Goal: Task Accomplishment & Management: Manage account settings

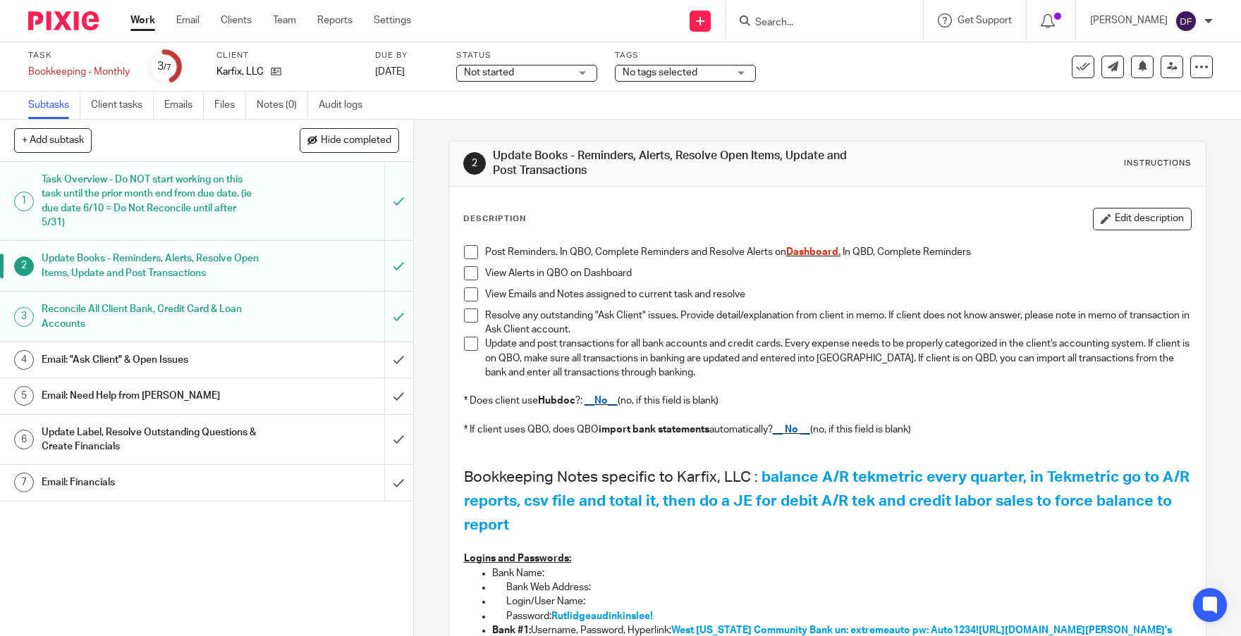
scroll to position [282, 0]
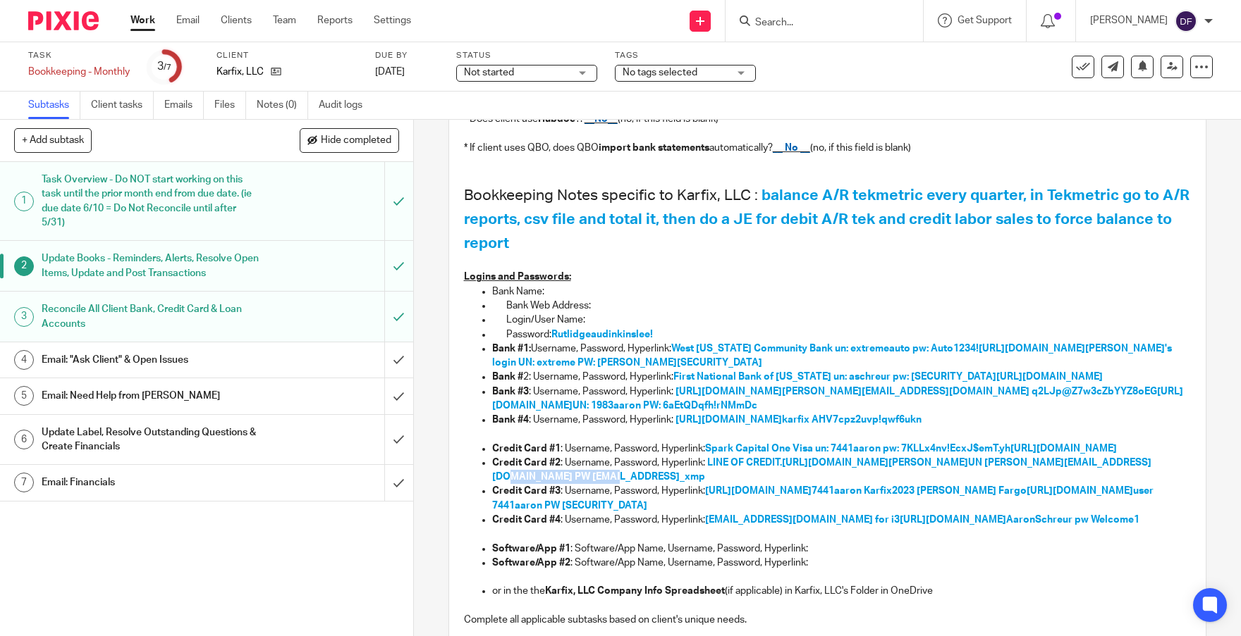
click at [653, 485] on p "Credit Card #2 : Username, Password, Hyperlink: LINE OF CREDIT. [URL][DOMAIN_NA…" at bounding box center [841, 470] width 699 height 29
click at [382, 361] on input "submit" at bounding box center [206, 360] width 413 height 35
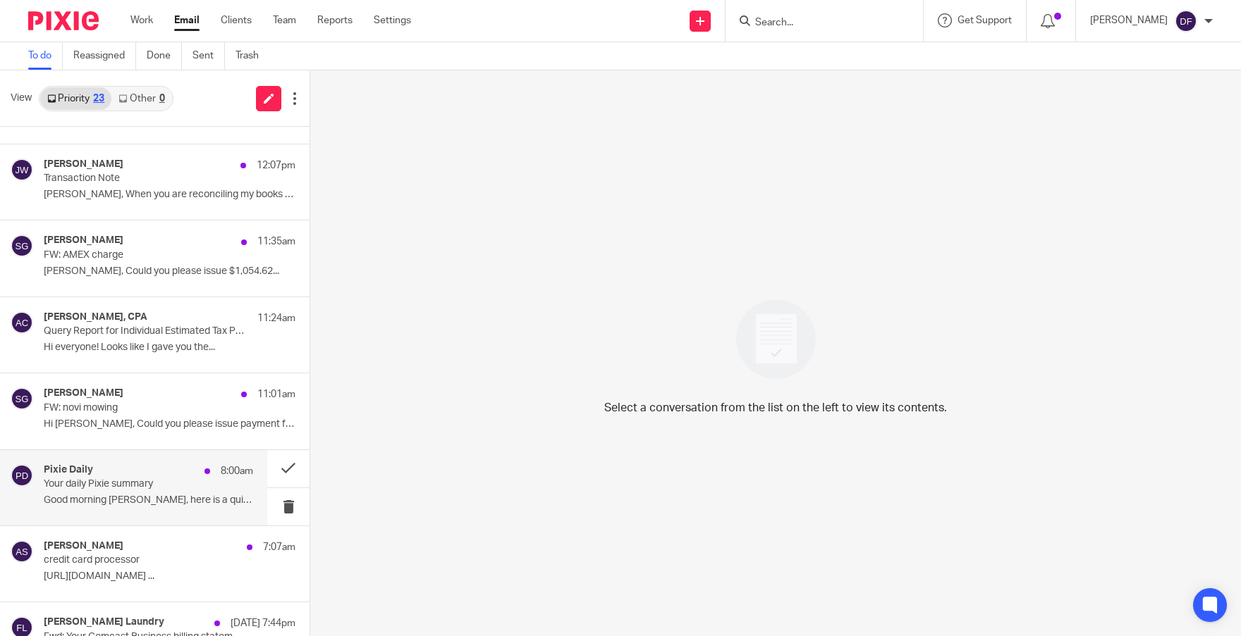
scroll to position [282, 0]
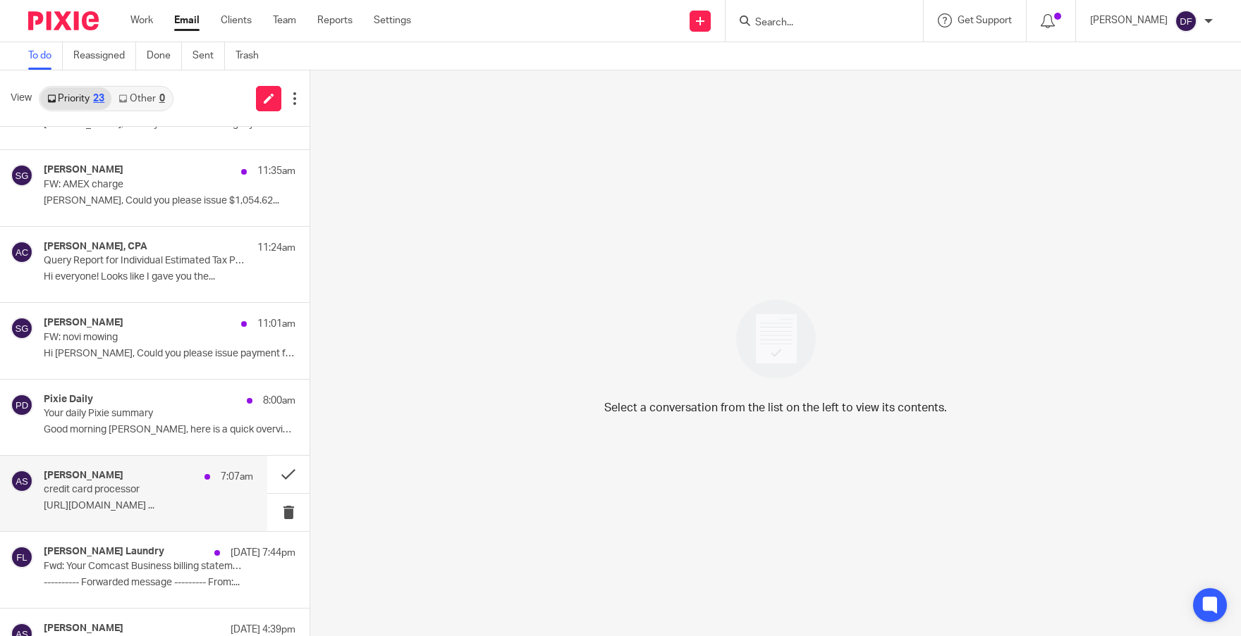
click at [143, 498] on div "Aaron Schreur 7:07am credit card processor https://www.clover.com ..." at bounding box center [148, 493] width 209 height 47
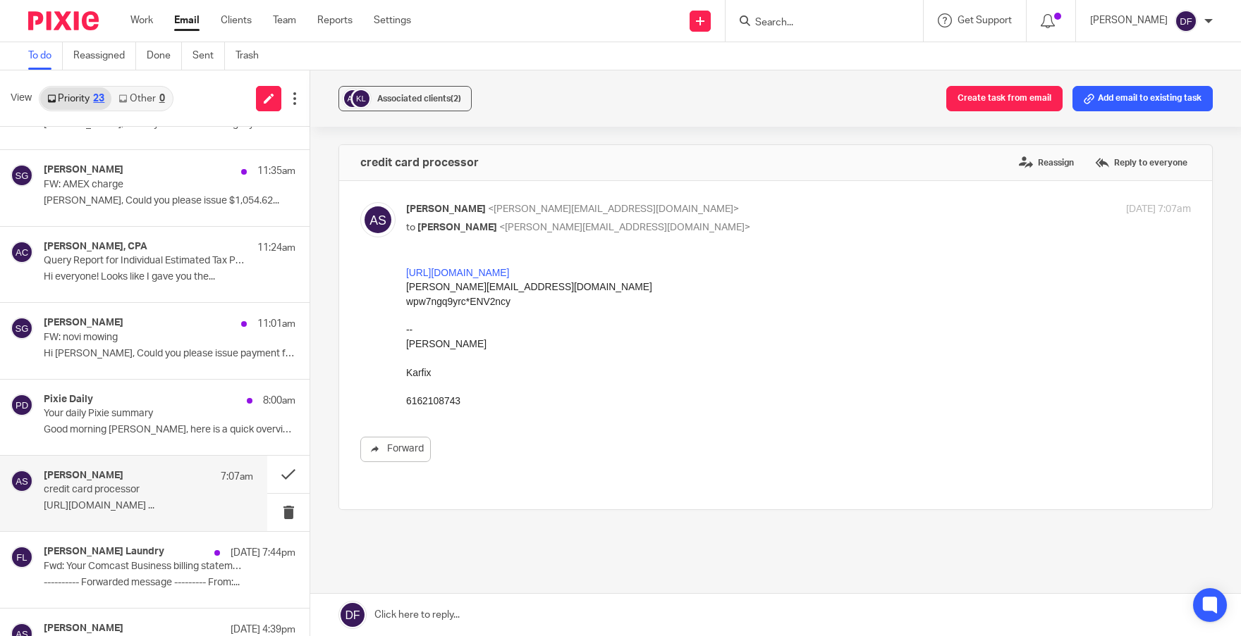
scroll to position [0, 0]
drag, startPoint x: 546, startPoint y: 311, endPoint x: 778, endPoint y: 541, distance: 327.0
click html "https://www.clover.com aaron@karfixautorepair.com wpw7ngq9yrc*ENV2ncy -- Aaron …"
copy div "https://www.clover.com aaron@karfixautorepair.com wpw7ngq9yrc*ENV2ncy"
click at [484, 624] on link at bounding box center [775, 615] width 930 height 42
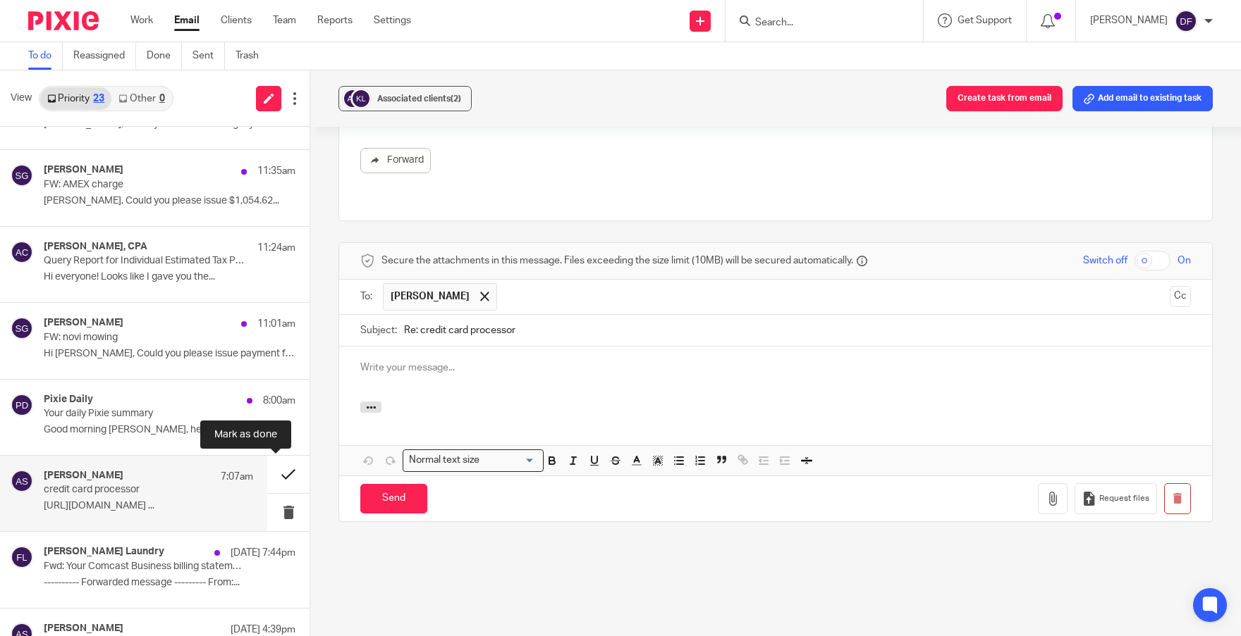
click at [283, 467] on button at bounding box center [288, 474] width 42 height 37
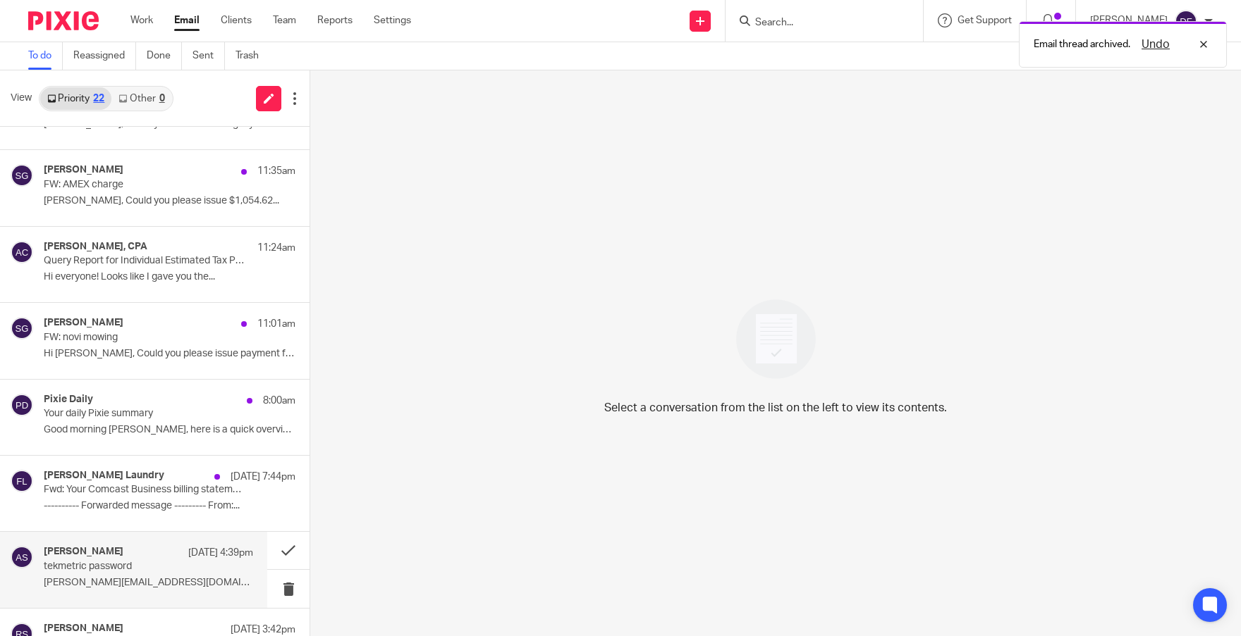
click at [127, 579] on p "aaron@karfixautorepair.com ..." at bounding box center [148, 583] width 209 height 12
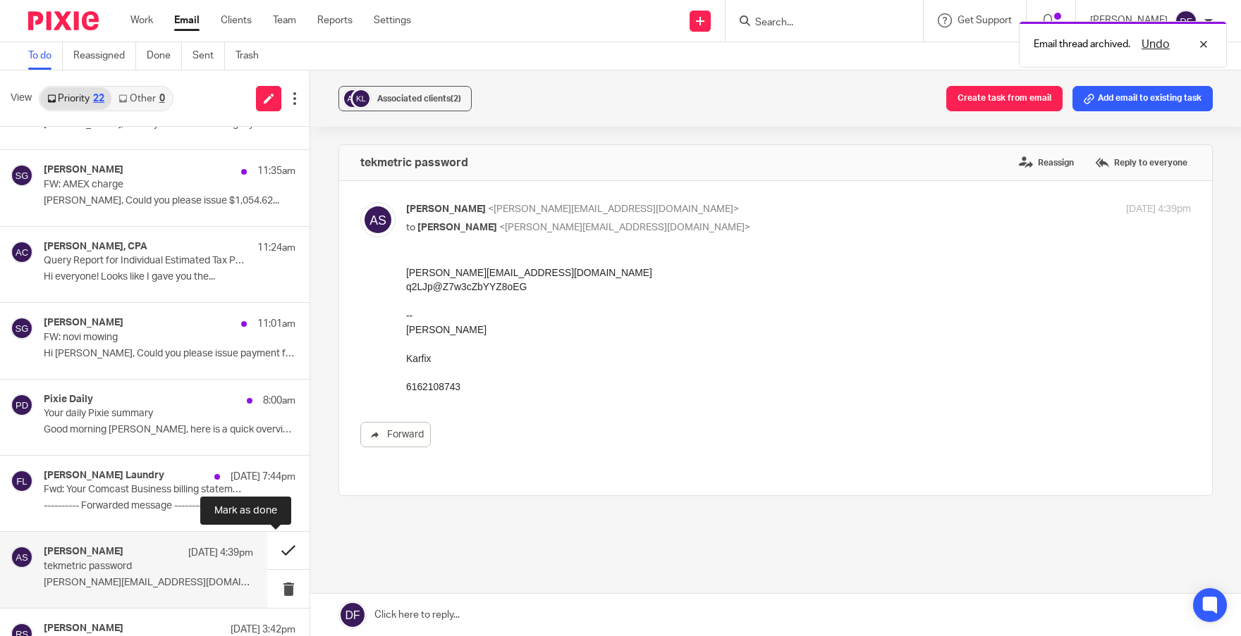
click at [280, 546] on button at bounding box center [288, 550] width 42 height 37
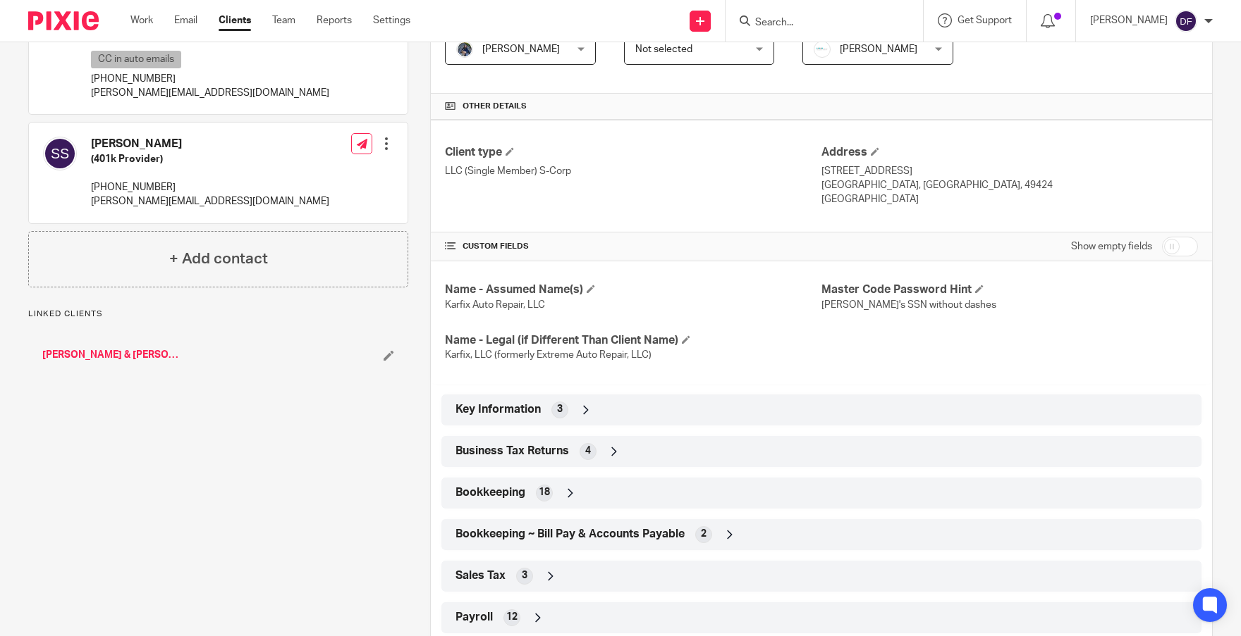
scroll to position [282, 0]
click at [566, 488] on icon at bounding box center [570, 492] width 14 height 14
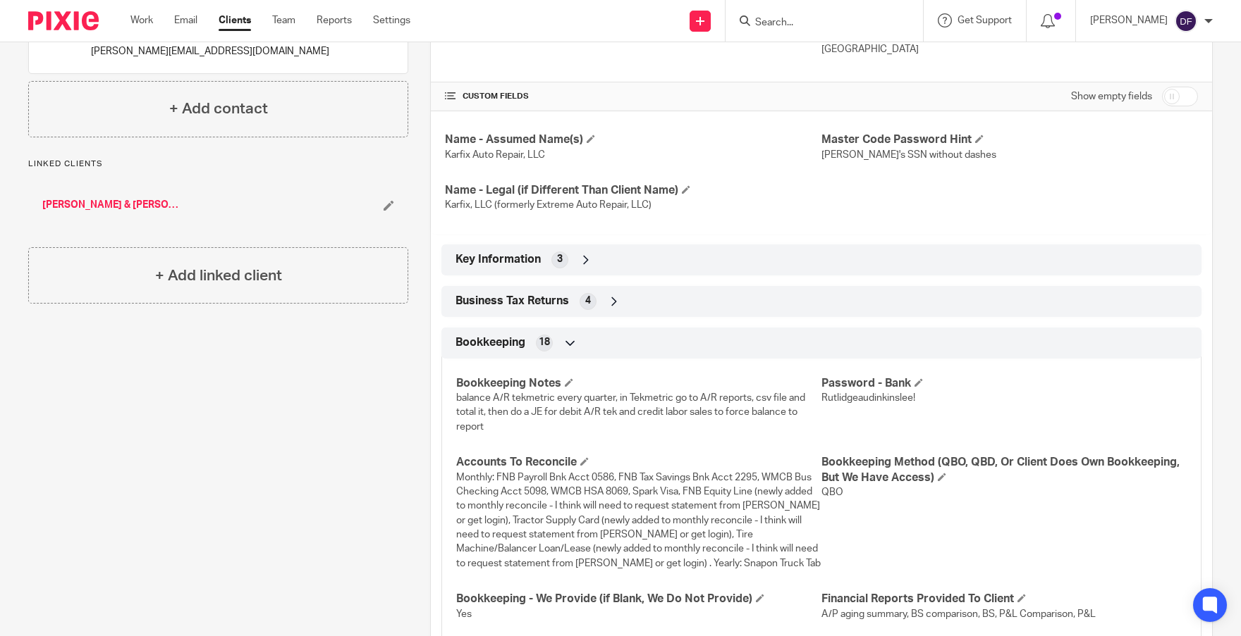
scroll to position [493, 0]
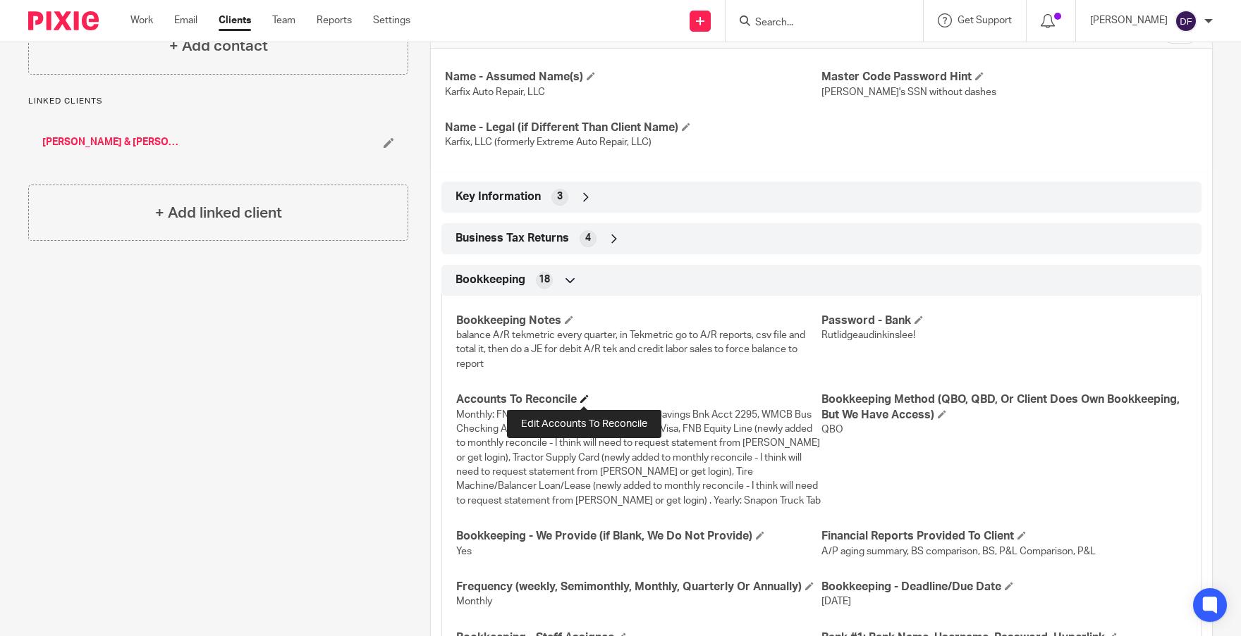
click at [582, 398] on span at bounding box center [584, 399] width 8 height 8
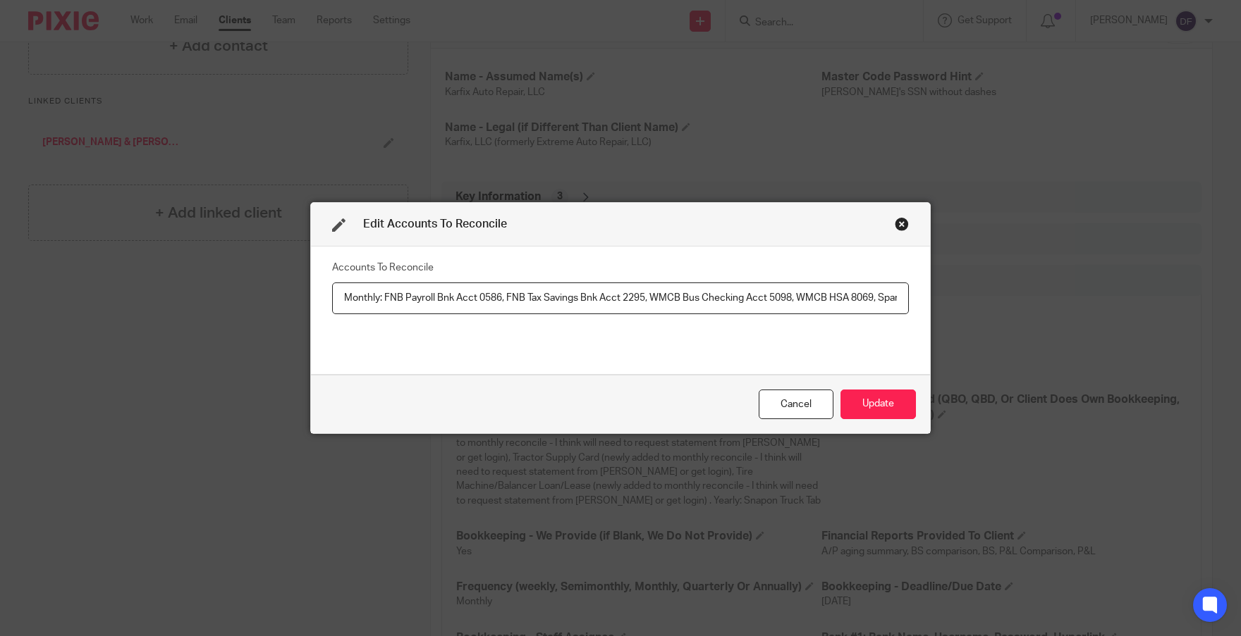
scroll to position [0, 1765]
click at [334, 297] on input "Monthly: FNB Payroll Bnk Acct 0586, FNB Tax Savings Bnk Acct 2295, WMCB Bus Che…" at bounding box center [620, 299] width 577 height 32
drag, startPoint x: 495, startPoint y: 296, endPoint x: 379, endPoint y: 303, distance: 115.8
click at [379, 303] on input "Monthly: FNB Payroll Bnk Acct 0586, FNB Tax Savings Bnk Acct 2295, WMCB Bus Che…" at bounding box center [620, 299] width 577 height 32
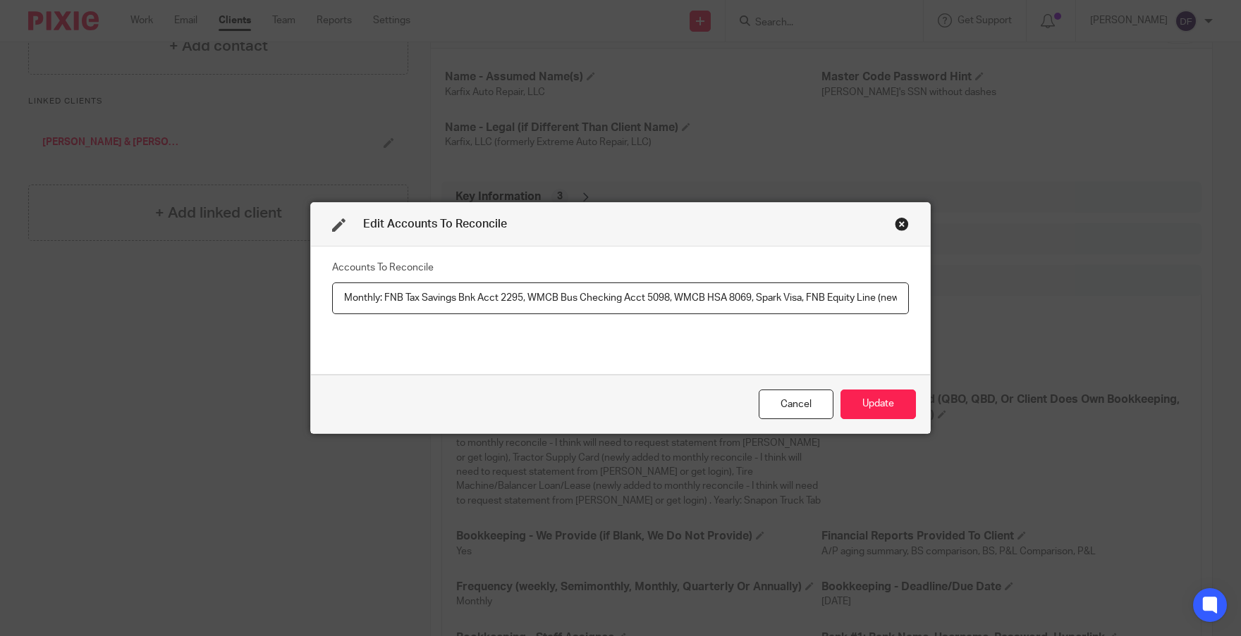
click at [890, 297] on input "Monthly: FNB Tax Savings Bnk Acct 2295, WMCB Bus Checking Acct 5098, WMCB HSA 8…" at bounding box center [620, 299] width 577 height 32
drag, startPoint x: 888, startPoint y: 297, endPoint x: 722, endPoint y: 297, distance: 165.6
click at [722, 297] on input "Monthly: FNB Tax Savings Bnk Acct 2295, WMCB Bus Checking Acct 5098, WMCB HSA 8…" at bounding box center [620, 299] width 577 height 32
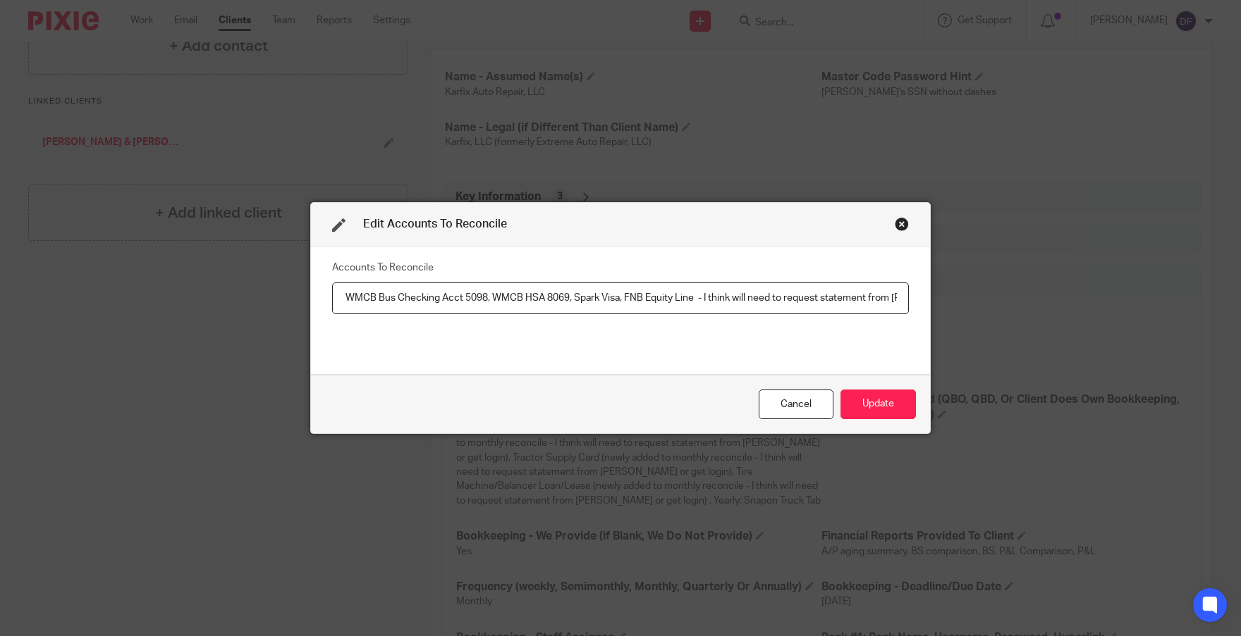
drag, startPoint x: 893, startPoint y: 298, endPoint x: 695, endPoint y: 304, distance: 198.1
click at [695, 304] on input "Monthly: FNB Tax Savings Bnk Acct 2295, WMCB Bus Checking Acct 5098, WMCB HSA 8…" at bounding box center [620, 299] width 577 height 32
drag, startPoint x: 801, startPoint y: 297, endPoint x: 694, endPoint y: 302, distance: 108.0
click at [694, 302] on input "Monthly: FNB Tax Savings Bnk Acct 2295, WMCB Bus Checking Acct 5098, WMCB HSA 8…" at bounding box center [620, 299] width 577 height 32
click at [874, 296] on input "Monthly: FNB Tax Savings Bnk Acct 2295, WMCB Bus Checking Acct 5098, WMCB HSA 8…" at bounding box center [620, 299] width 577 height 32
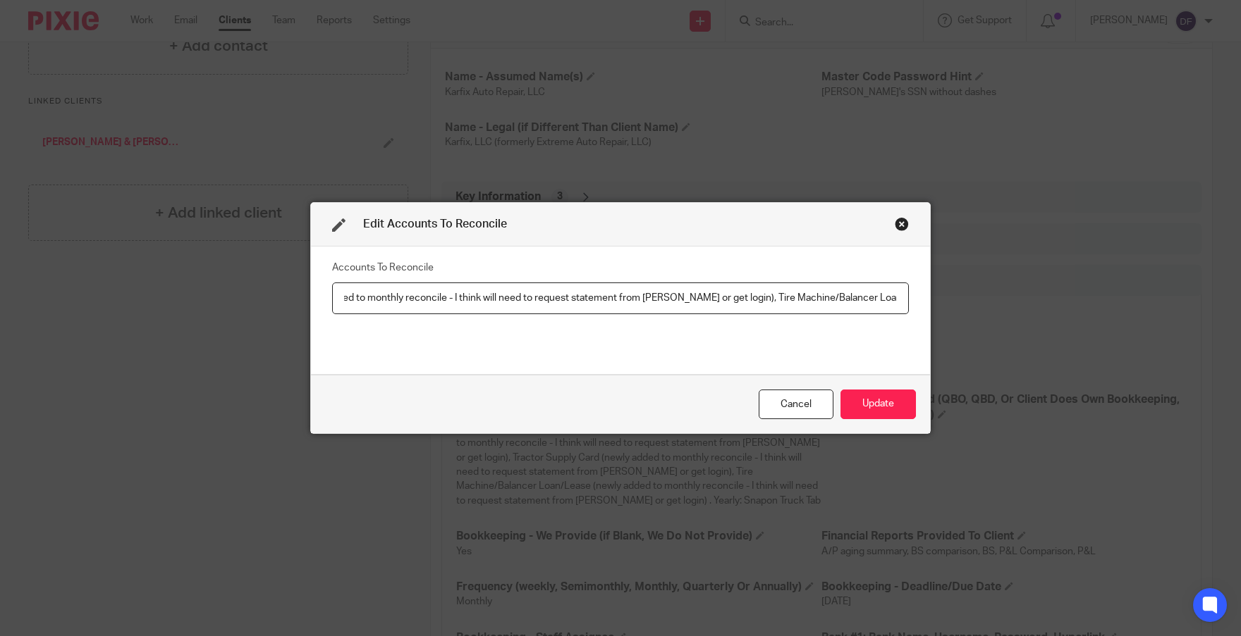
scroll to position [0, 691]
drag, startPoint x: 617, startPoint y: 297, endPoint x: 701, endPoint y: 302, distance: 84.0
click at [701, 302] on input "Monthly: FNB Tax Savings Bnk Acct 2295, WMCB Bus Checking Acct 5098, WMCB HSA 8…" at bounding box center [620, 299] width 577 height 32
drag, startPoint x: 431, startPoint y: 296, endPoint x: 402, endPoint y: 301, distance: 30.0
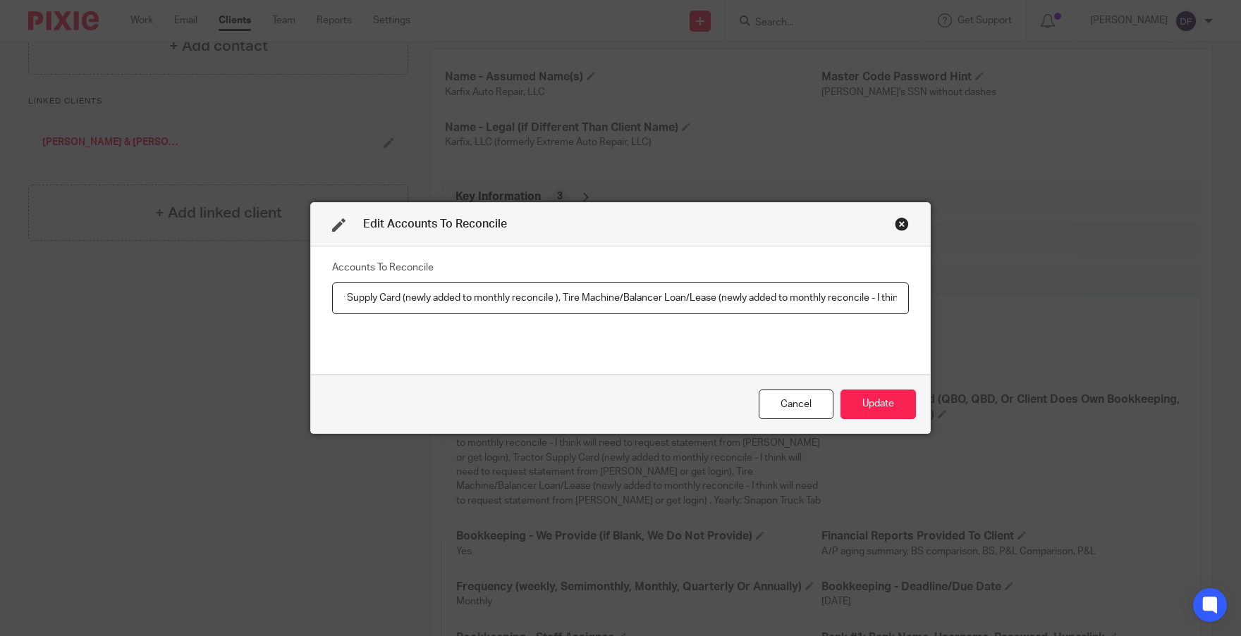
click at [402, 301] on input "Monthly: FNB Tax Savings Bnk Acct 2295, WMCB Bus Checking Acct 5098, WMCB HSA 8…" at bounding box center [620, 299] width 577 height 32
drag, startPoint x: 569, startPoint y: 300, endPoint x: 775, endPoint y: 307, distance: 206.0
click at [775, 307] on input "Monthly: FNB Tax Savings Bnk Acct 2295, WMCB Bus Checking Acct 5098, WMCB HSA 8…" at bounding box center [620, 299] width 577 height 32
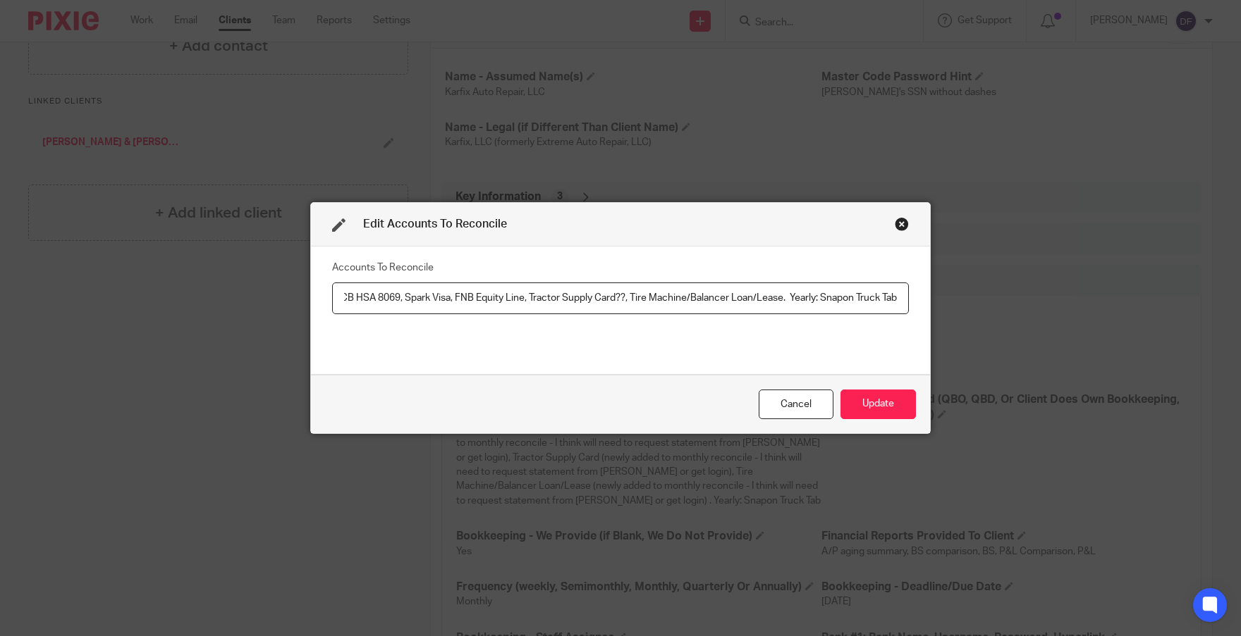
drag, startPoint x: 622, startPoint y: 297, endPoint x: 632, endPoint y: 296, distance: 10.6
click at [624, 296] on input "Monthly: FNB Tax Savings Bnk Acct 2295, WMCB Bus Checking Acct 5098, WMCB HSA 8…" at bounding box center [620, 299] width 577 height 32
click at [868, 295] on input "Monthly: FNB Tax Savings Bnk Acct 2295, WMCB Bus Checking Acct 5098, WMCB HSA 8…" at bounding box center [620, 299] width 577 height 32
drag, startPoint x: 622, startPoint y: 300, endPoint x: 589, endPoint y: 299, distance: 33.1
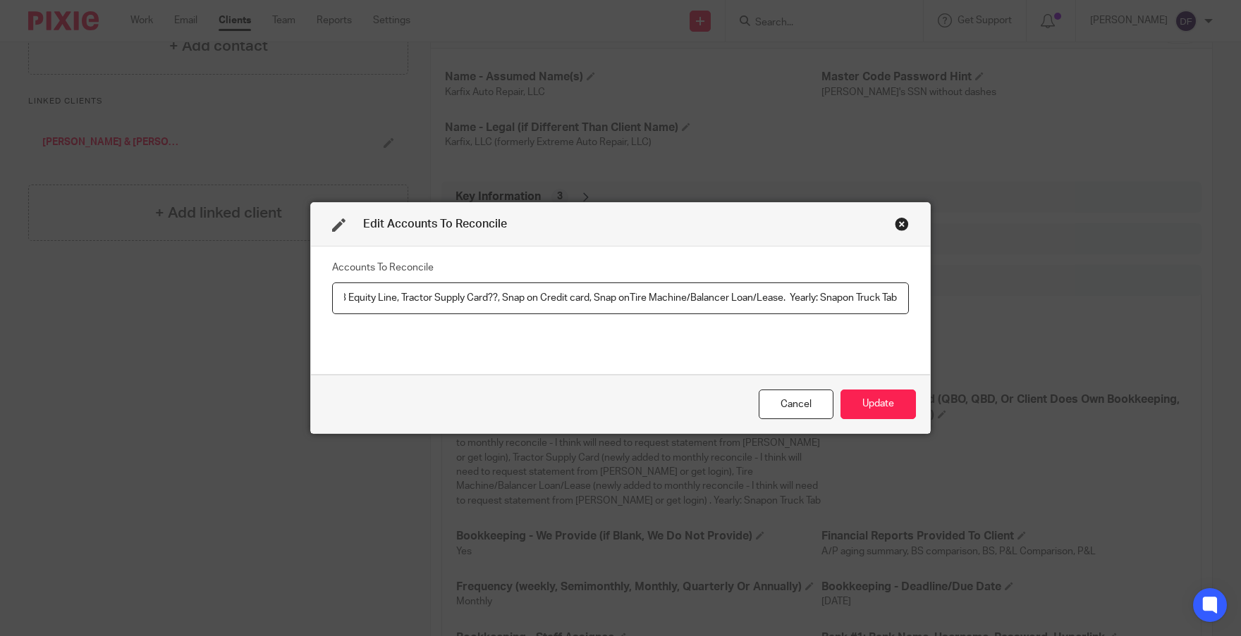
click at [588, 299] on input "Monthly: FNB Tax Savings Bnk Acct 2295, WMCB Bus Checking Acct 5098, WMCB HSA 8…" at bounding box center [620, 299] width 577 height 32
type input "Monthly: FNB Tax Savings Bnk Acct 2295, WMCB Bus Checking Acct 5098, WMCB HSA 8…"
click at [880, 398] on button "Update" at bounding box center [877, 405] width 75 height 30
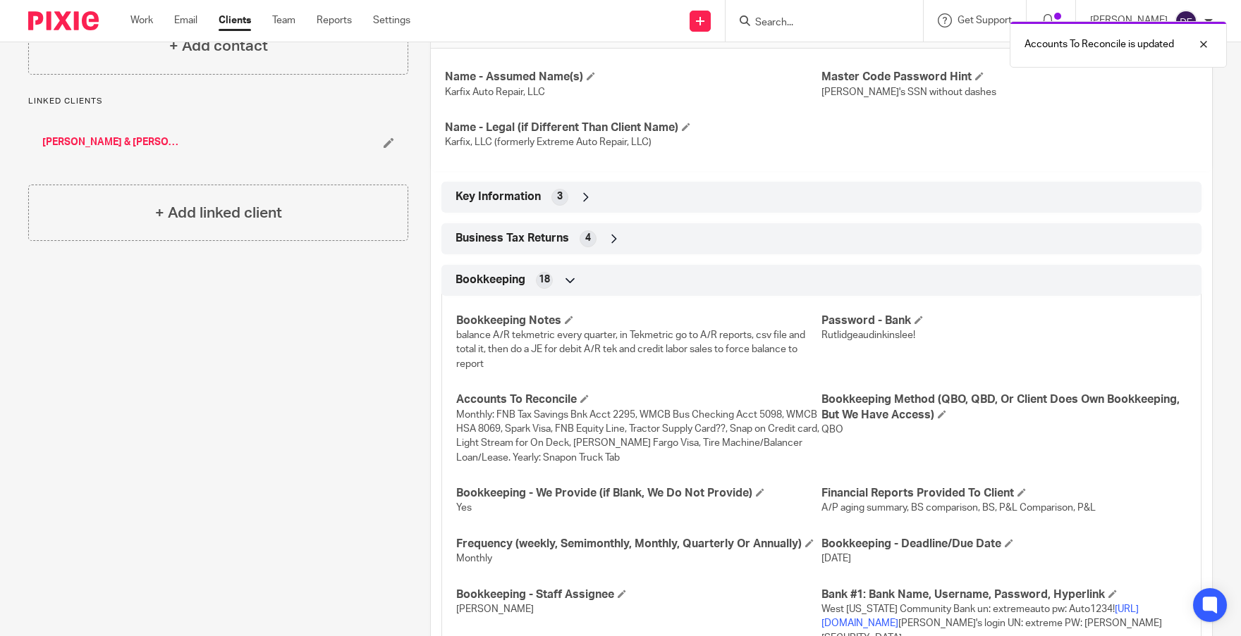
click at [874, 403] on h4 "Bookkeeping Method (QBO, QBD, Or Client Does Own Bookkeeping, But We Have Acces…" at bounding box center [1003, 408] width 365 height 30
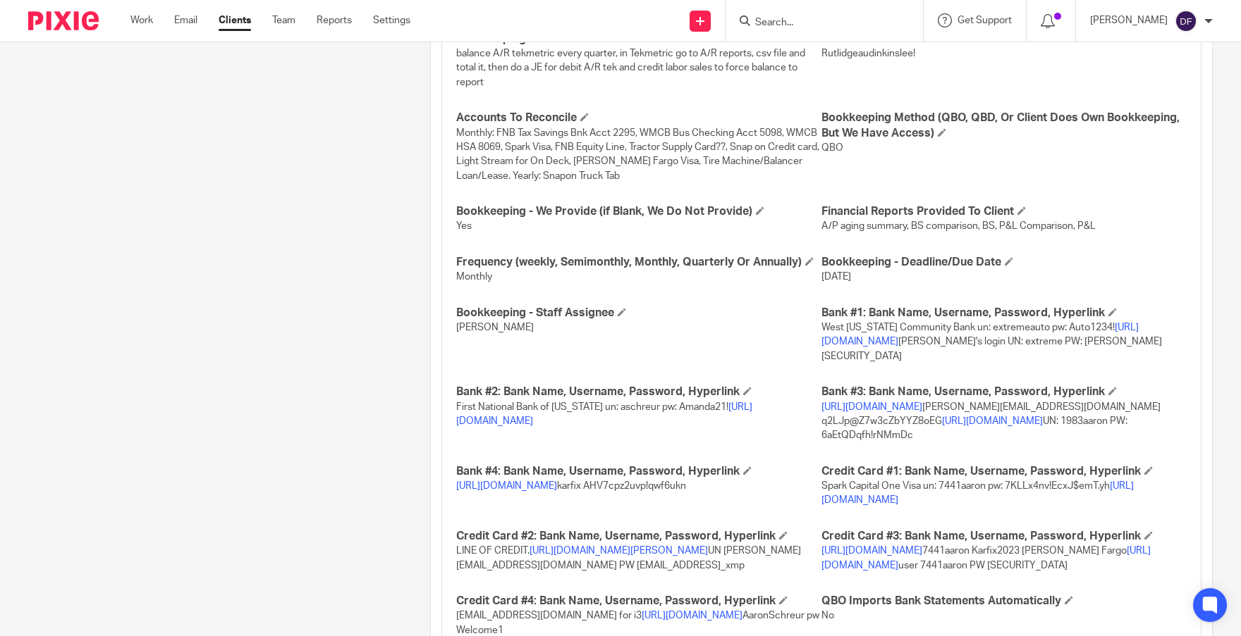
scroll to position [846, 0]
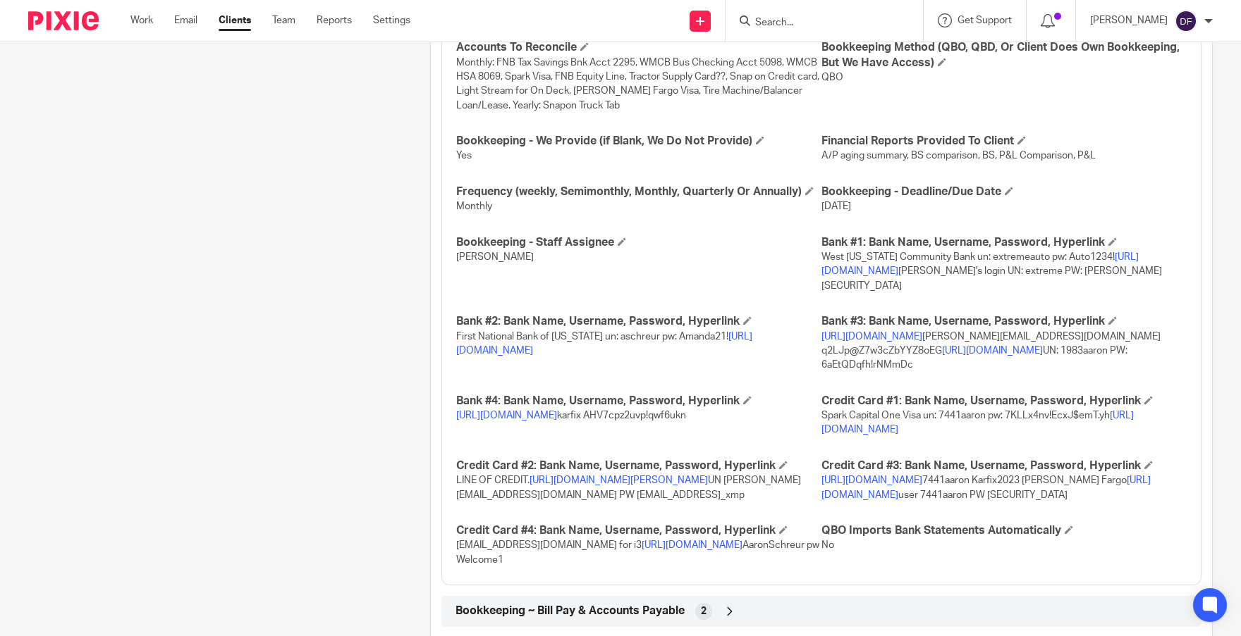
click at [935, 500] on link "[URL][DOMAIN_NAME]" at bounding box center [985, 488] width 329 height 24
drag, startPoint x: 934, startPoint y: 525, endPoint x: 815, endPoint y: 529, distance: 119.2
click at [821, 503] on p "https://secure.bankofamerica.com/ 7441aaron Karfix2023 Wells Fargo https://conn…" at bounding box center [1003, 488] width 365 height 29
copy span "iGWCnKD40hYrzhdE29tm"
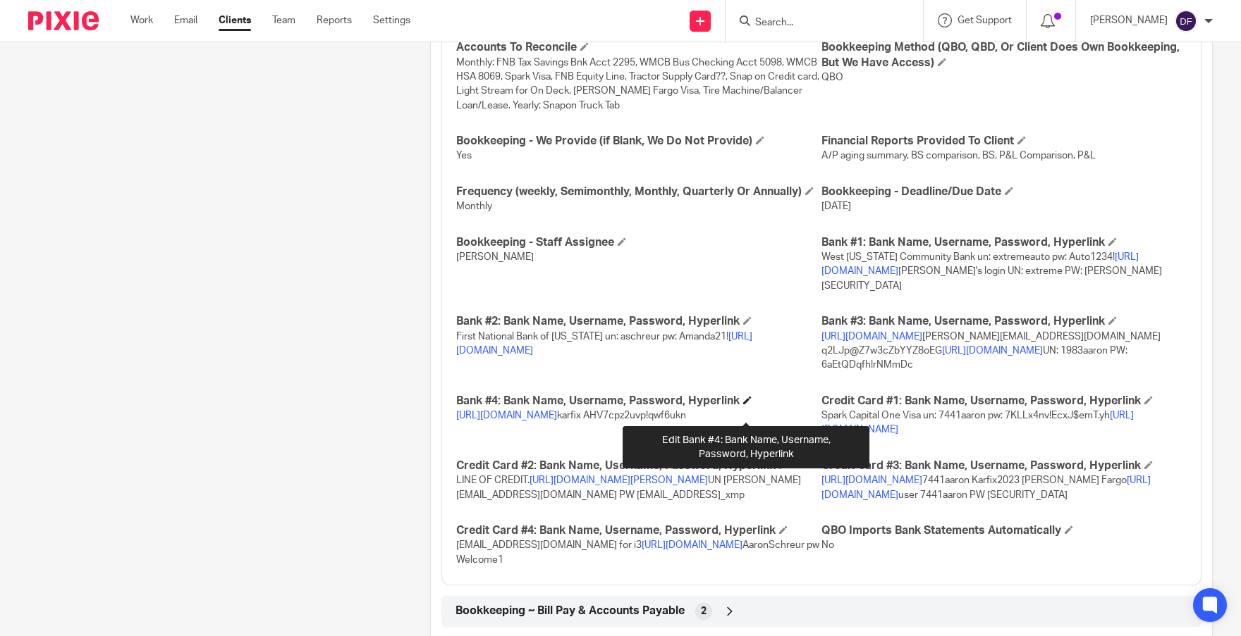
click at [746, 405] on span at bounding box center [747, 400] width 8 height 8
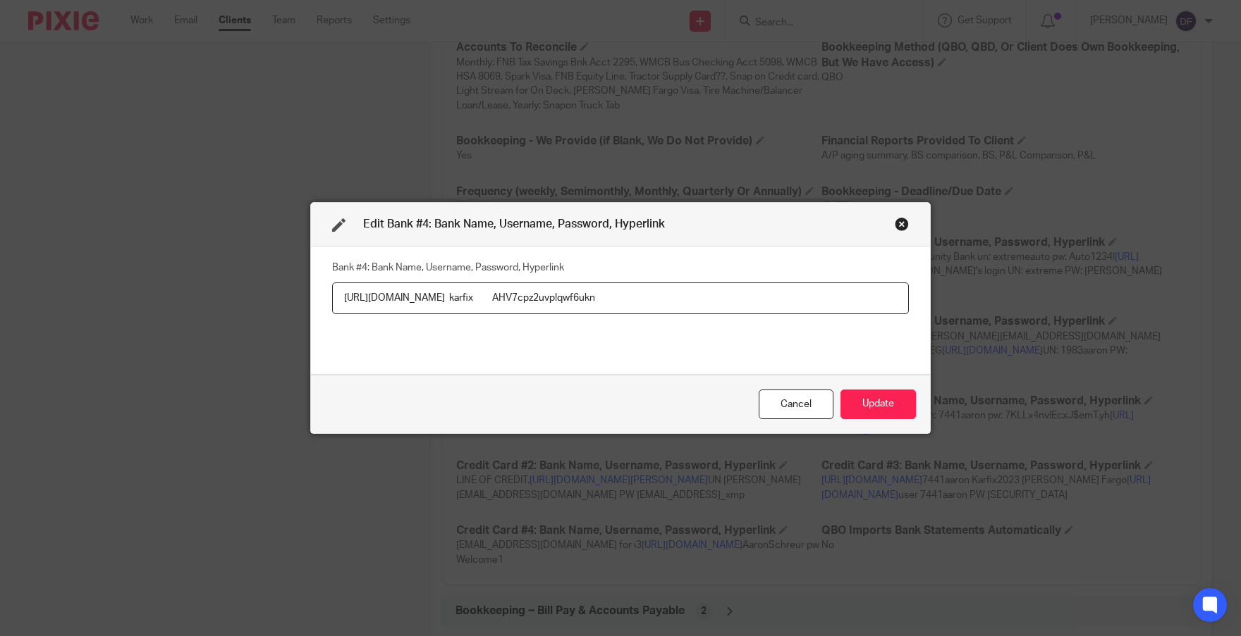
click at [742, 302] on input "https://online.valorpaytech.com/app/dashboard karfix AHV7cpz2uvp!qwf6ukn" at bounding box center [620, 299] width 577 height 32
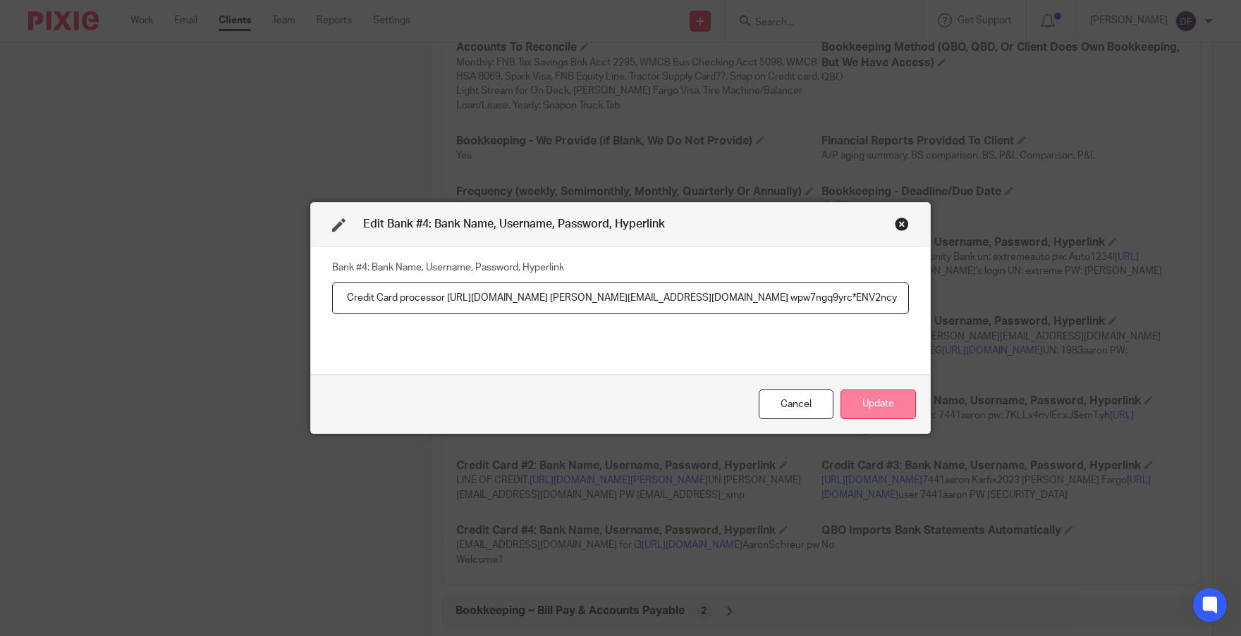
type input "https://online.valorpaytech.com/app/dashboard karfix AHV7cpz2uvp!qwf6ukn Credit…"
click at [873, 406] on button "Update" at bounding box center [877, 405] width 75 height 30
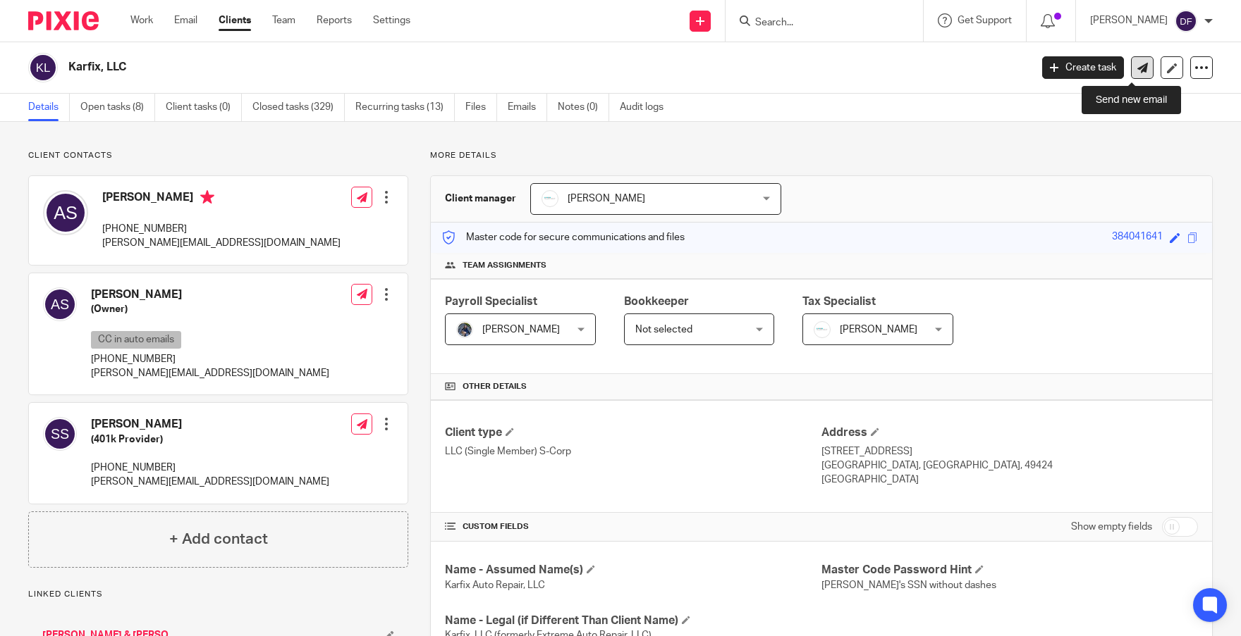
click at [1137, 70] on icon at bounding box center [1142, 68] width 11 height 11
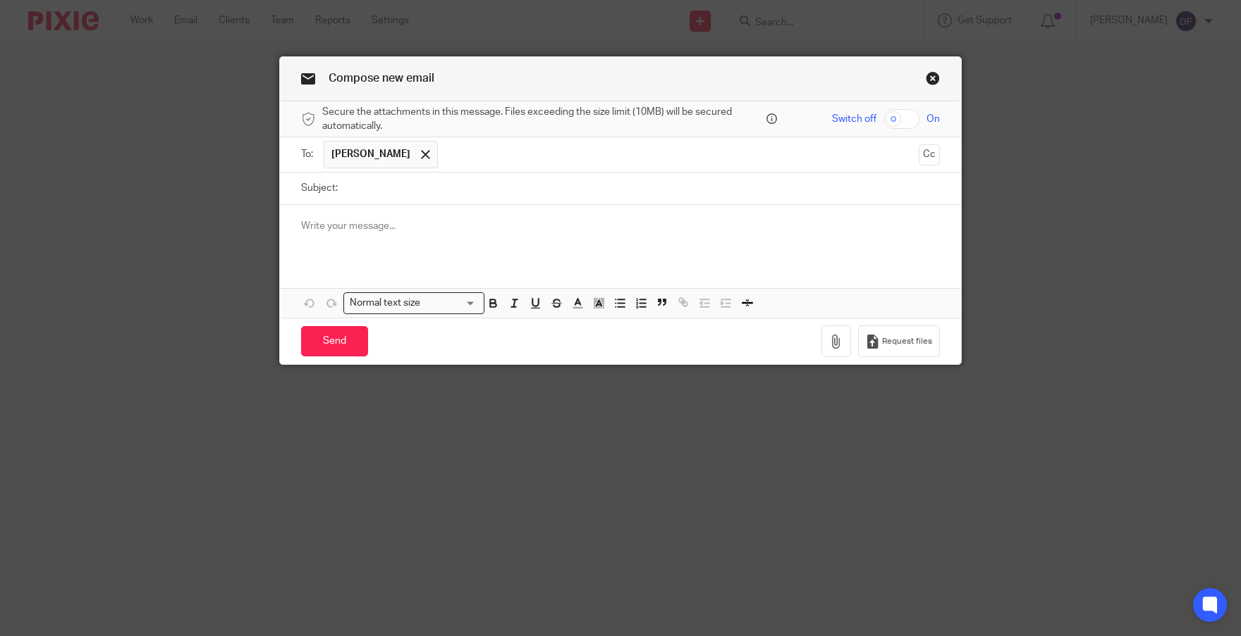
click at [369, 187] on input "Subject:" at bounding box center [642, 189] width 595 height 32
type input "need these logins"
click at [372, 215] on div at bounding box center [620, 232] width 681 height 55
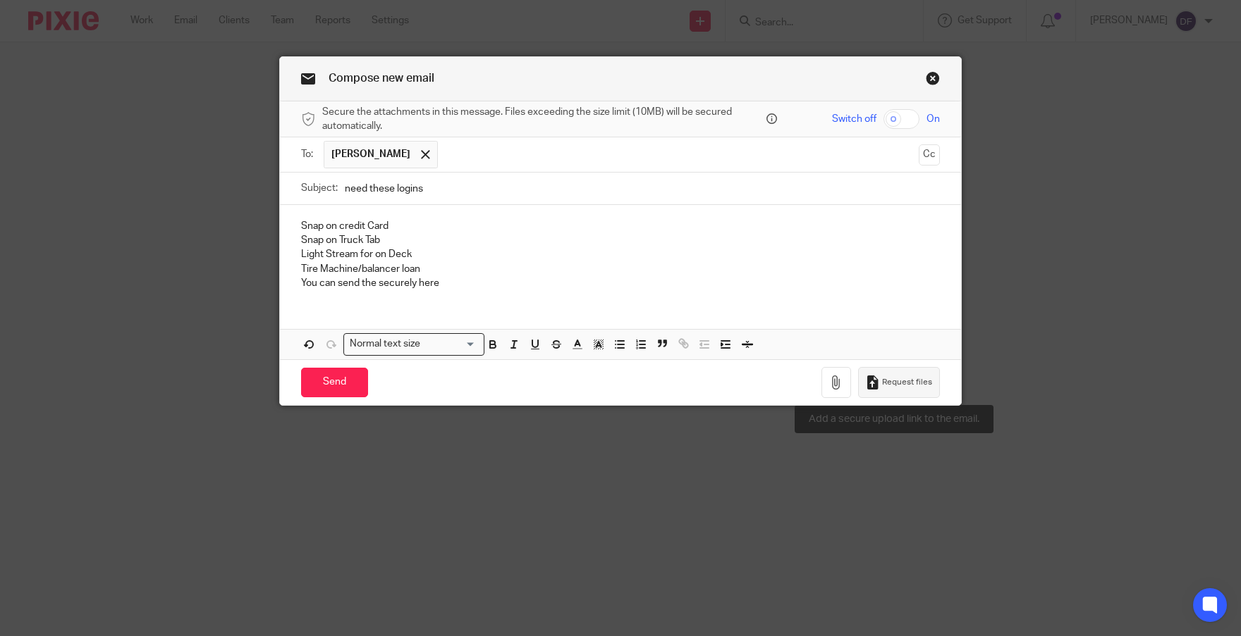
click at [885, 377] on span "Request files" at bounding box center [907, 382] width 50 height 11
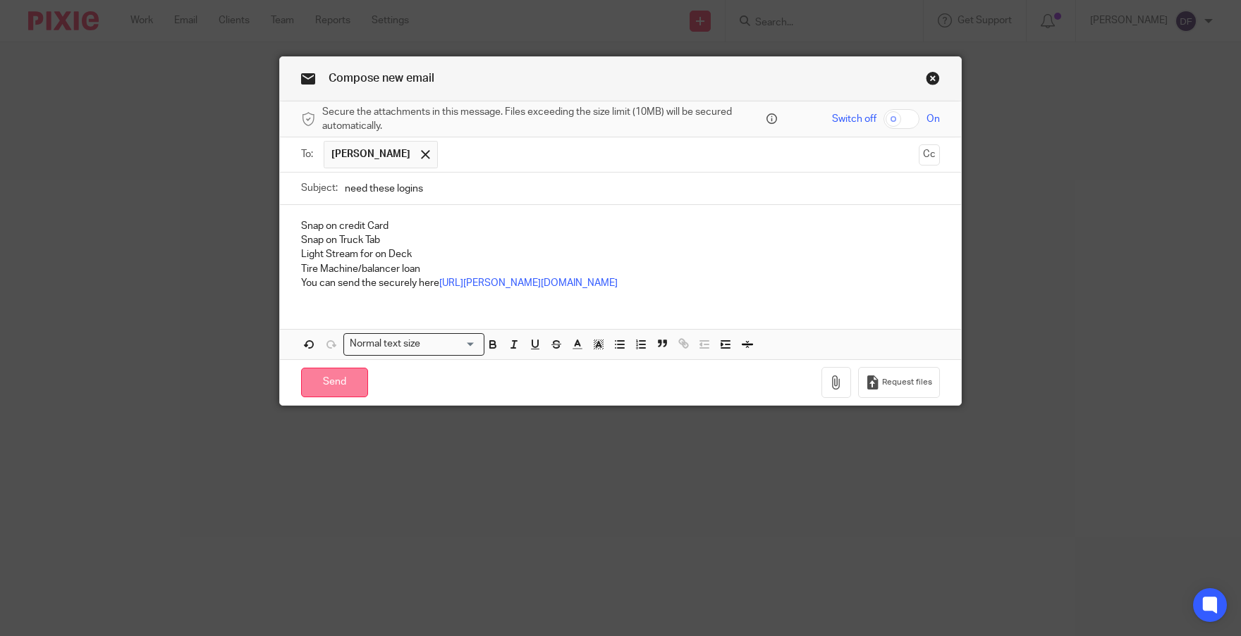
click at [316, 386] on input "Send" at bounding box center [334, 383] width 67 height 30
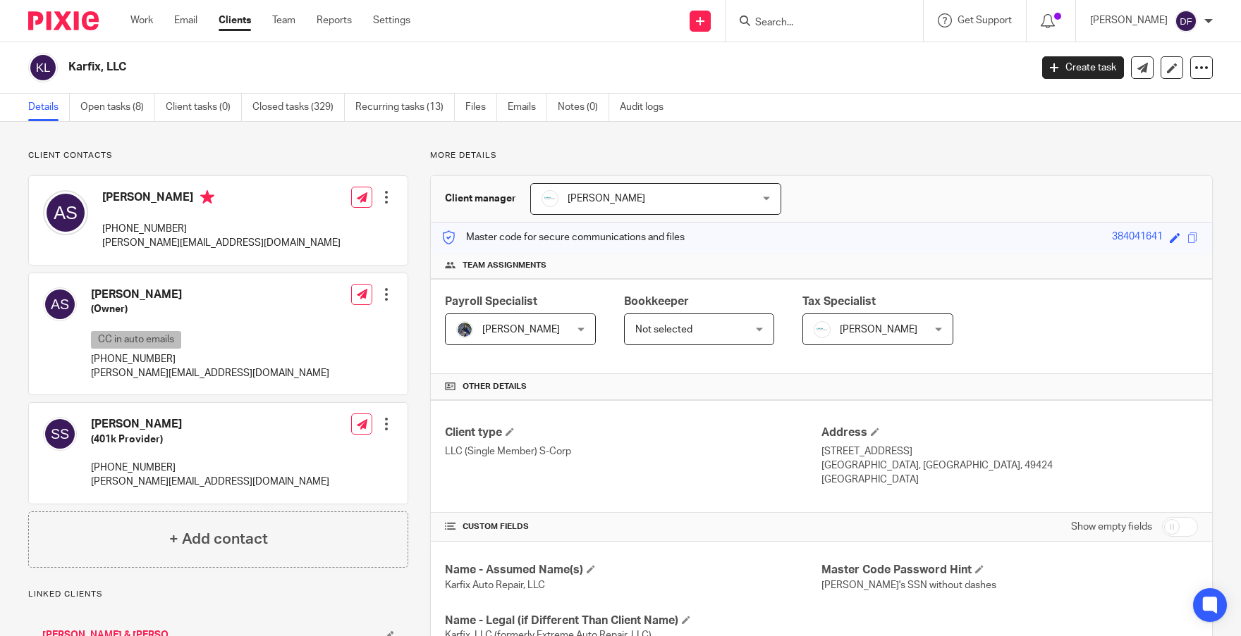
click at [719, 324] on span "Not selected" at bounding box center [690, 329] width 111 height 30
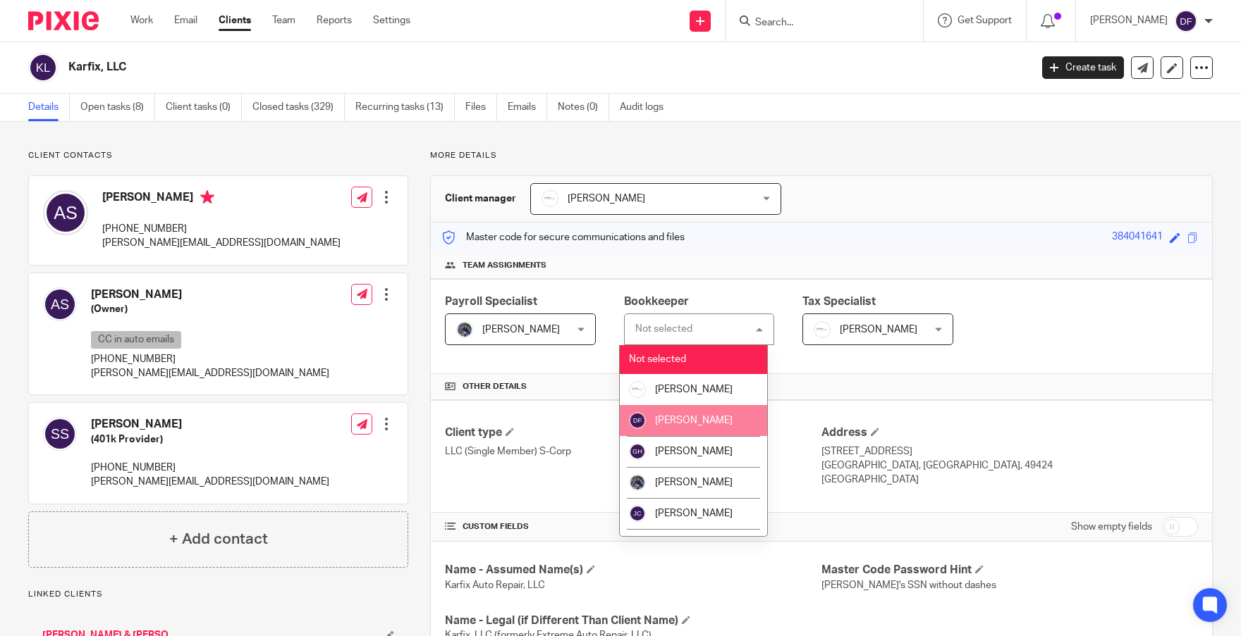
click at [717, 412] on li "[PERSON_NAME]" at bounding box center [694, 420] width 148 height 31
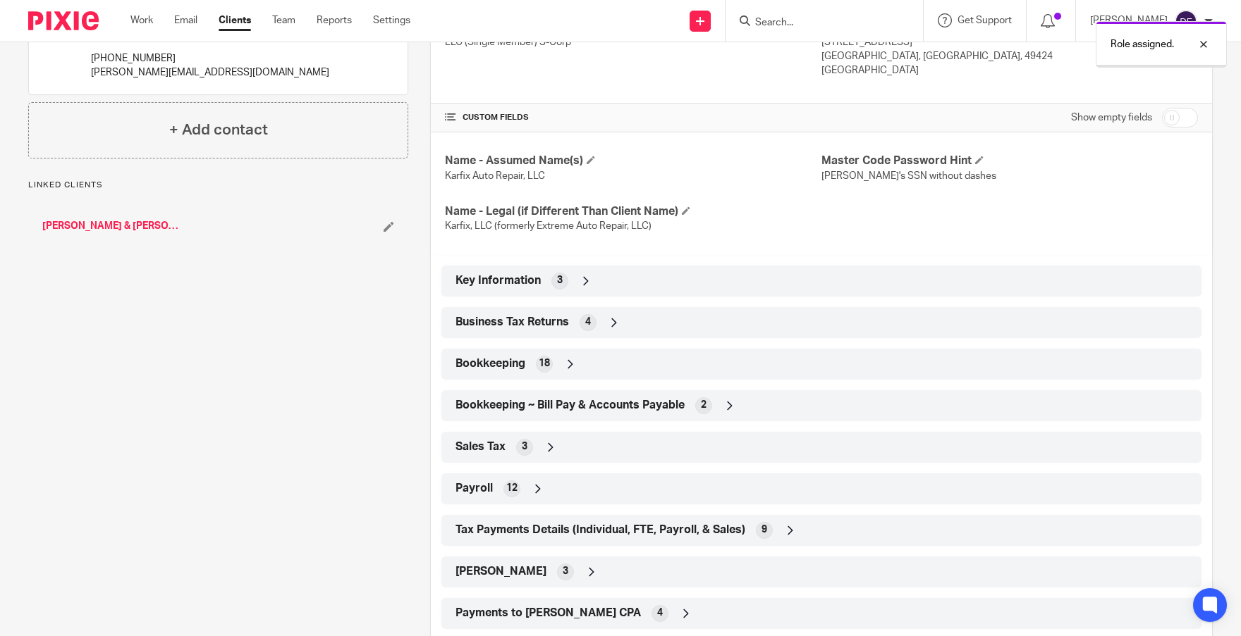
scroll to position [371, 0]
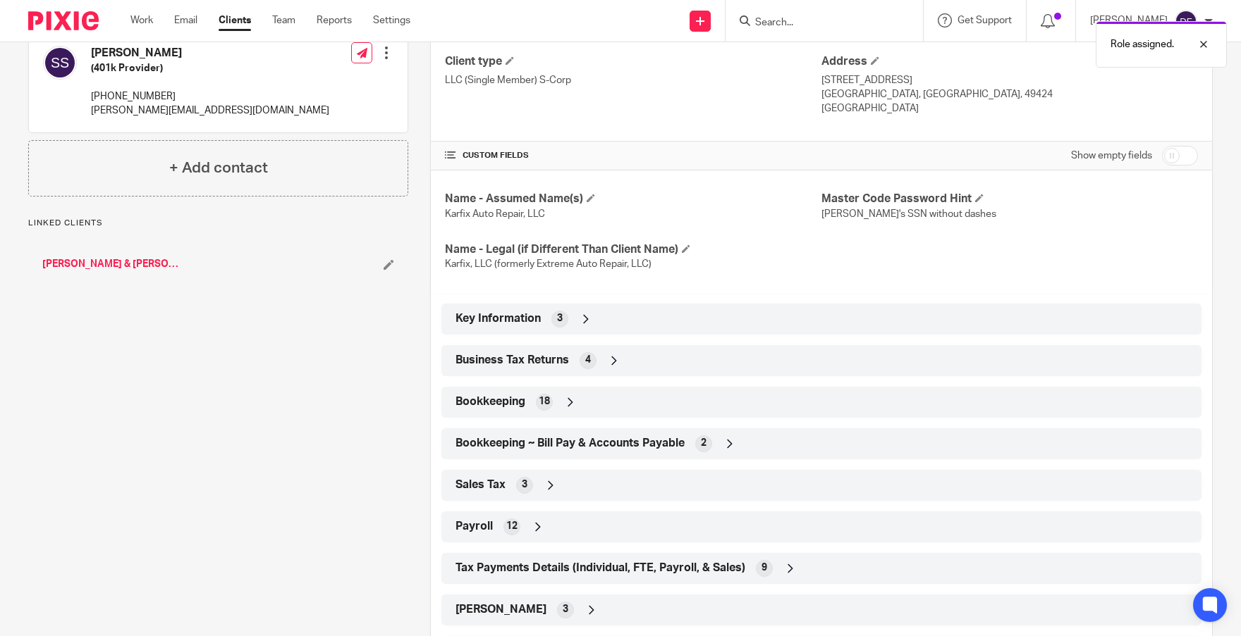
click at [1017, 398] on div "Bookkeeping 18" at bounding box center [821, 402] width 739 height 24
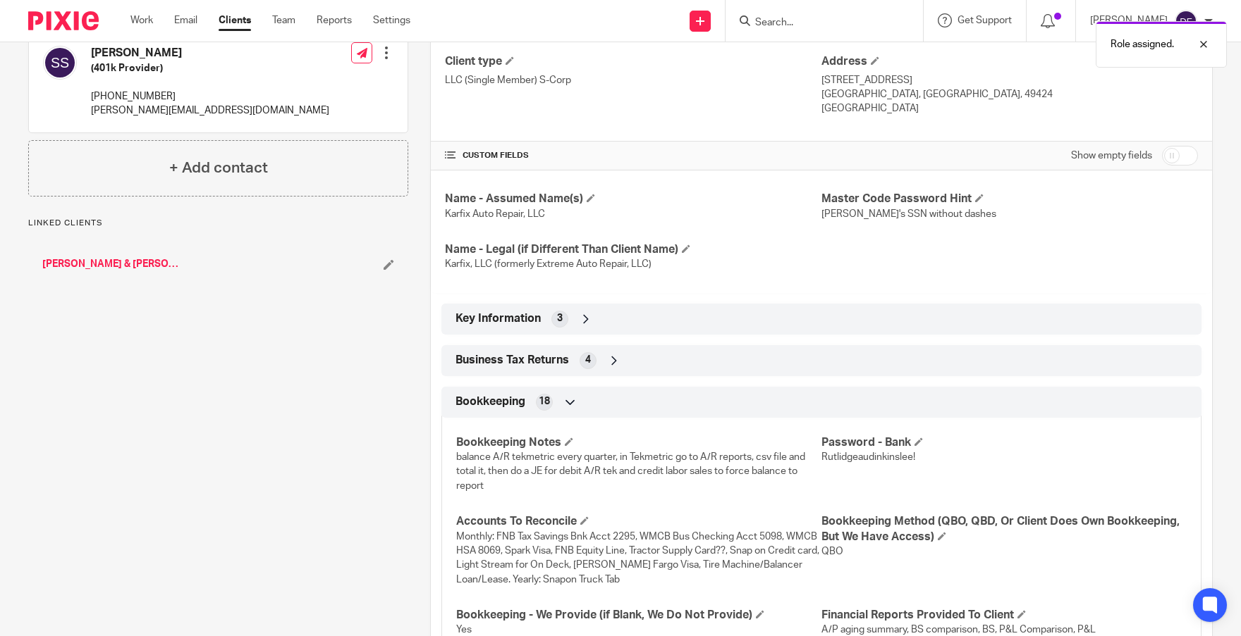
click at [1164, 163] on input "checkbox" at bounding box center [1180, 156] width 36 height 20
checkbox input "true"
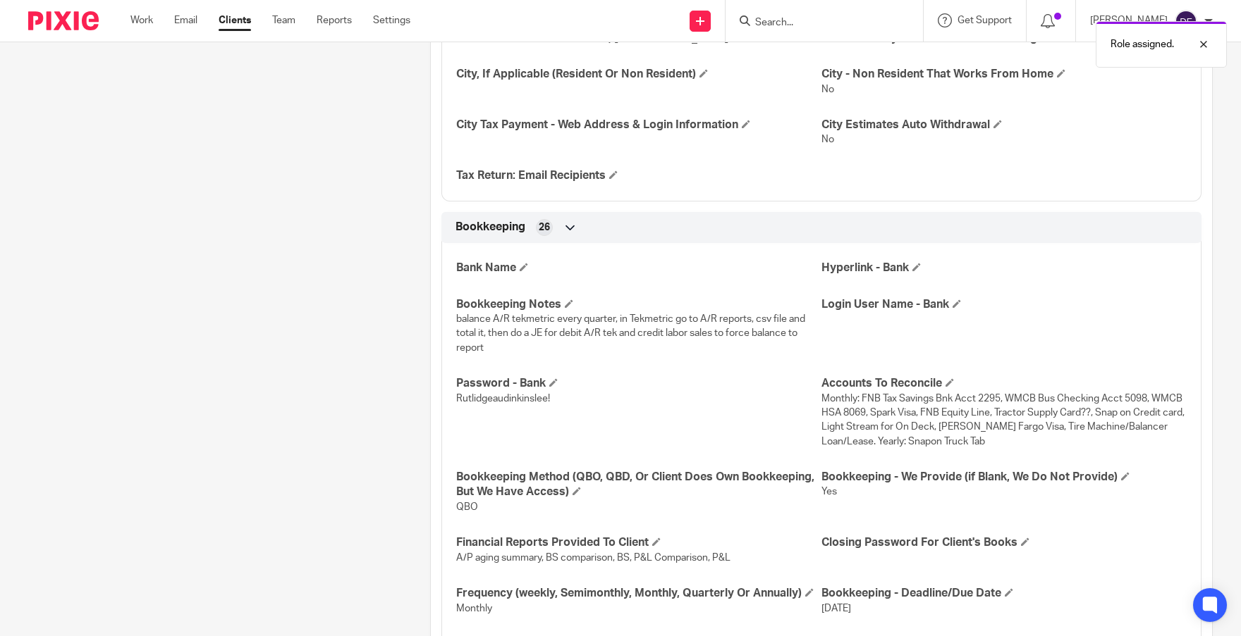
scroll to position [1570, 0]
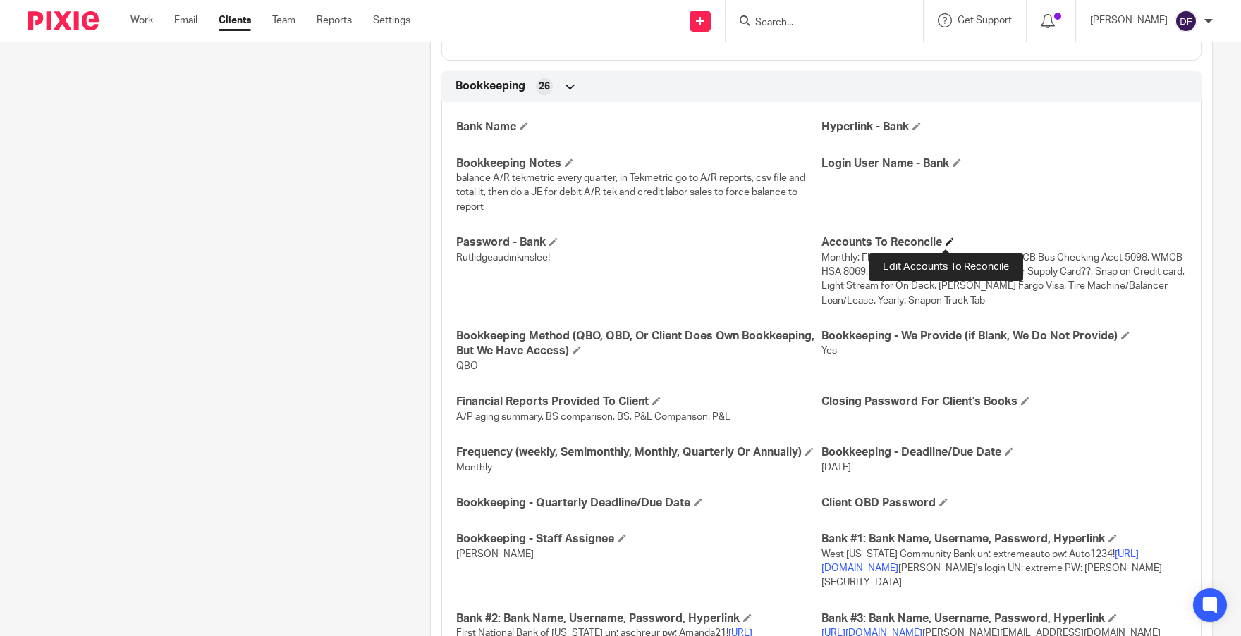
click at [947, 242] on span at bounding box center [949, 242] width 8 height 8
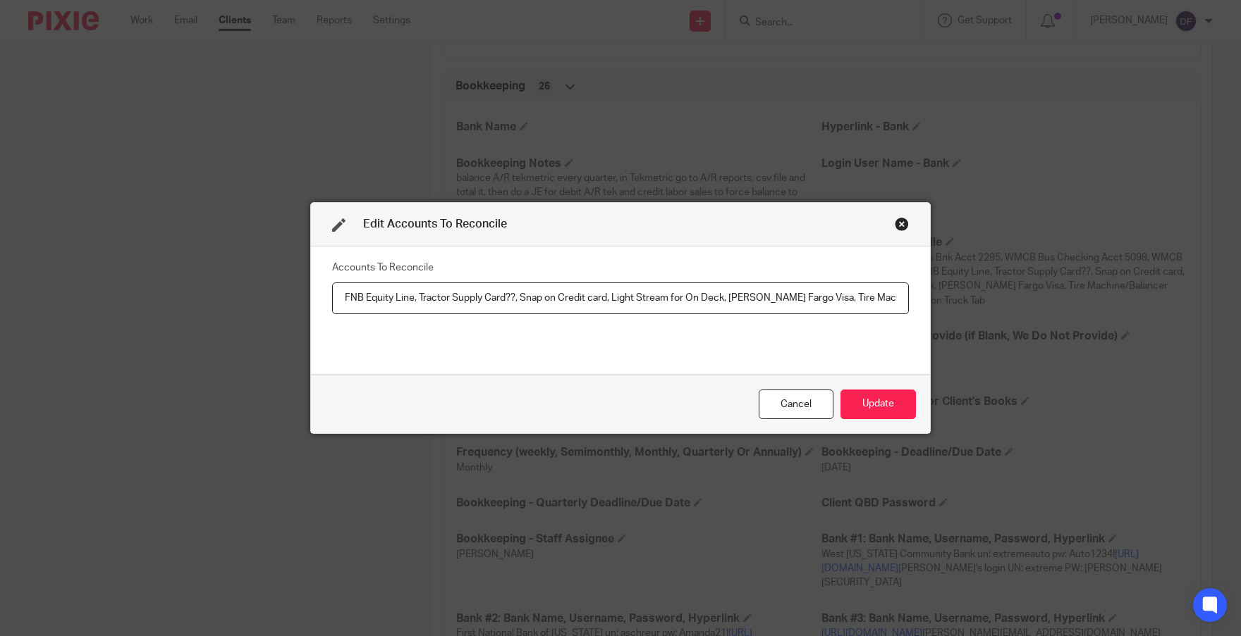
scroll to position [0, 432]
drag, startPoint x: 423, startPoint y: 295, endPoint x: 547, endPoint y: 294, distance: 124.1
click at [547, 294] on input "Monthly: FNB Tax Savings Bnk Acct 2295, WMCB Bus Checking Acct 5098, WMCB HSA 8…" at bounding box center [620, 299] width 577 height 32
click at [898, 294] on input "Monthly: FNB Tax Savings Bnk Acct 2295, WMCB Bus Checking Acct 5098, WMCB HSA 8…" at bounding box center [620, 299] width 577 height 32
click at [896, 297] on input "Monthly: FNB Tax Savings Bnk Acct 2295, WMCB Bus Checking Acct 5098, WMCB HSA 8…" at bounding box center [620, 299] width 577 height 32
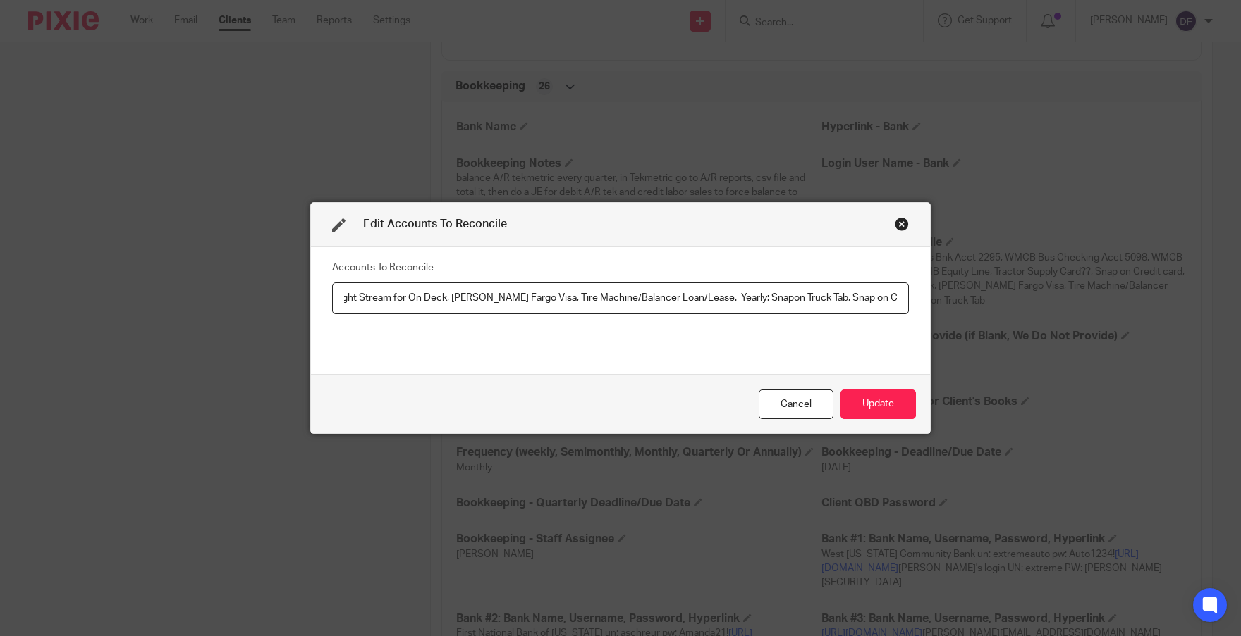
scroll to position [0, 740]
drag, startPoint x: 526, startPoint y: 297, endPoint x: 680, endPoint y: 300, distance: 154.4
click at [680, 300] on input "Monthly: FNB Tax Savings Bnk Acct 2295, WMCB Bus Checking Acct 5098, WMCB HSA 8…" at bounding box center [620, 299] width 577 height 32
click at [894, 300] on input "Monthly: FNB Tax Savings Bnk Acct 2295, WMCB Bus Checking Acct 5098, WMCB HSA 8…" at bounding box center [620, 299] width 577 height 32
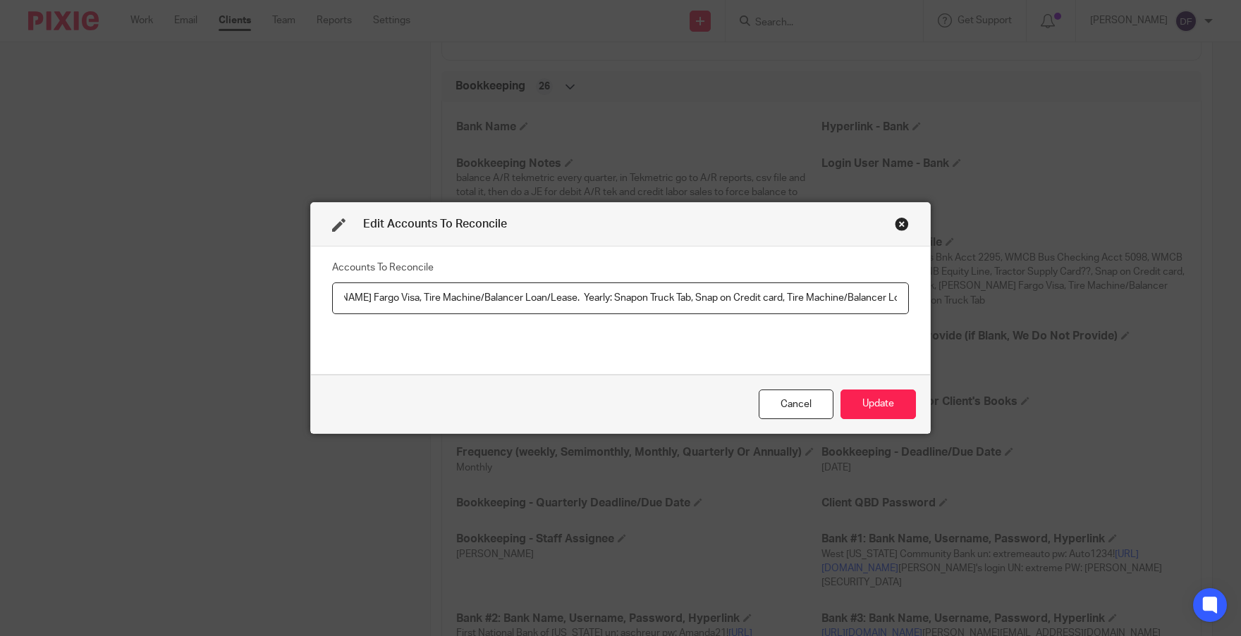
drag, startPoint x: 525, startPoint y: 302, endPoint x: 370, endPoint y: 304, distance: 155.1
click at [370, 304] on input "Monthly: FNB Tax Savings Bnk Acct 2295, WMCB Bus Checking Acct 5098, WMCB HSA 8…" at bounding box center [620, 299] width 577 height 32
click at [375, 297] on input "Monthly: FNB Tax Savings Bnk Acct 2295, WMCB Bus Checking Acct 5098, WMCB HSA 8…" at bounding box center [620, 299] width 577 height 32
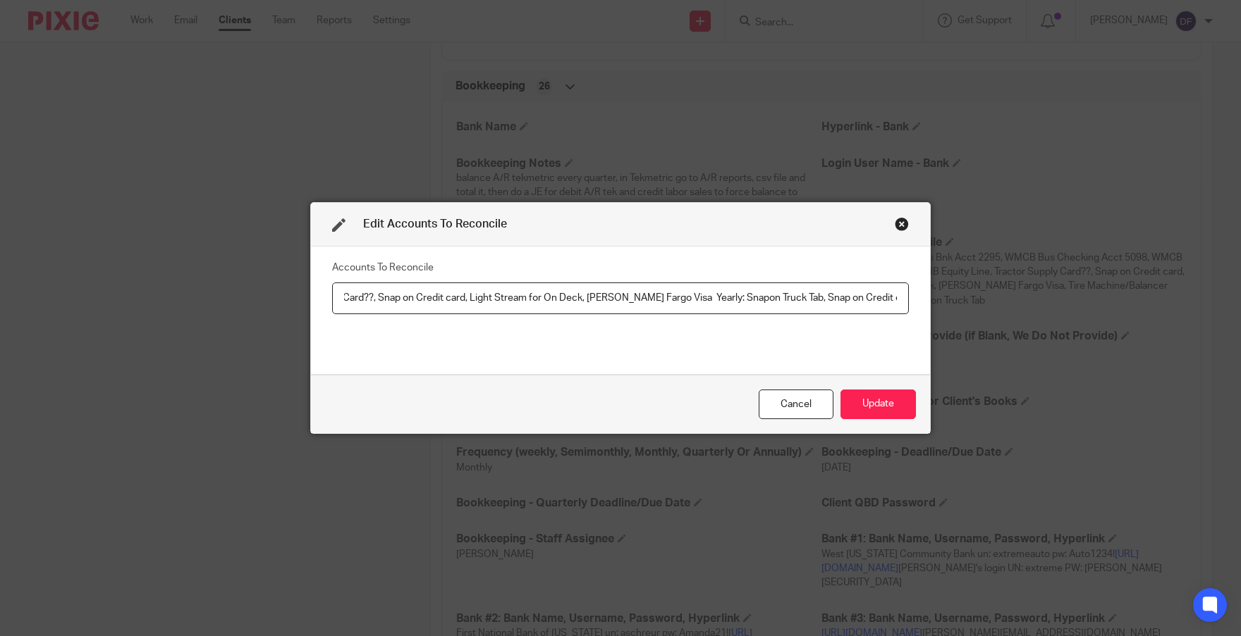
drag, startPoint x: 466, startPoint y: 298, endPoint x: 377, endPoint y: 302, distance: 88.9
click at [377, 302] on input "Monthly: FNB Tax Savings Bnk Acct 2295, WMCB Bus Checking Acct 5098, WMCB HSA 8…" at bounding box center [620, 299] width 577 height 32
drag, startPoint x: 876, startPoint y: 295, endPoint x: 748, endPoint y: 297, distance: 128.3
click at [748, 297] on input "Monthly: FNB Tax Savings Bnk Acct 2295, WMCB Bus Checking Acct 5098, WMCB HSA 8…" at bounding box center [620, 299] width 577 height 32
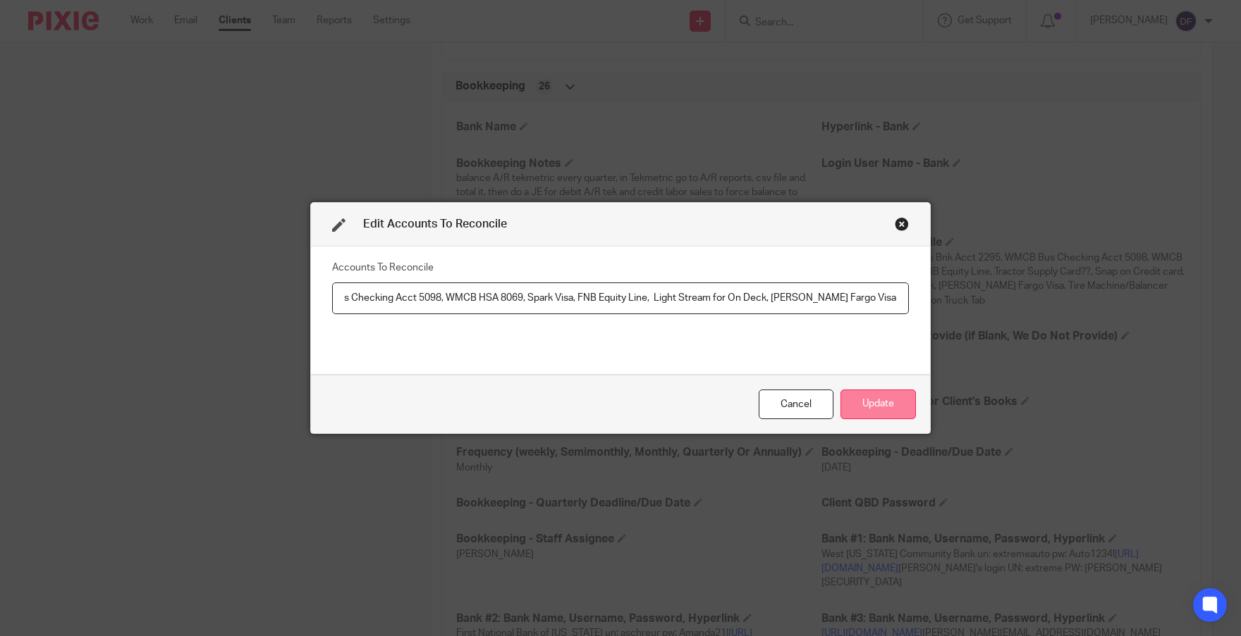
type input "Monthly: FNB Tax Savings Bnk Acct 2295, WMCB Bus Checking Acct 5098, WMCB HSA 8…"
click at [892, 395] on button "Update" at bounding box center [877, 405] width 75 height 30
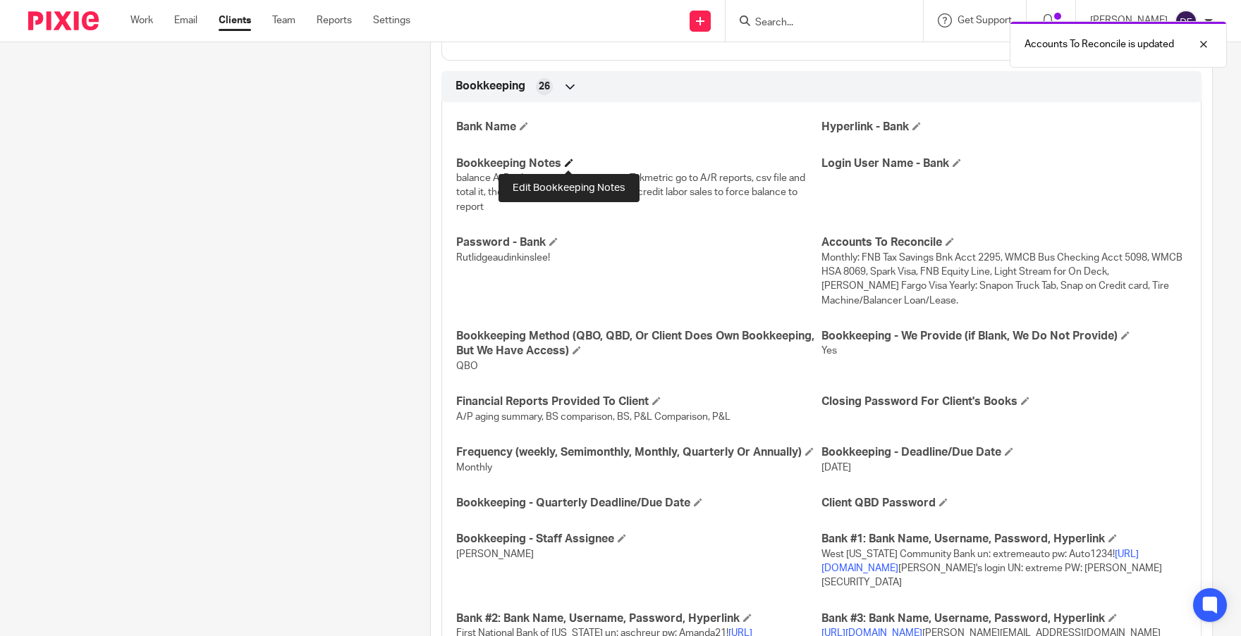
click at [567, 161] on span at bounding box center [569, 163] width 8 height 8
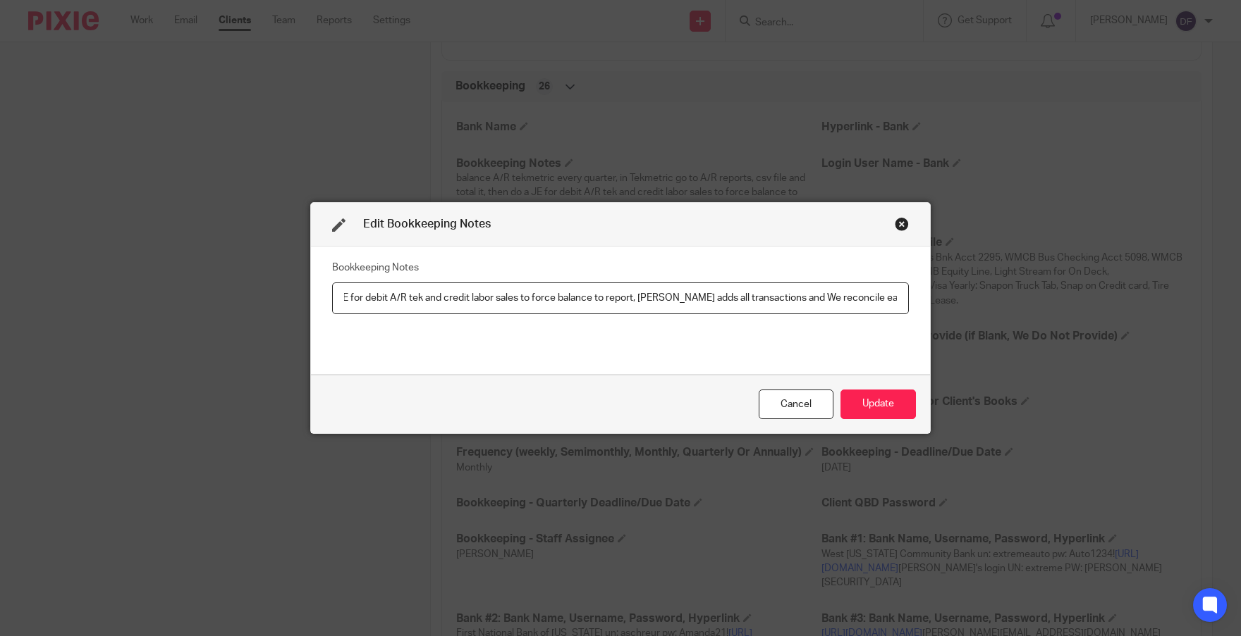
scroll to position [0, 435]
type input "balance A/R tekmetric every quarter, in Tekmetric go to A/R reports, csv file a…"
click at [875, 404] on button "Update" at bounding box center [877, 405] width 75 height 30
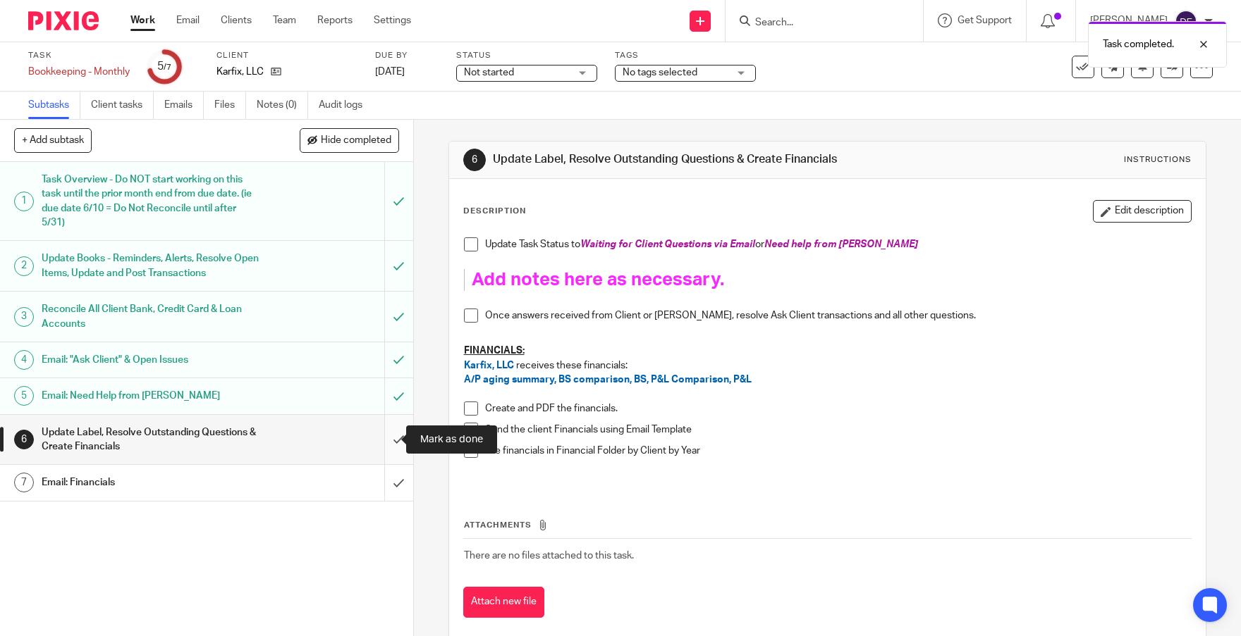
click at [384, 435] on input "submit" at bounding box center [206, 440] width 413 height 50
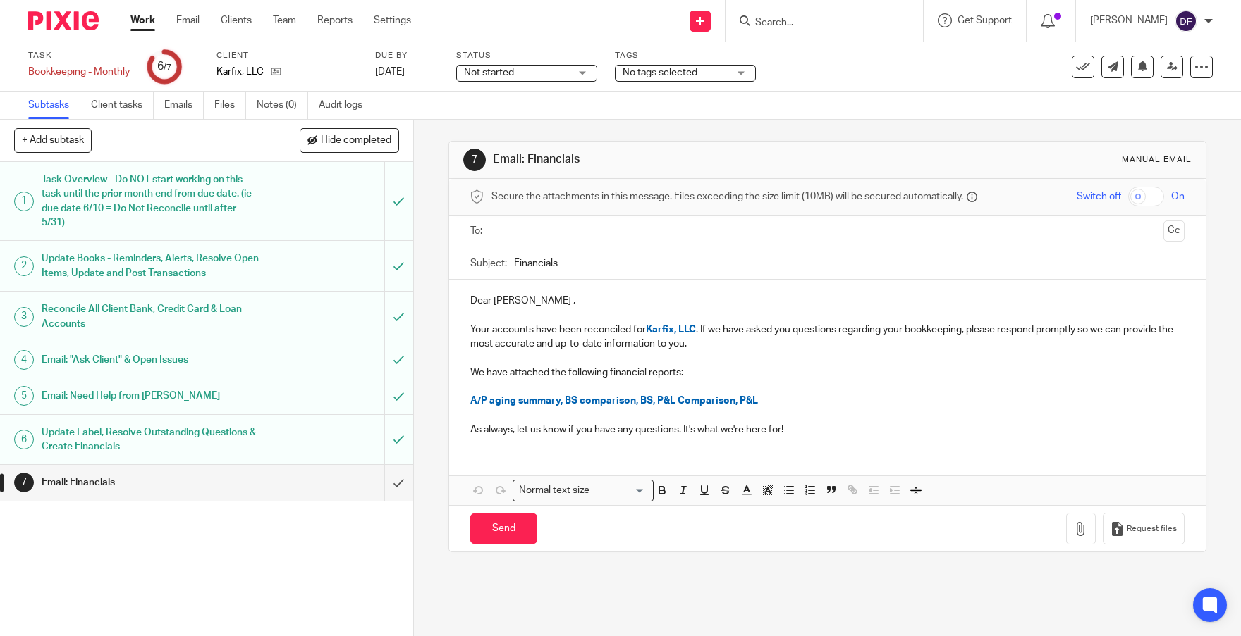
click at [521, 228] on input "text" at bounding box center [826, 231] width 661 height 16
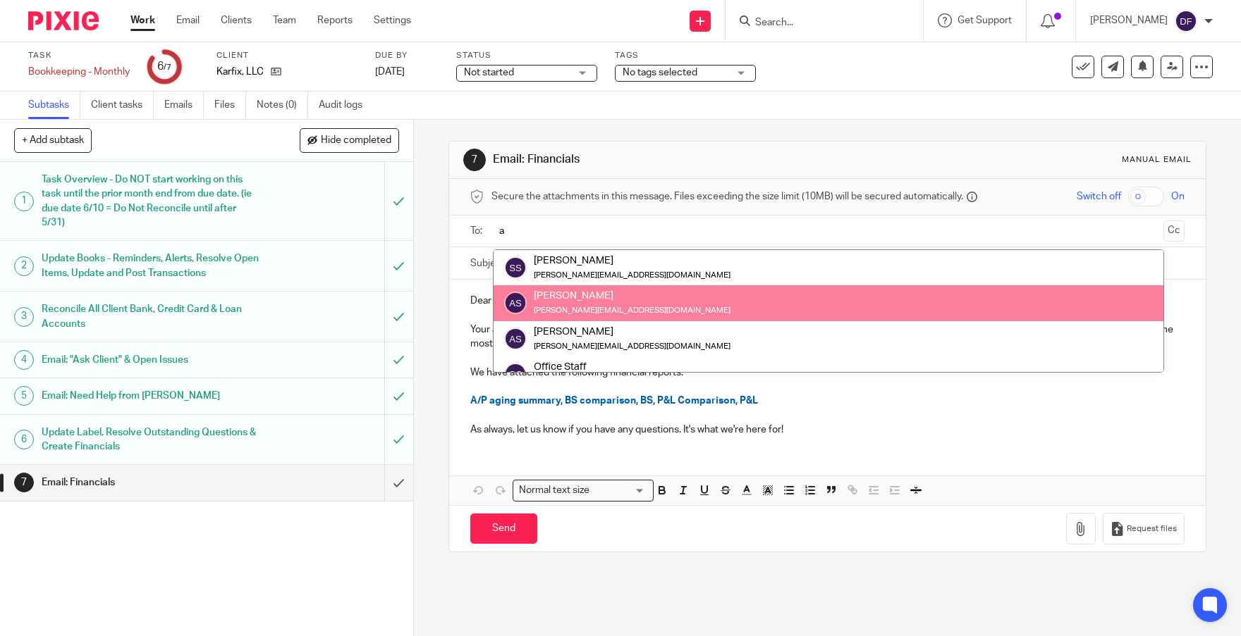
type input "a"
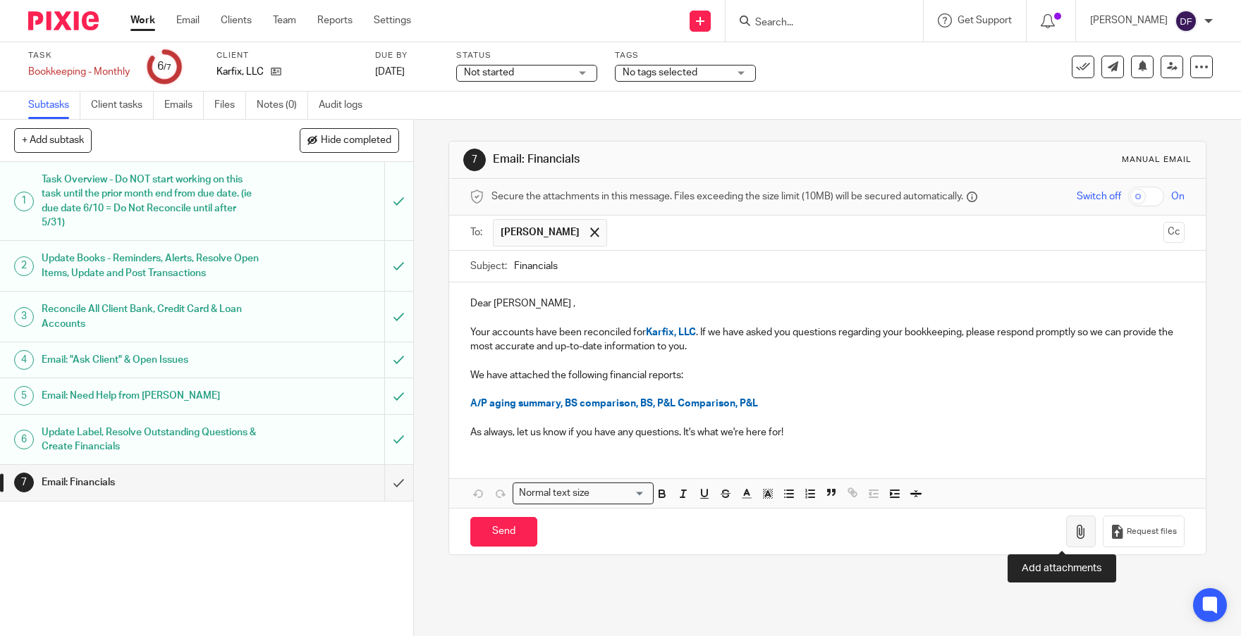
click at [1073, 531] on icon "button" at bounding box center [1080, 532] width 14 height 14
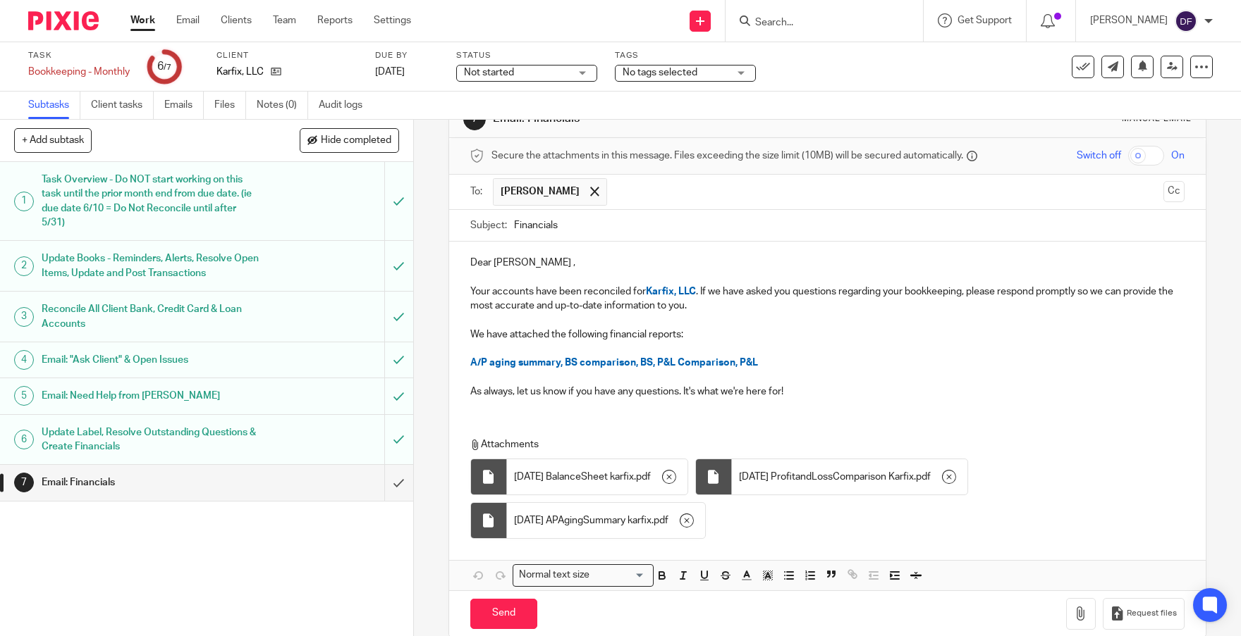
scroll to position [63, 0]
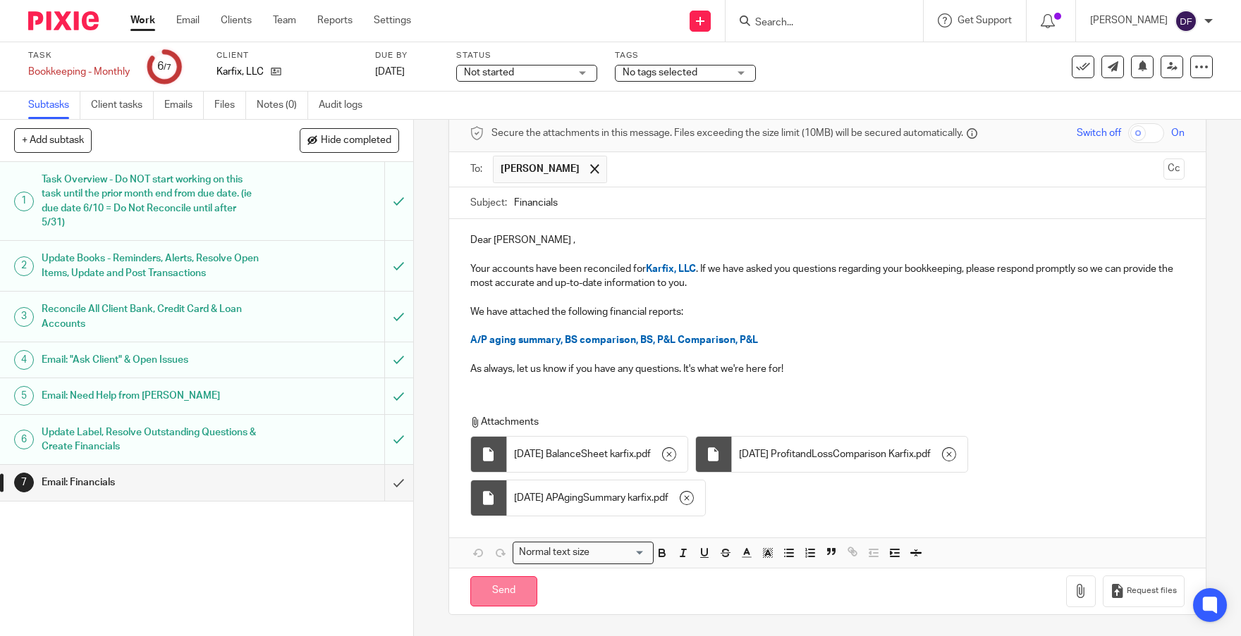
click at [505, 595] on input "Send" at bounding box center [503, 592] width 67 height 30
type input "Sent"
click at [154, 16] on link "Work" at bounding box center [142, 20] width 25 height 14
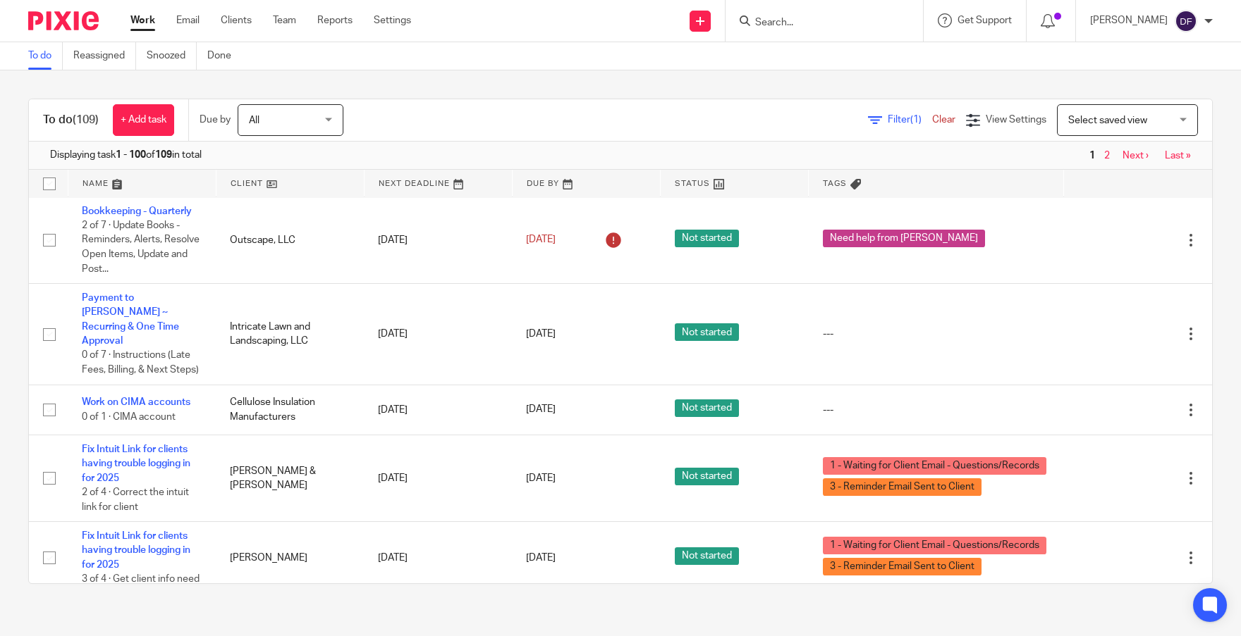
scroll to position [70, 0]
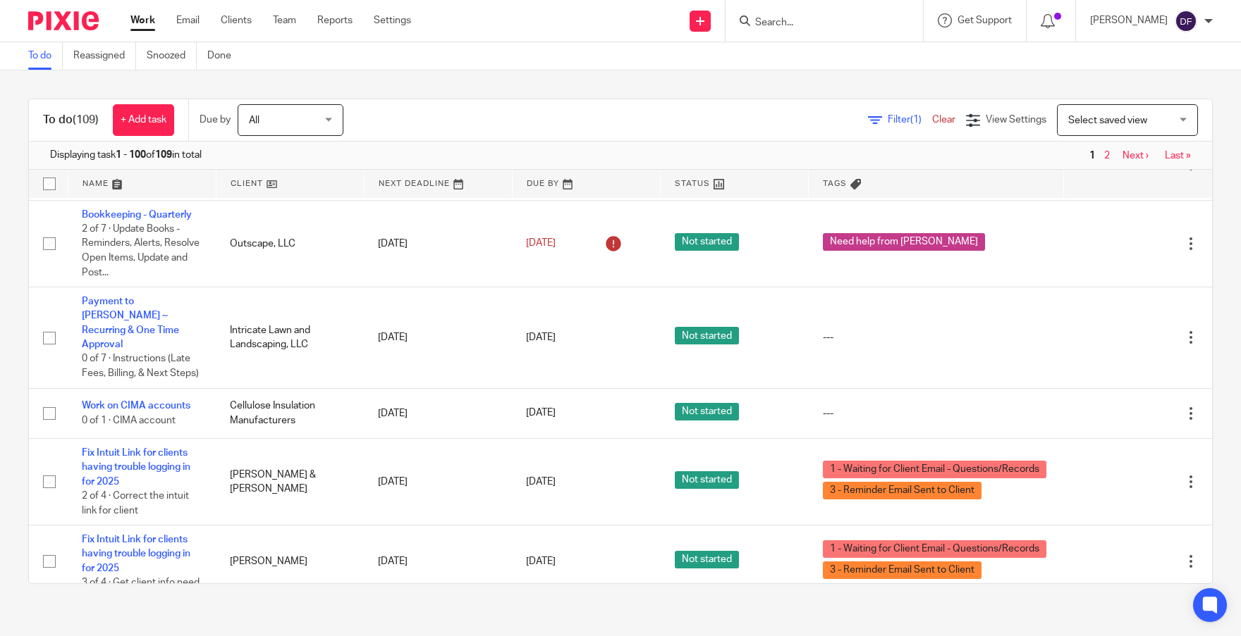
click at [785, 25] on input "Search" at bounding box center [816, 23] width 127 height 13
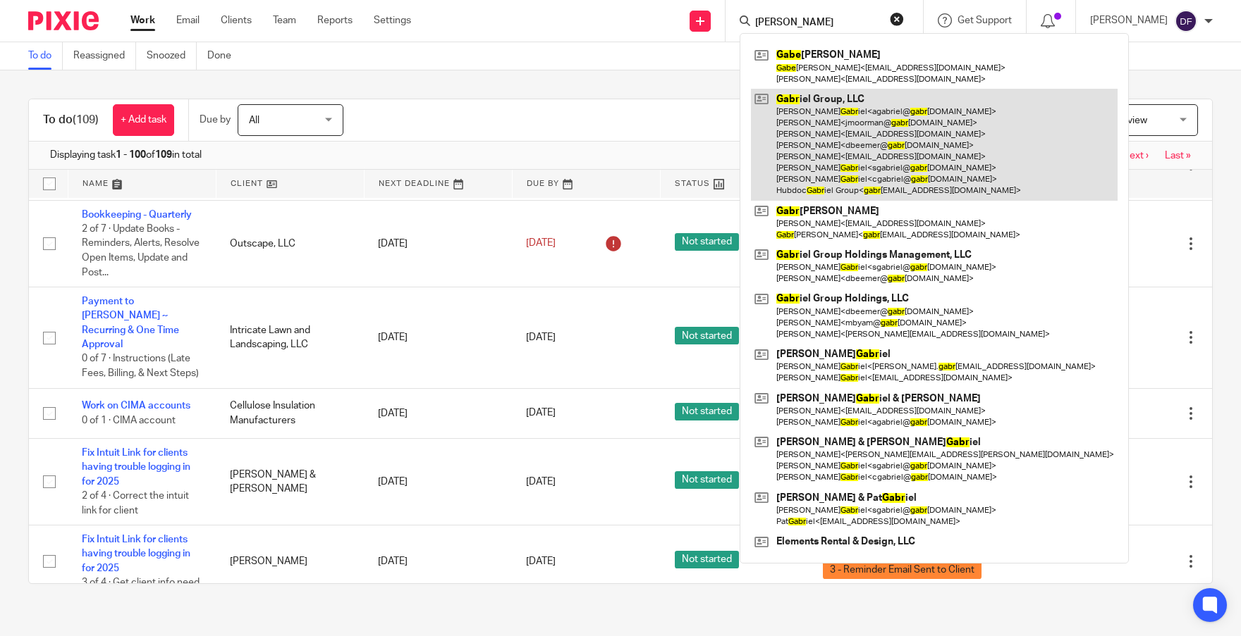
type input "gaber"
click at [841, 164] on link at bounding box center [934, 145] width 367 height 112
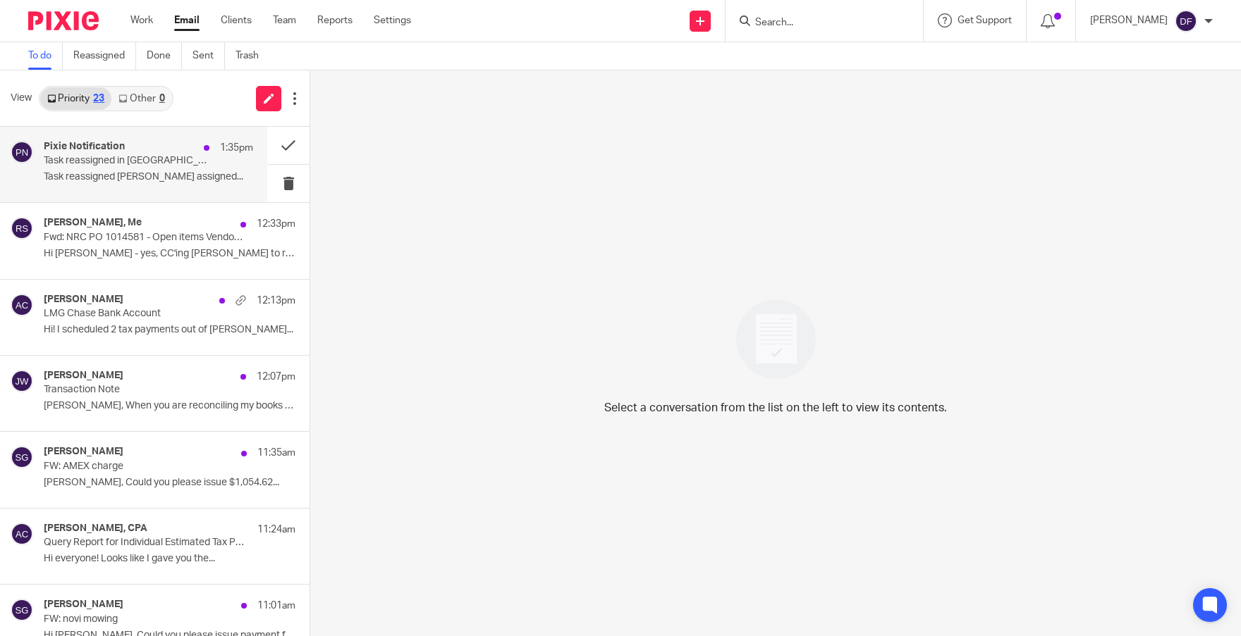
click at [87, 168] on div "Pixie Notification 1:35pm Task reassigned in Pixie Task reassigned [PERSON_NAME…" at bounding box center [148, 164] width 209 height 47
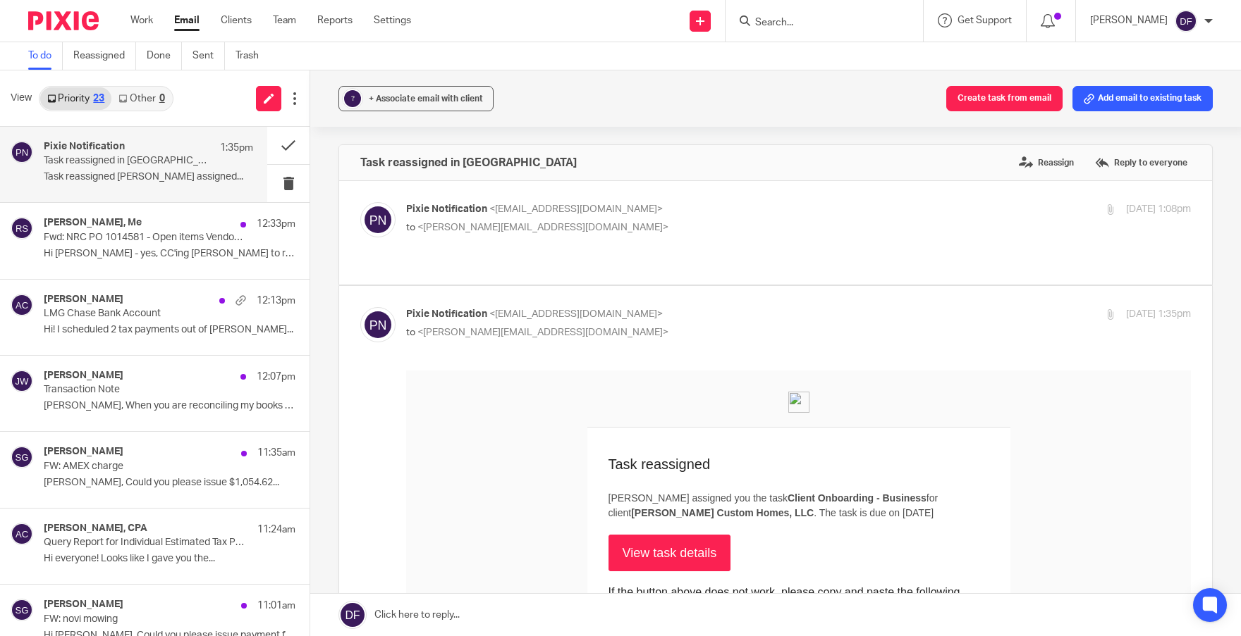
click at [786, 230] on p "to <[PERSON_NAME][EMAIL_ADDRESS][DOMAIN_NAME]>" at bounding box center [667, 228] width 523 height 15
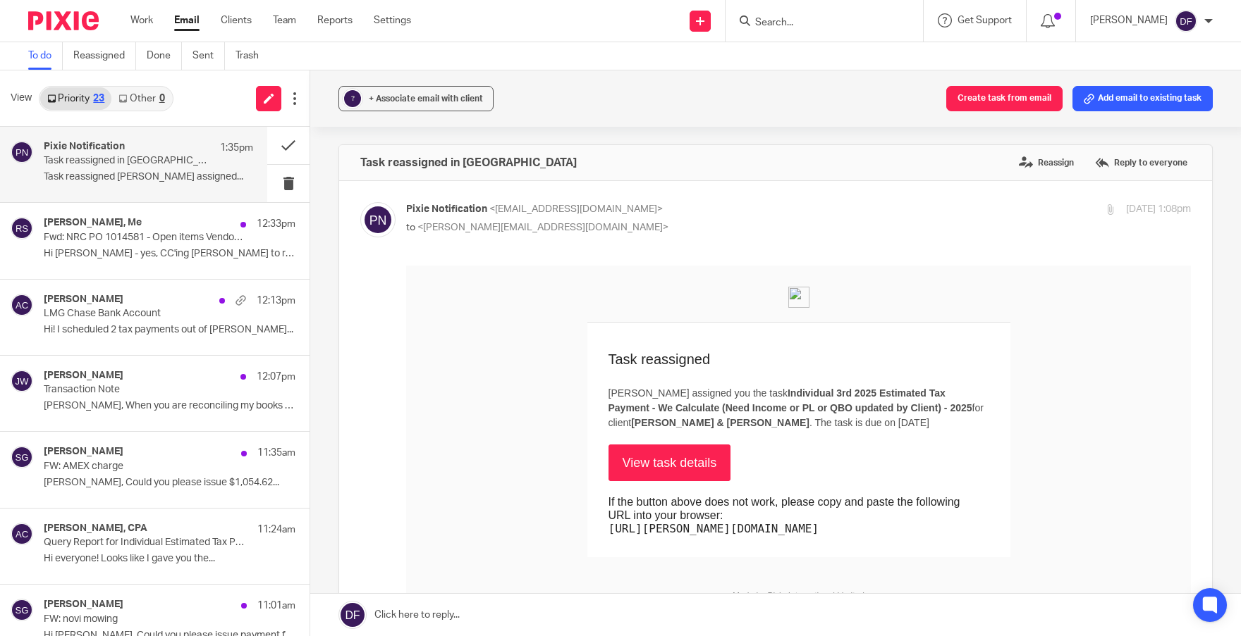
click at [785, 230] on p "to <[PERSON_NAME][EMAIL_ADDRESS][DOMAIN_NAME]>" at bounding box center [667, 228] width 523 height 15
checkbox input "false"
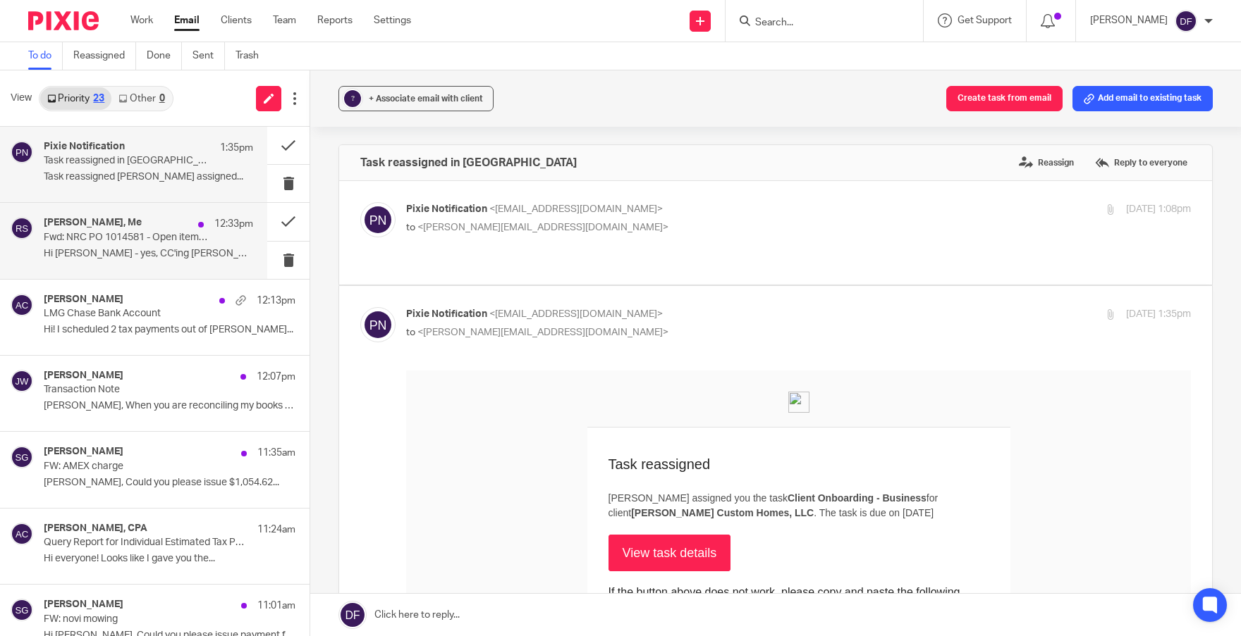
click at [114, 235] on p "Fwd: NRC PO 1014581 - Open items Vendor 1130622 CELLULOSE INSULATION MANUFACTU" at bounding box center [128, 238] width 168 height 12
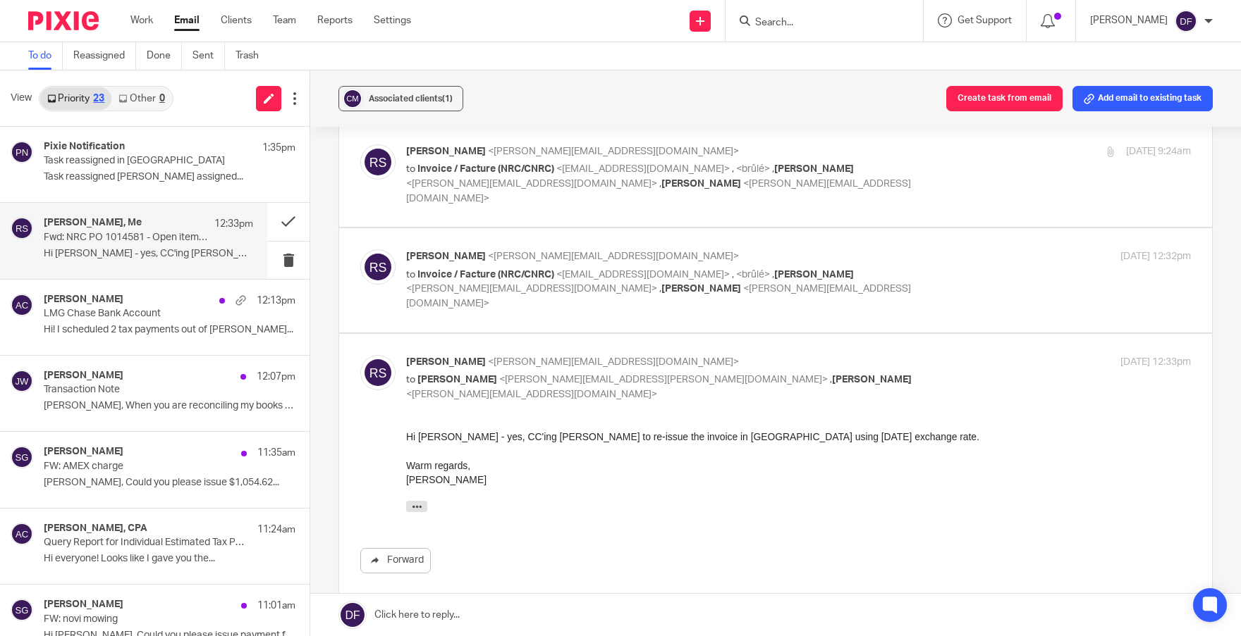
scroll to position [691, 0]
click at [416, 503] on icon "button" at bounding box center [417, 505] width 11 height 11
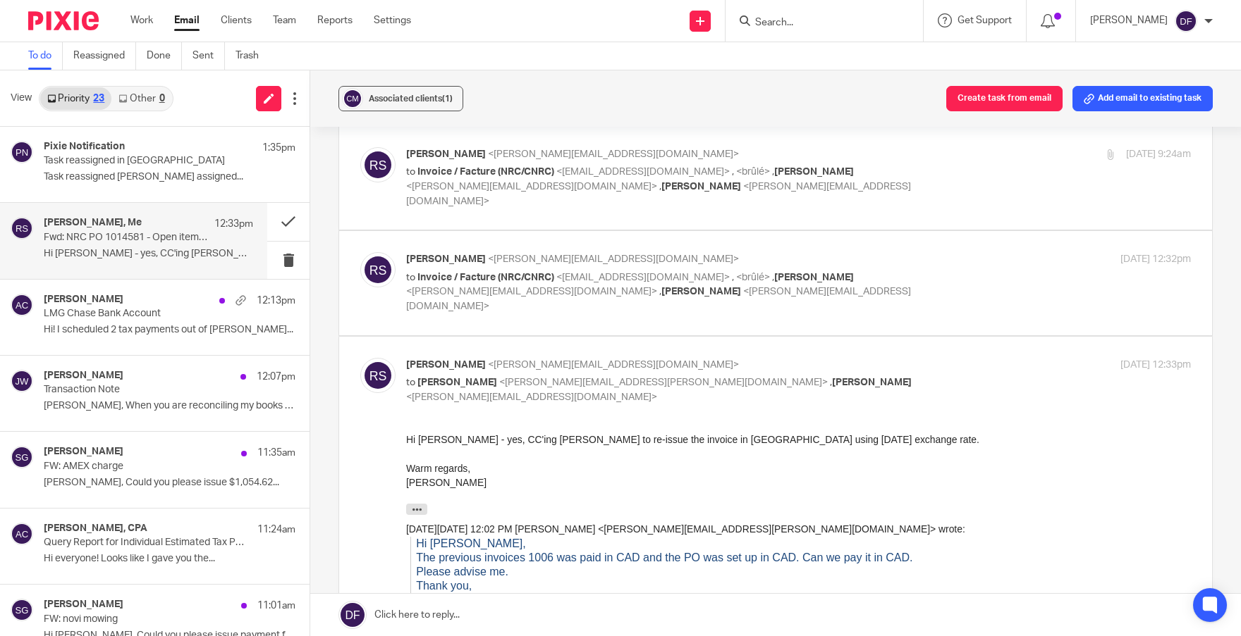
scroll to position [382, 0]
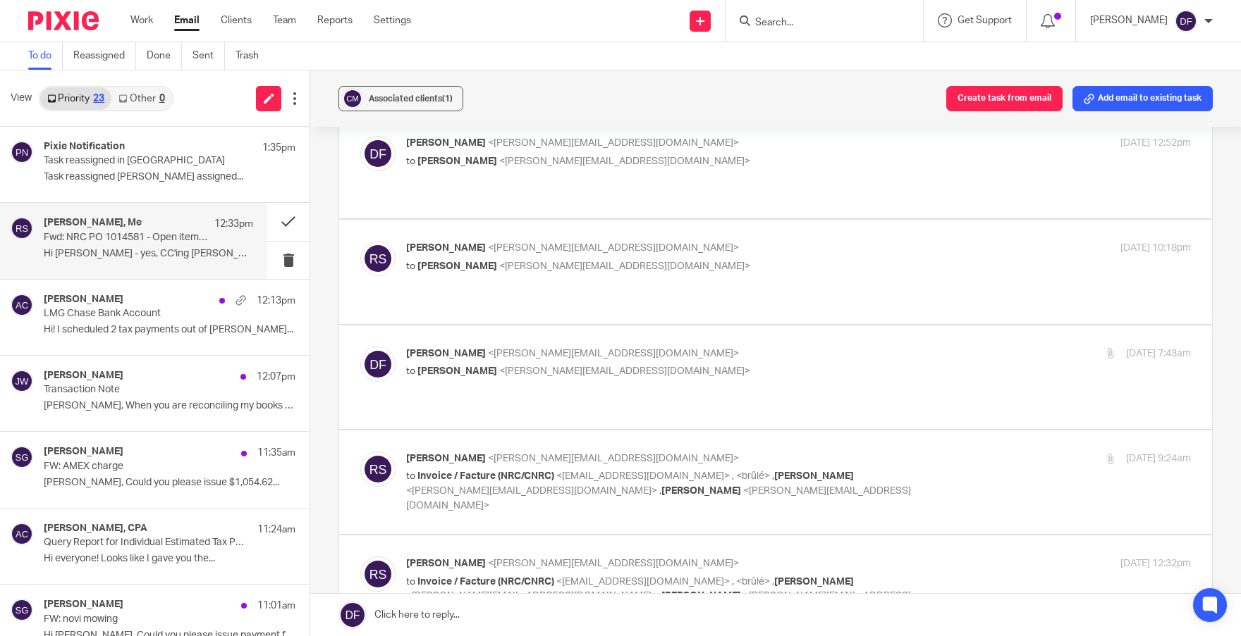
click at [912, 536] on label at bounding box center [775, 588] width 873 height 104
click at [360, 556] on input "checkbox" at bounding box center [359, 556] width 1 height 1
checkbox input "true"
click at [792, 241] on div "Rachel Stern <rachel@cellulose.org> to Donna Ferguson <donna@amylcpa.com> Aug 5…" at bounding box center [775, 271] width 830 height 61
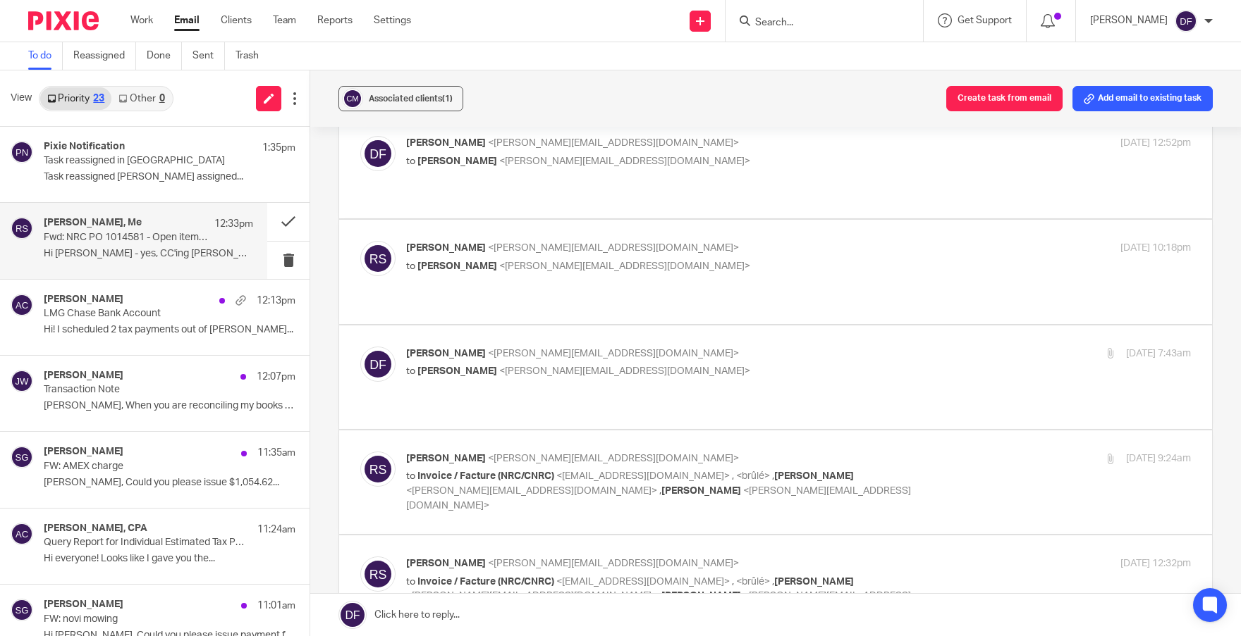
click at [747, 241] on div "Rachel Stern <rachel@cellulose.org> to Donna Ferguson <donna@amylcpa.com>" at bounding box center [667, 257] width 523 height 32
checkbox input "true"
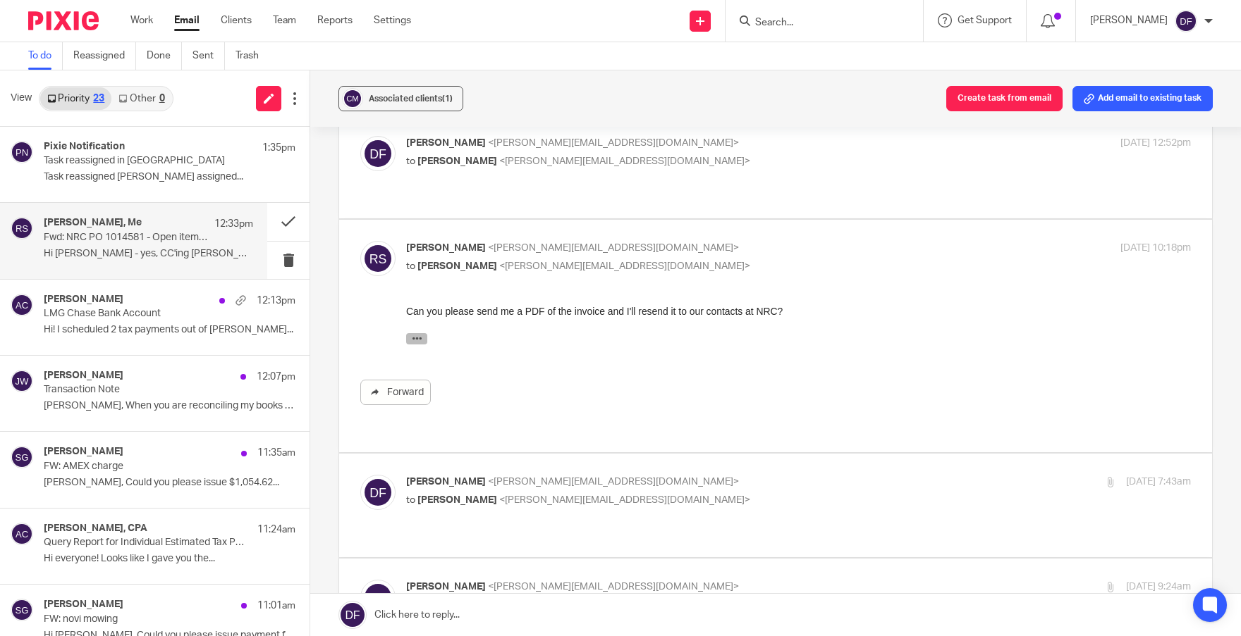
click at [416, 338] on icon "button" at bounding box center [417, 338] width 11 height 11
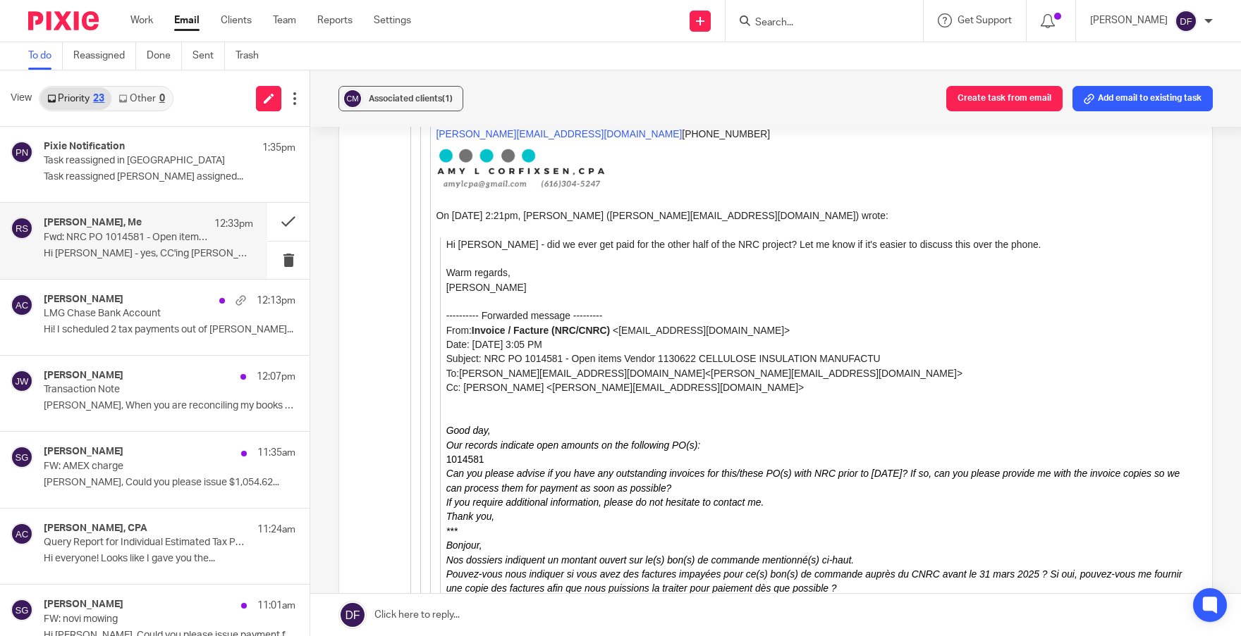
scroll to position [875, 0]
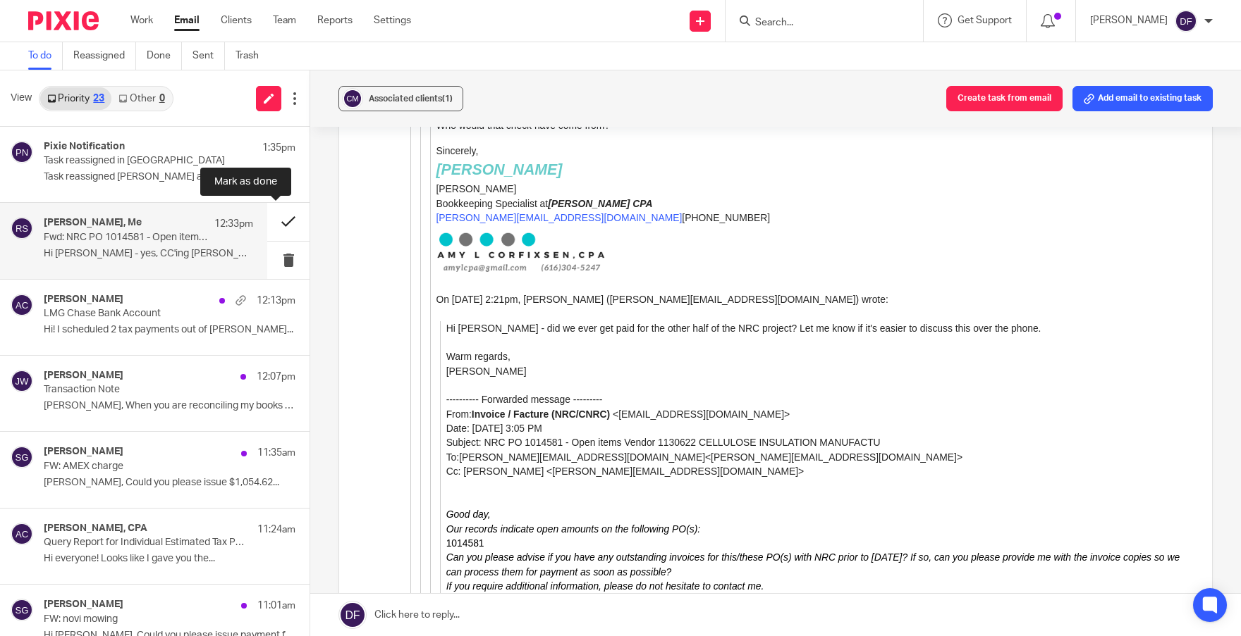
click at [279, 215] on button at bounding box center [288, 221] width 42 height 37
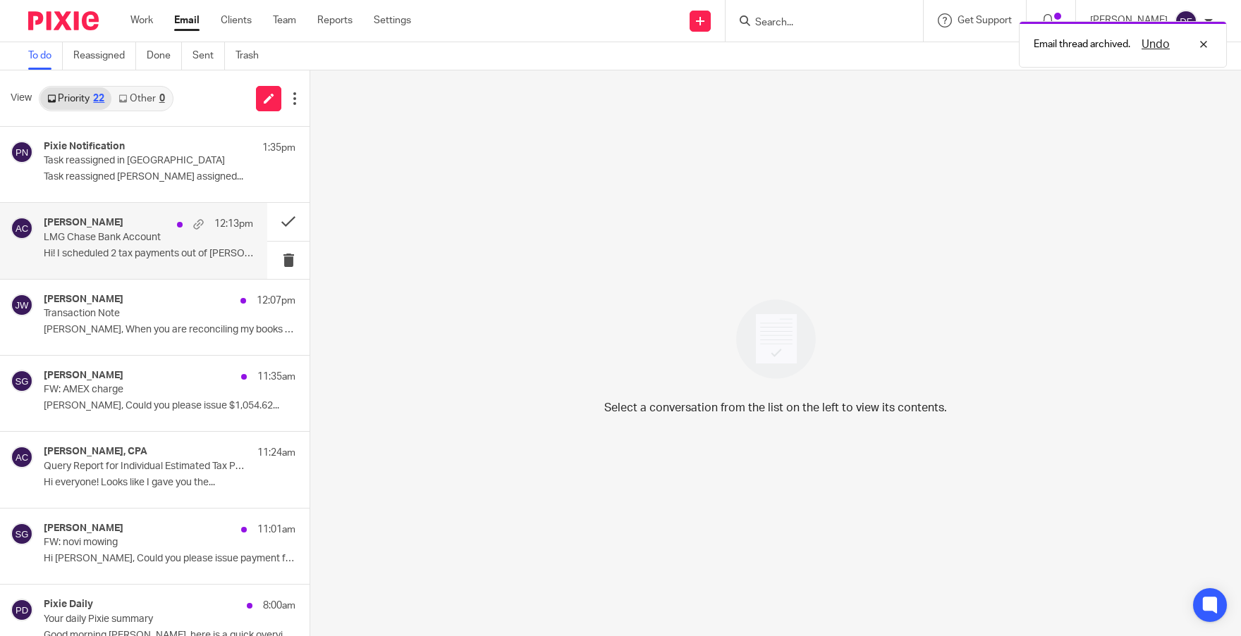
click at [130, 249] on p "Hi! I scheduled 2 tax payments out of Larry..." at bounding box center [148, 254] width 209 height 12
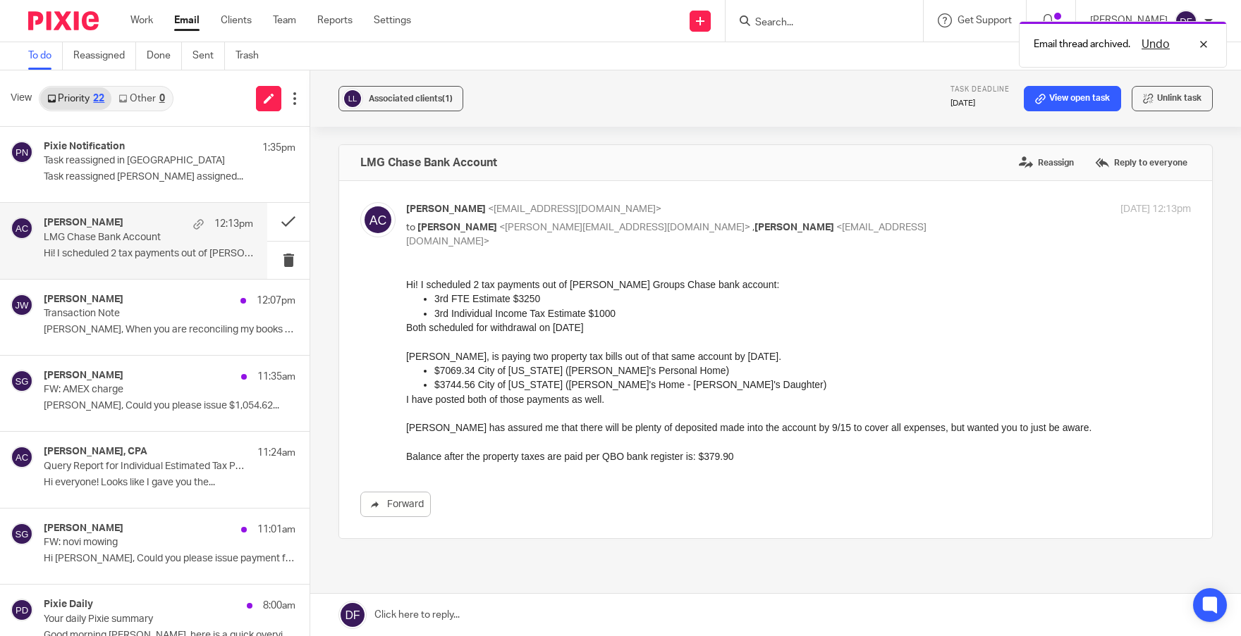
scroll to position [0, 0]
click at [1064, 94] on link "View open task" at bounding box center [1071, 98] width 97 height 25
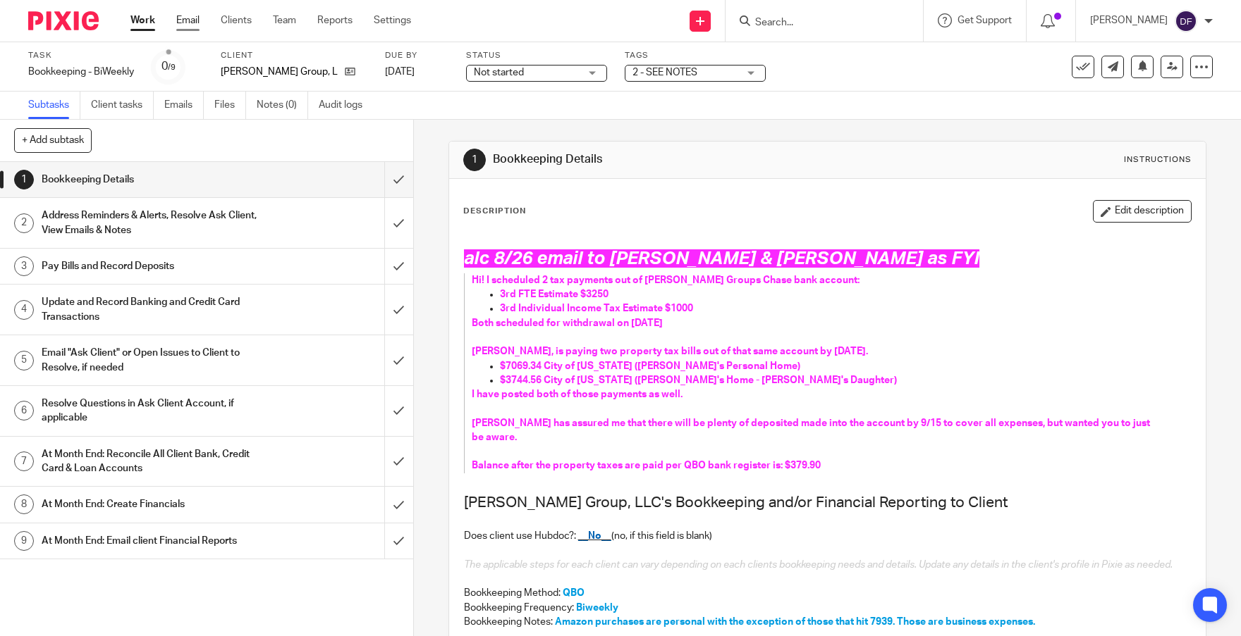
click at [190, 20] on link "Email" at bounding box center [187, 20] width 23 height 14
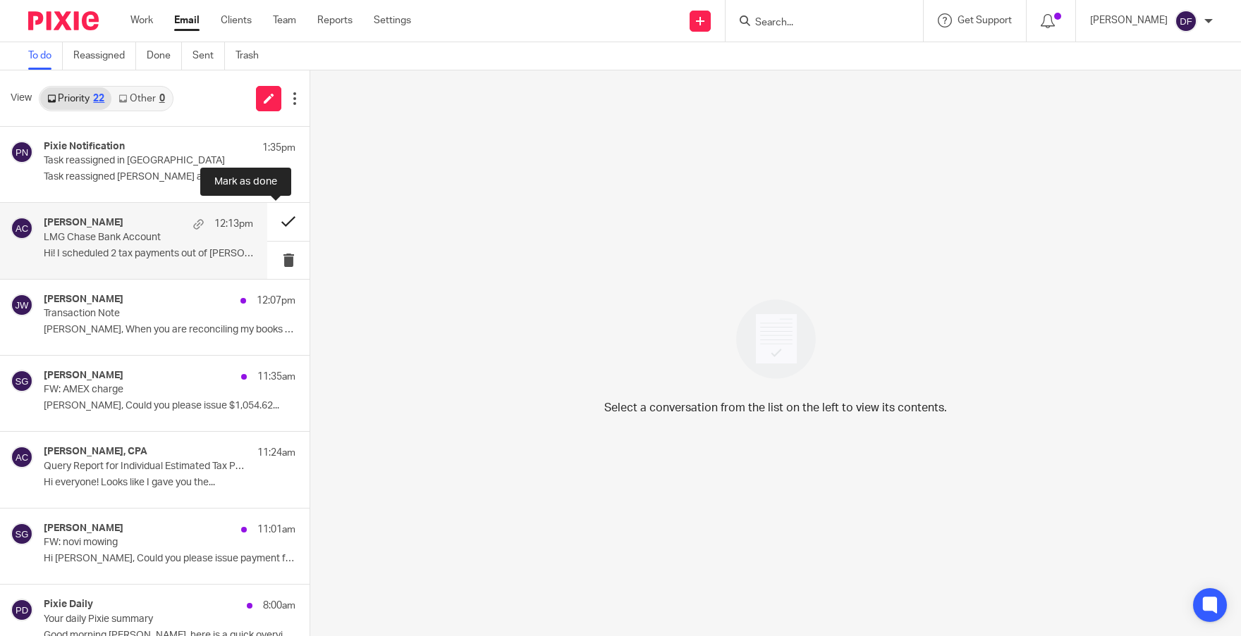
click at [286, 221] on button at bounding box center [288, 221] width 42 height 37
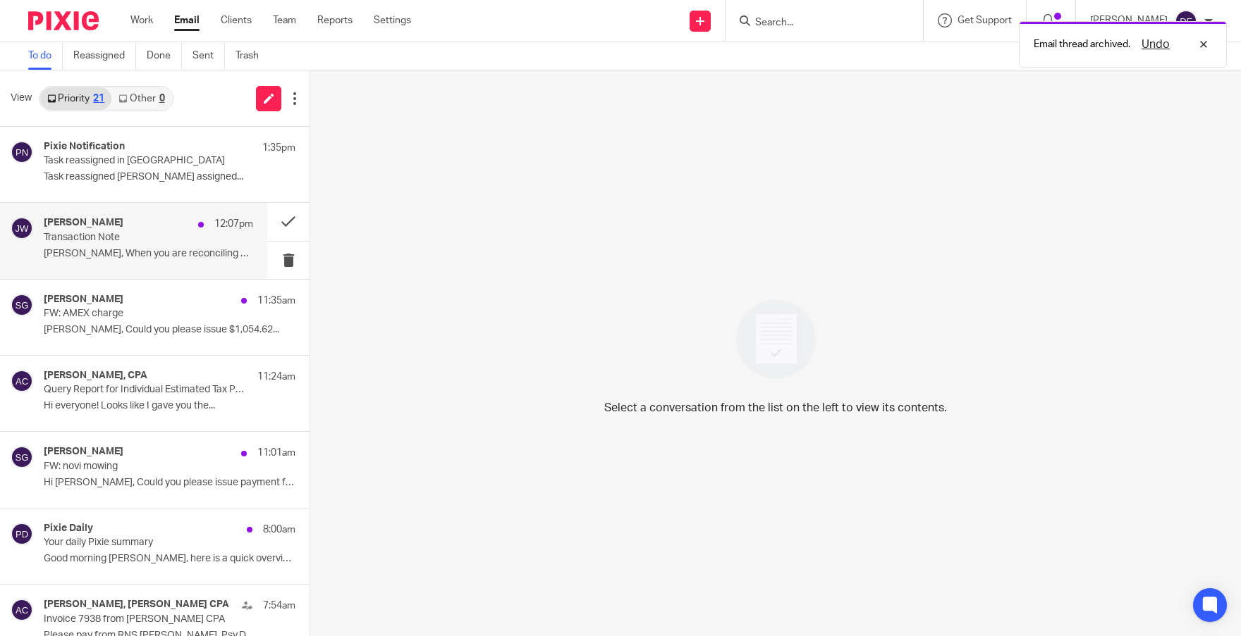
click at [111, 245] on div "Jordan Wood 12:07pm Transaction Note Donna, When you are reconciling my books f…" at bounding box center [148, 240] width 209 height 47
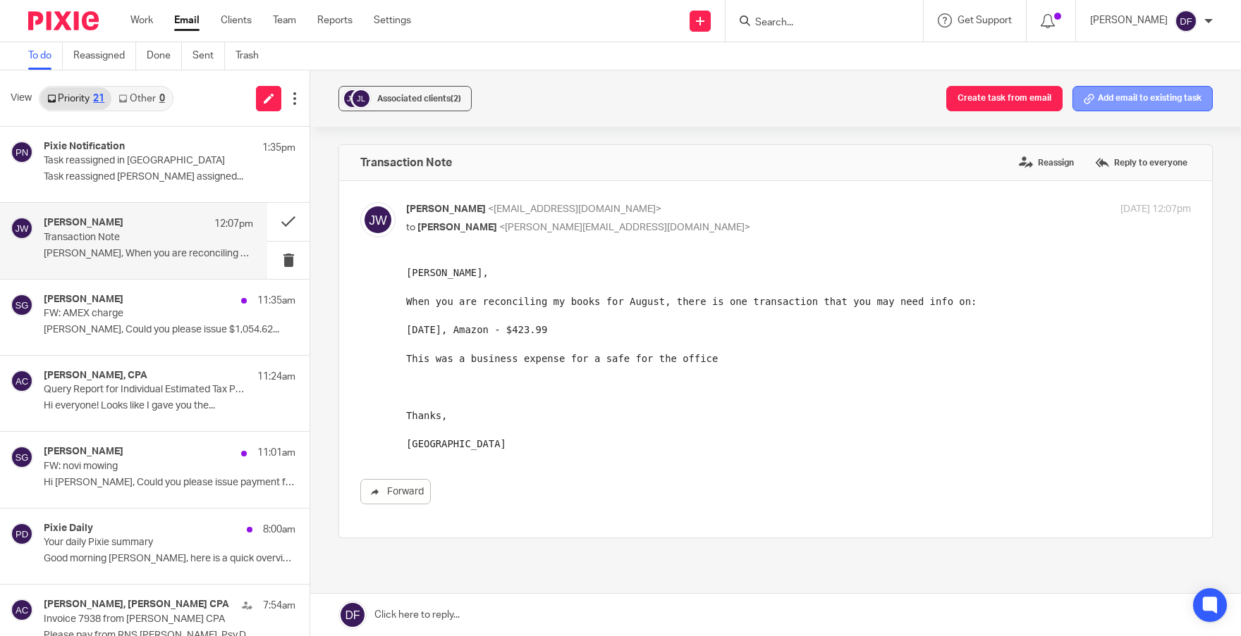
click at [1165, 96] on button "Add email to existing task" at bounding box center [1142, 98] width 140 height 25
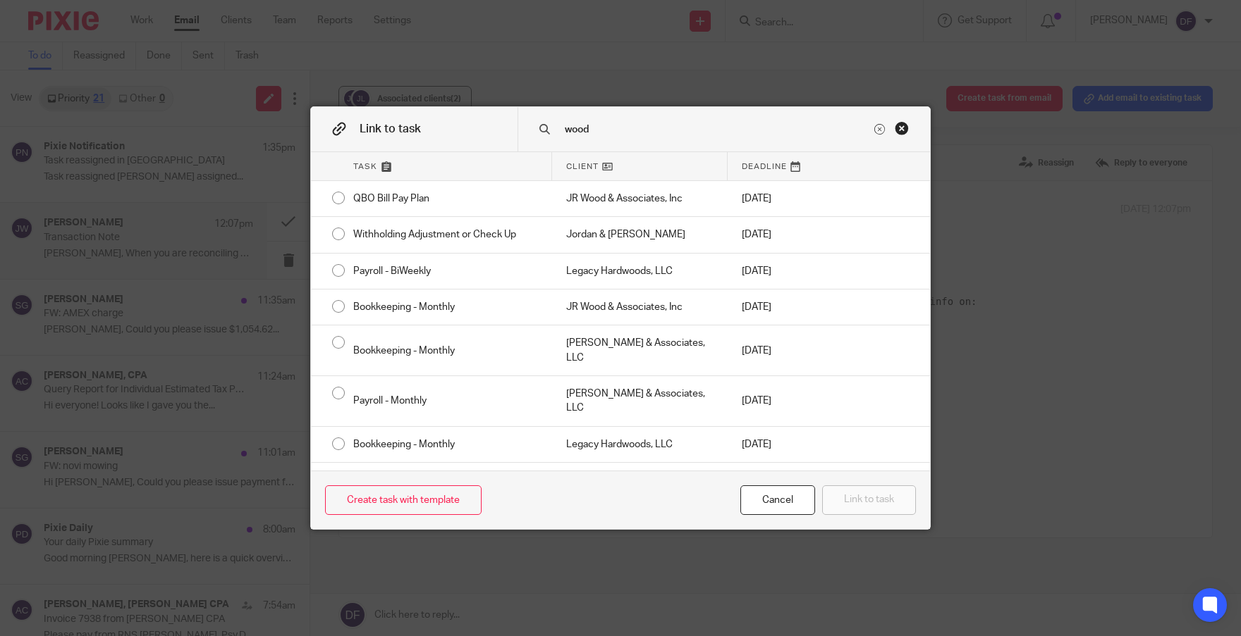
drag, startPoint x: 668, startPoint y: 130, endPoint x: 541, endPoint y: 130, distance: 126.9
click at [541, 130] on div "wood" at bounding box center [723, 129] width 412 height 44
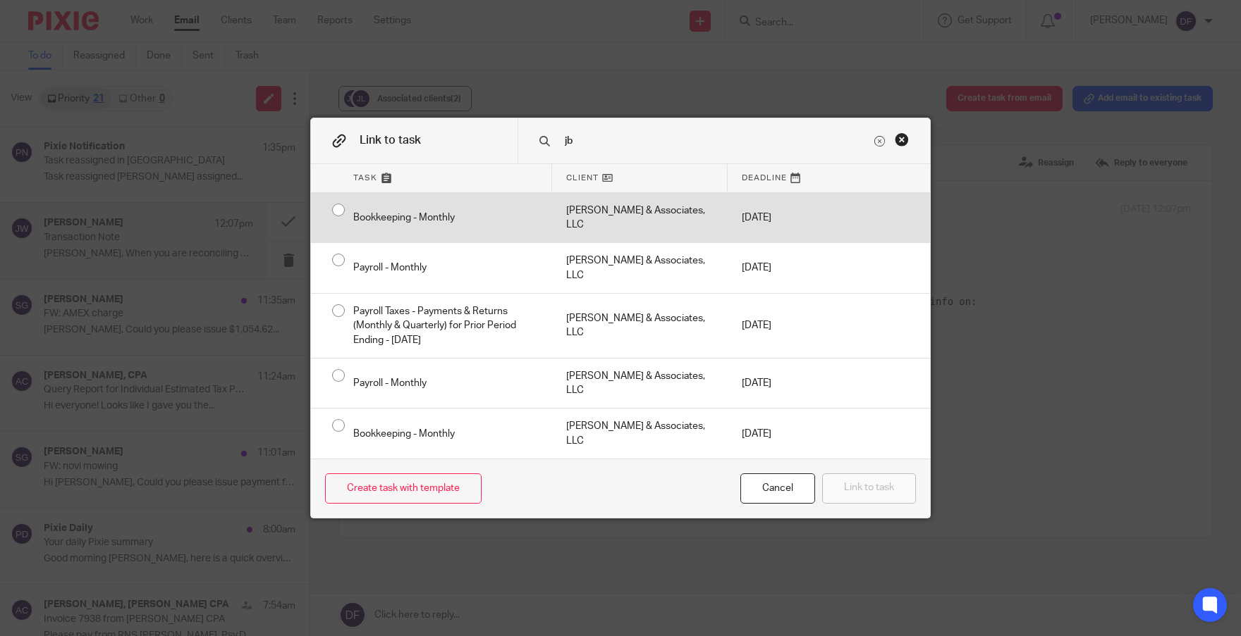
type input "jb"
click at [610, 219] on div "JB Wood & Associates, LLC" at bounding box center [640, 218] width 176 height 50
radio input "true"
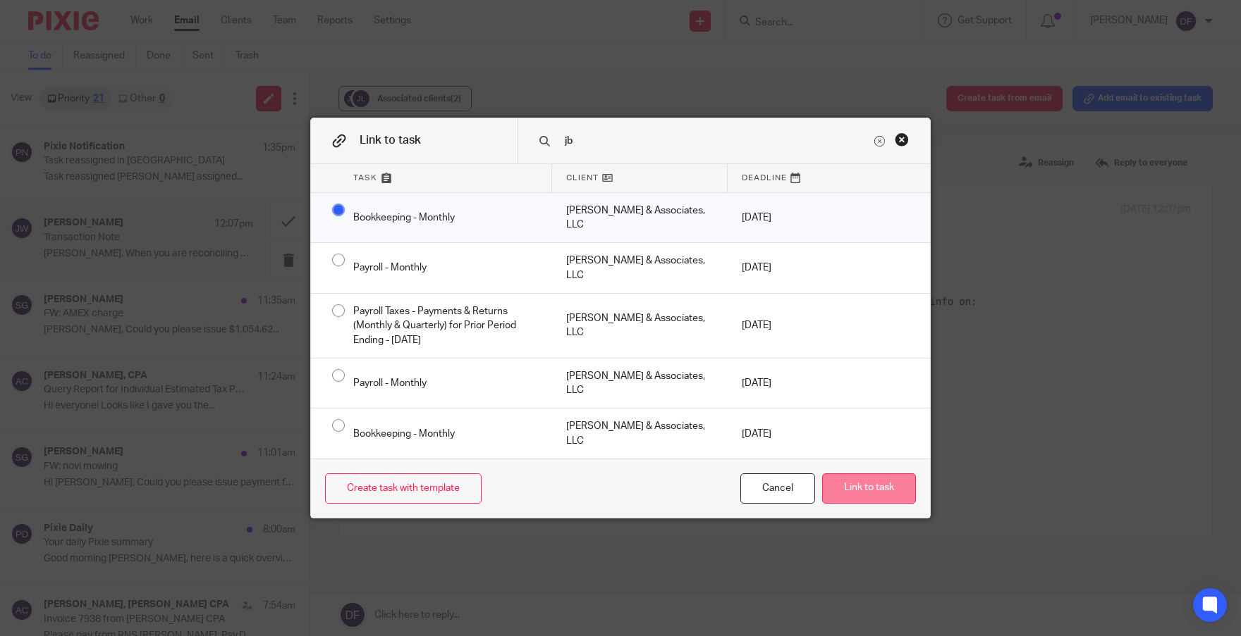
click at [884, 479] on button "Link to task" at bounding box center [869, 489] width 94 height 30
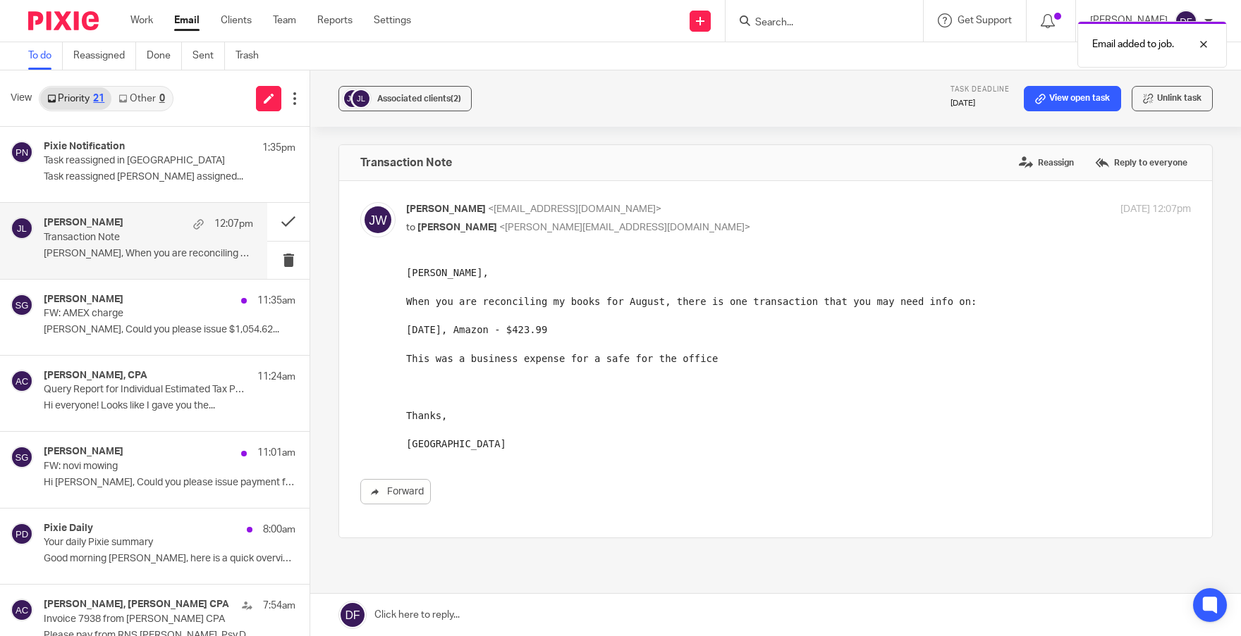
click at [591, 612] on link at bounding box center [775, 615] width 930 height 42
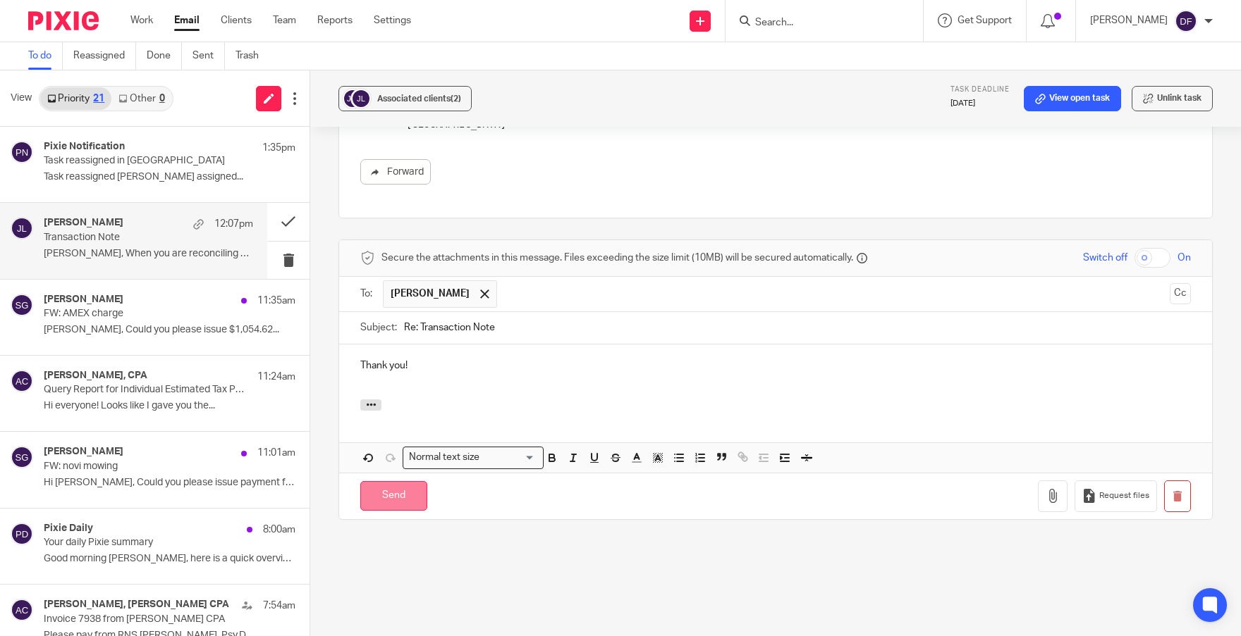
click at [402, 483] on input "Send" at bounding box center [393, 496] width 67 height 30
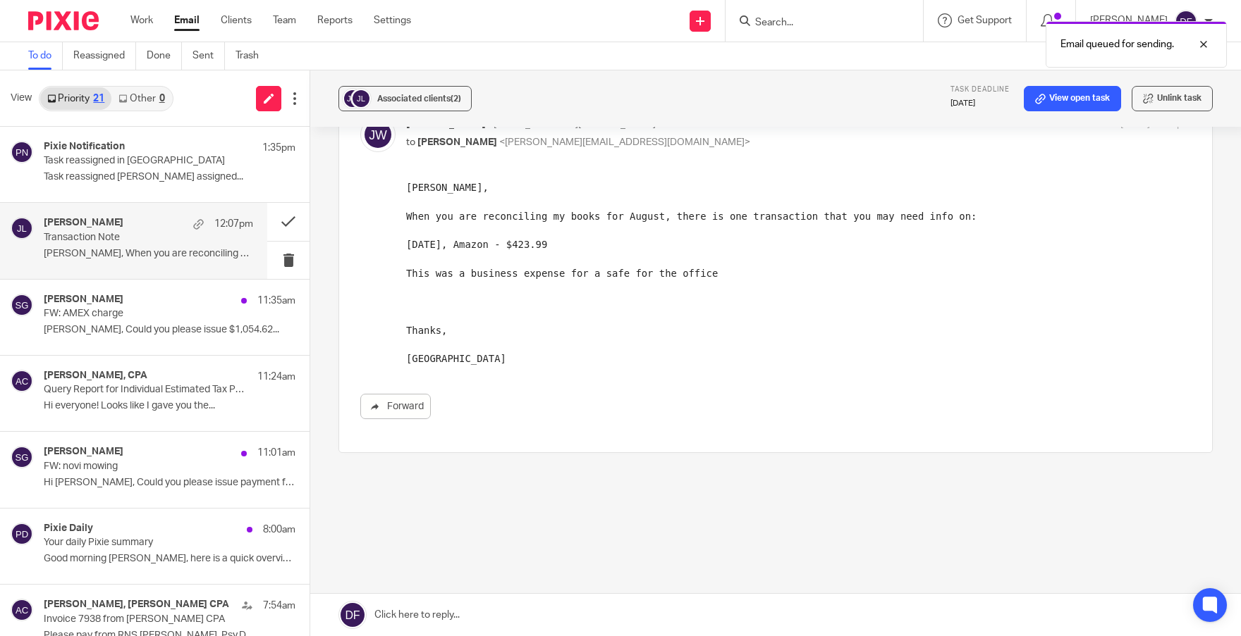
scroll to position [73, 0]
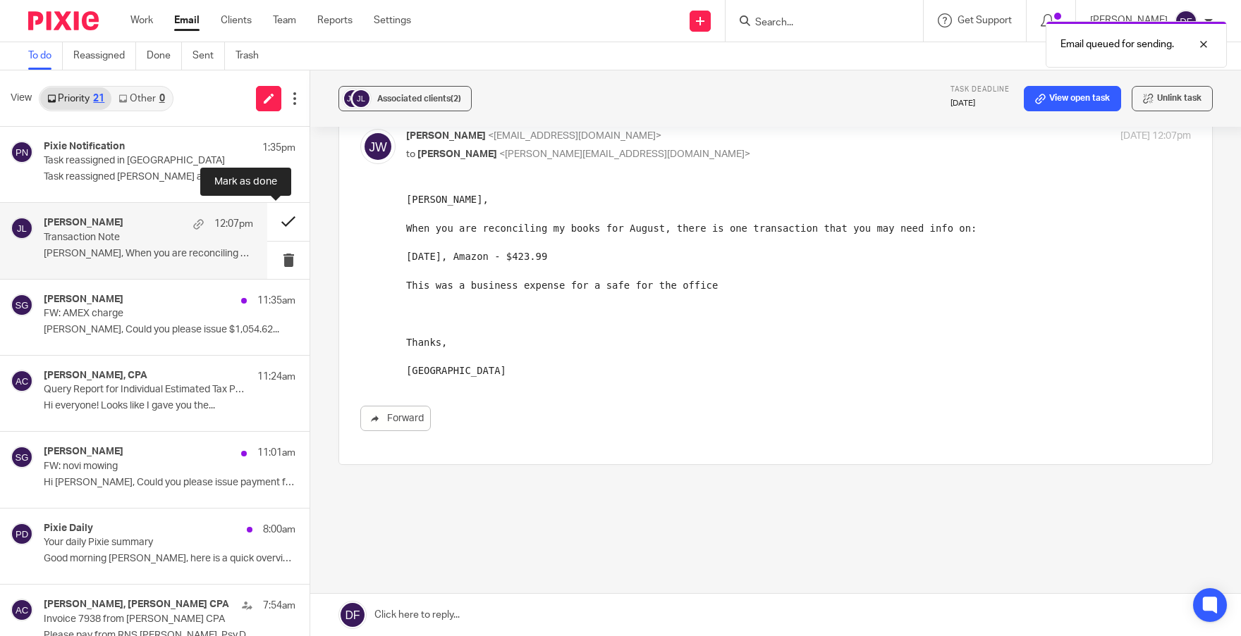
click at [276, 220] on button at bounding box center [288, 221] width 42 height 37
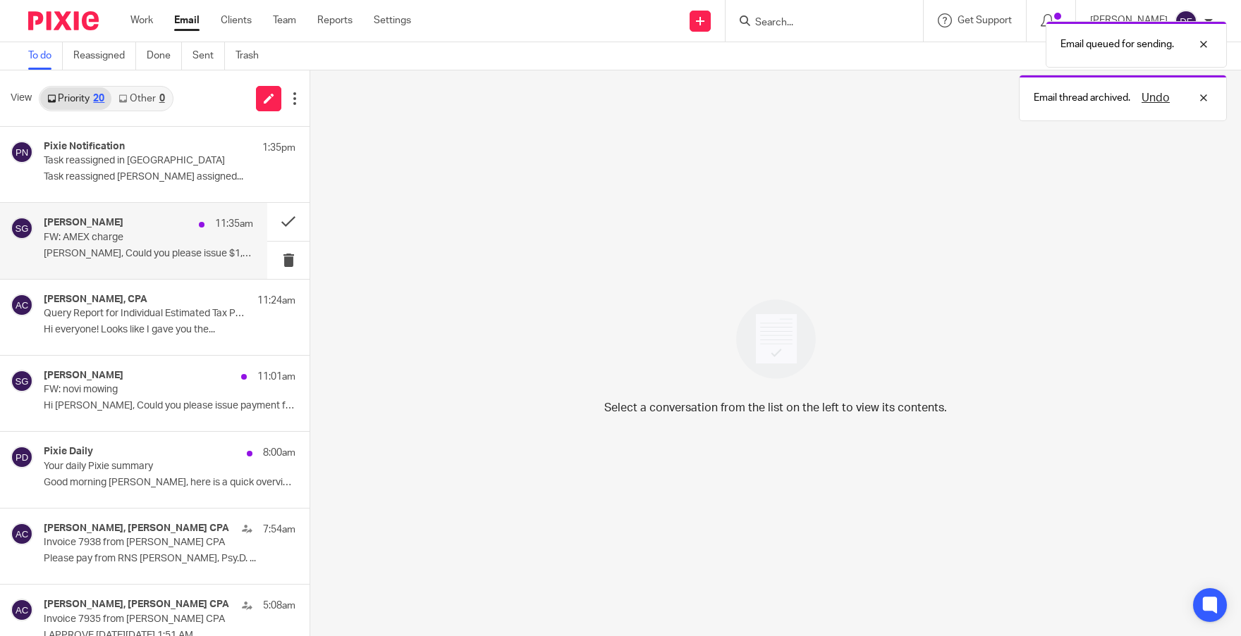
click at [91, 263] on div "Scott Gabriel 11:35am FW: AMEX charge Donna, Could you please issue $1,054.62..." at bounding box center [148, 240] width 209 height 47
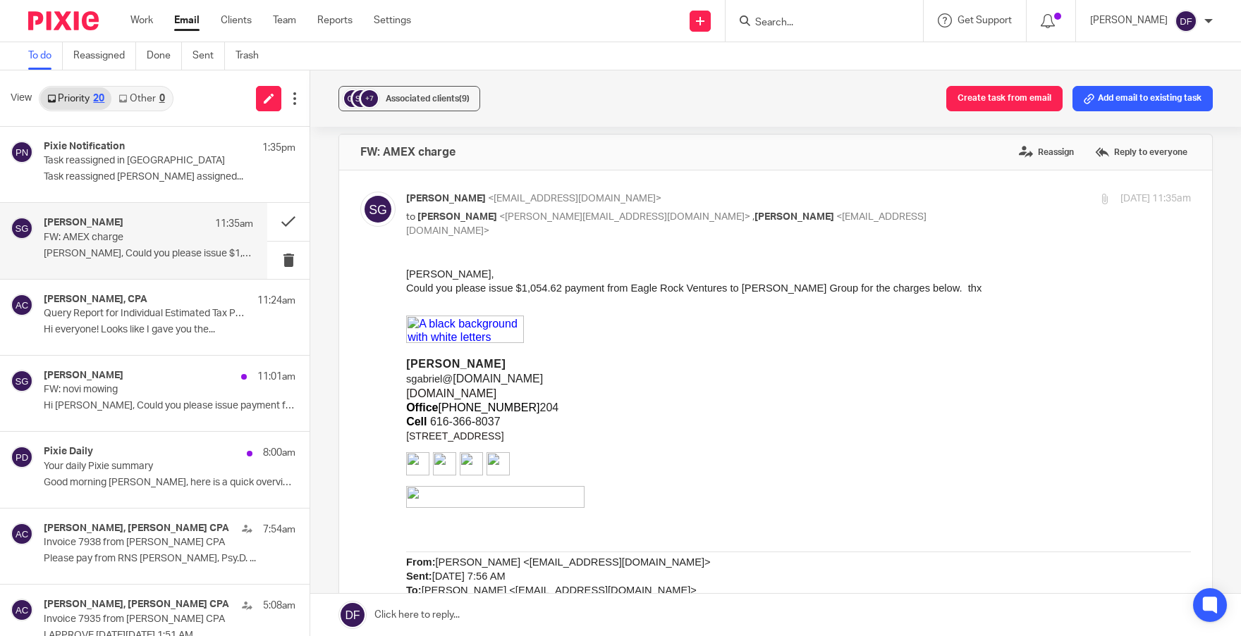
scroll to position [0, 0]
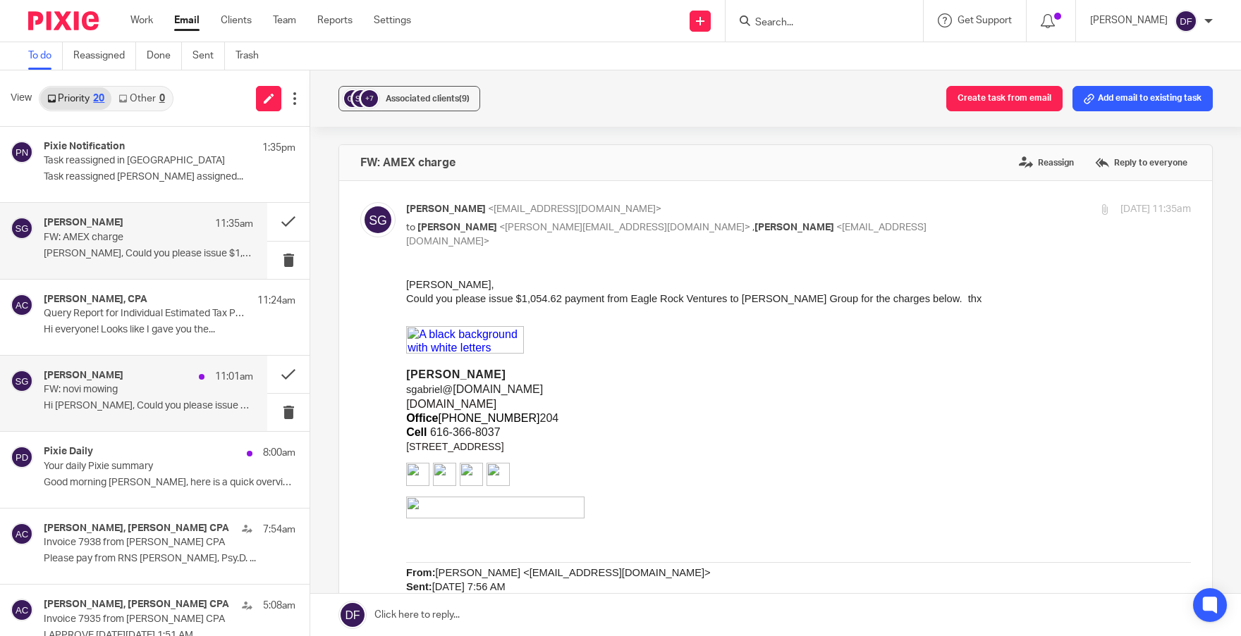
click at [123, 403] on p "Hi Donna, Could you please issue payment from..." at bounding box center [148, 406] width 209 height 12
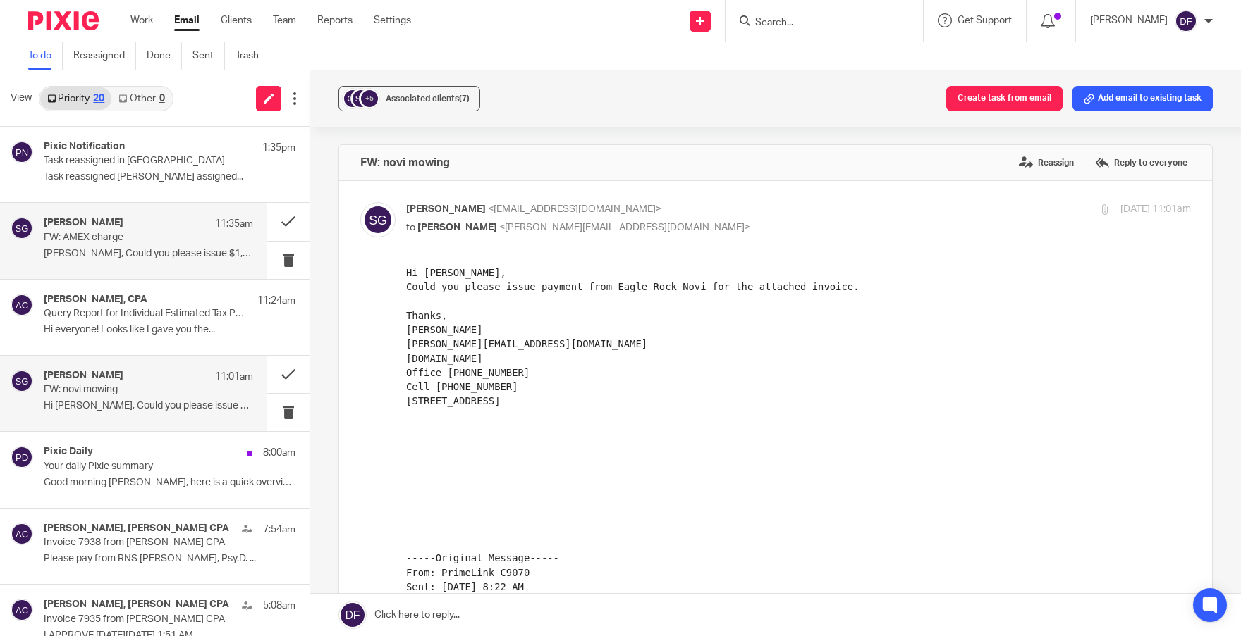
click at [164, 235] on p "FW: AMEX charge" at bounding box center [128, 238] width 168 height 12
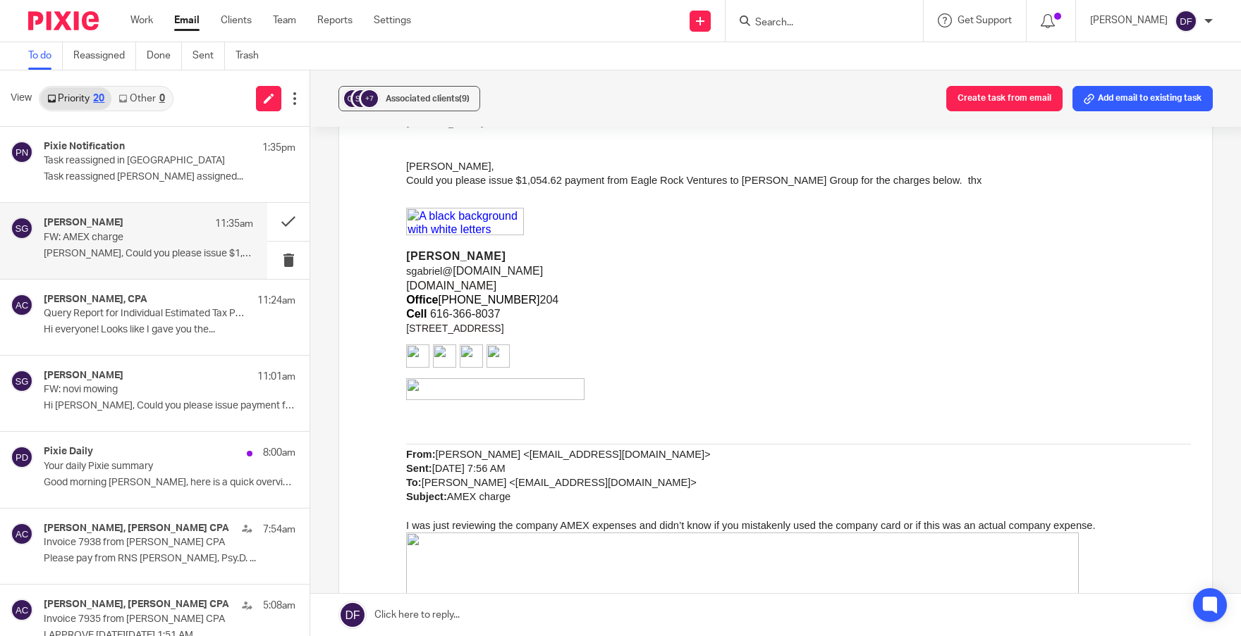
scroll to position [141, 0]
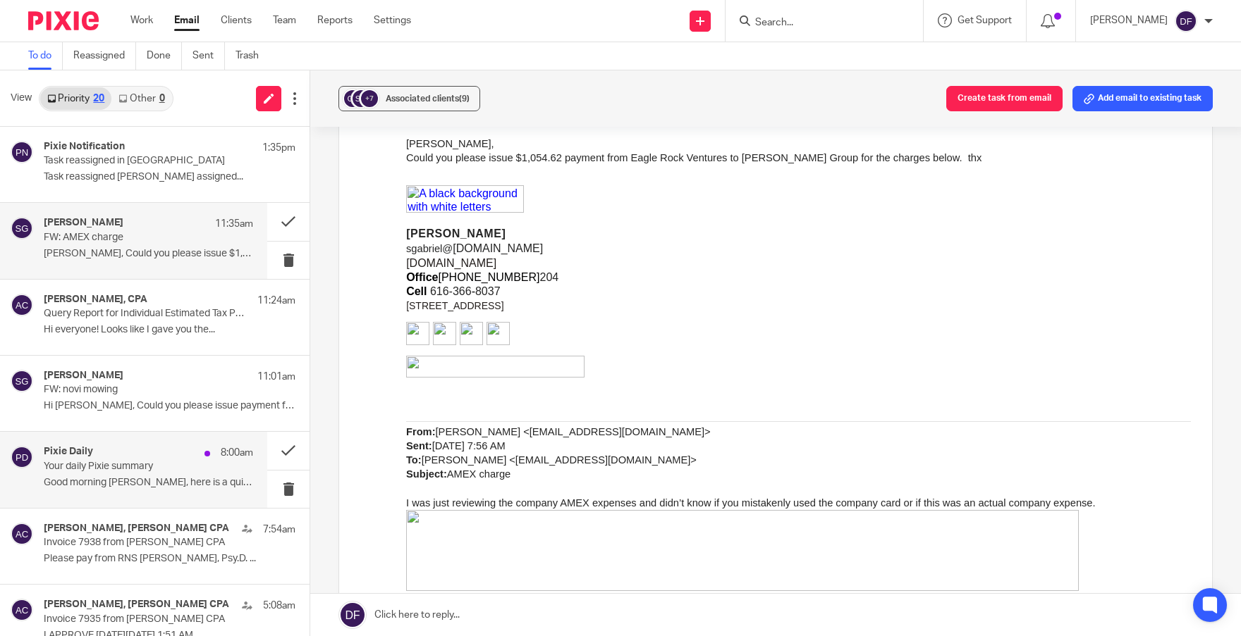
click at [102, 467] on p "Your daily Pixie summary" at bounding box center [128, 467] width 168 height 12
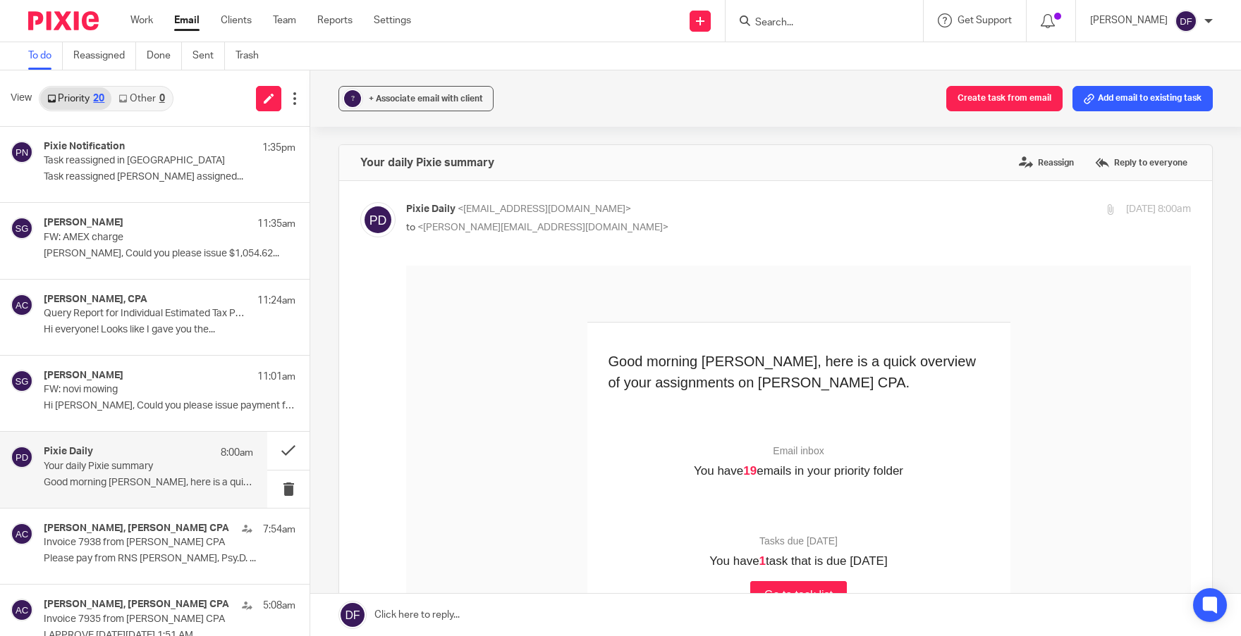
scroll to position [0, 0]
click at [281, 445] on button at bounding box center [288, 450] width 42 height 37
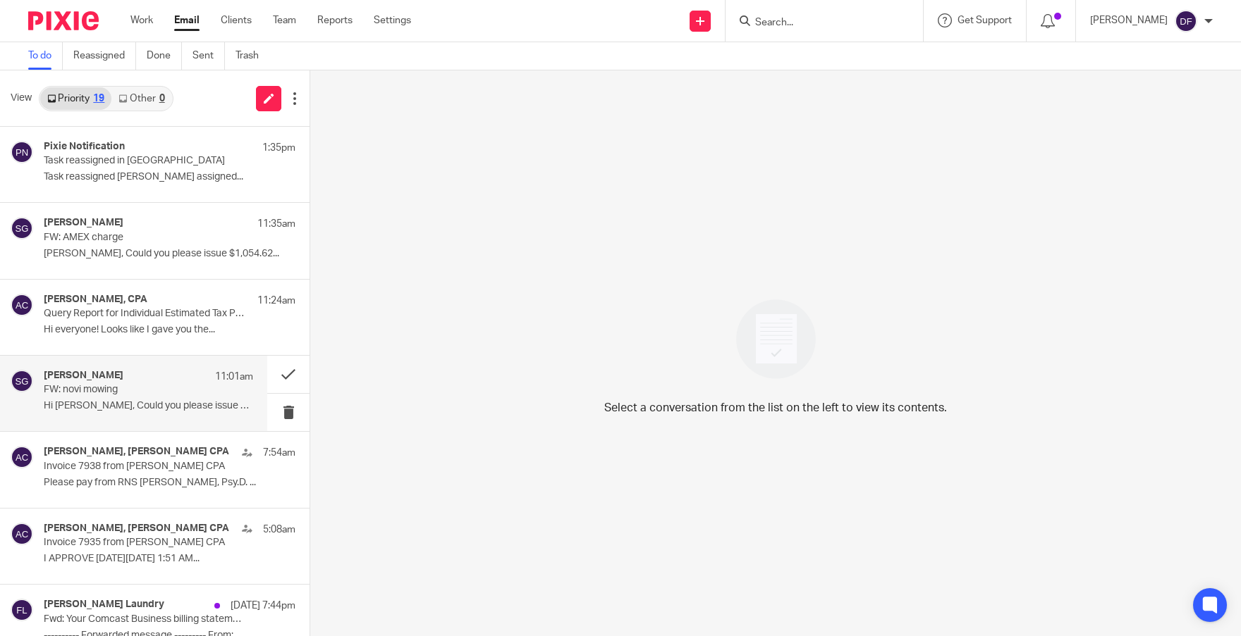
click at [95, 387] on p "FW: novi mowing" at bounding box center [128, 390] width 168 height 12
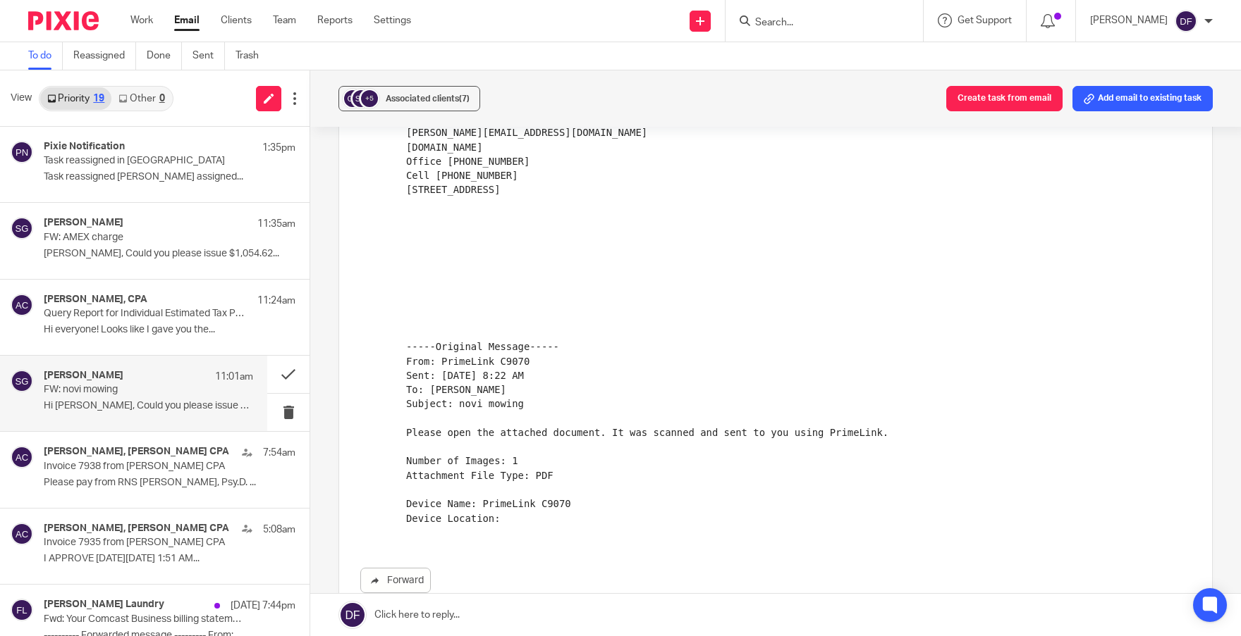
scroll to position [455, 0]
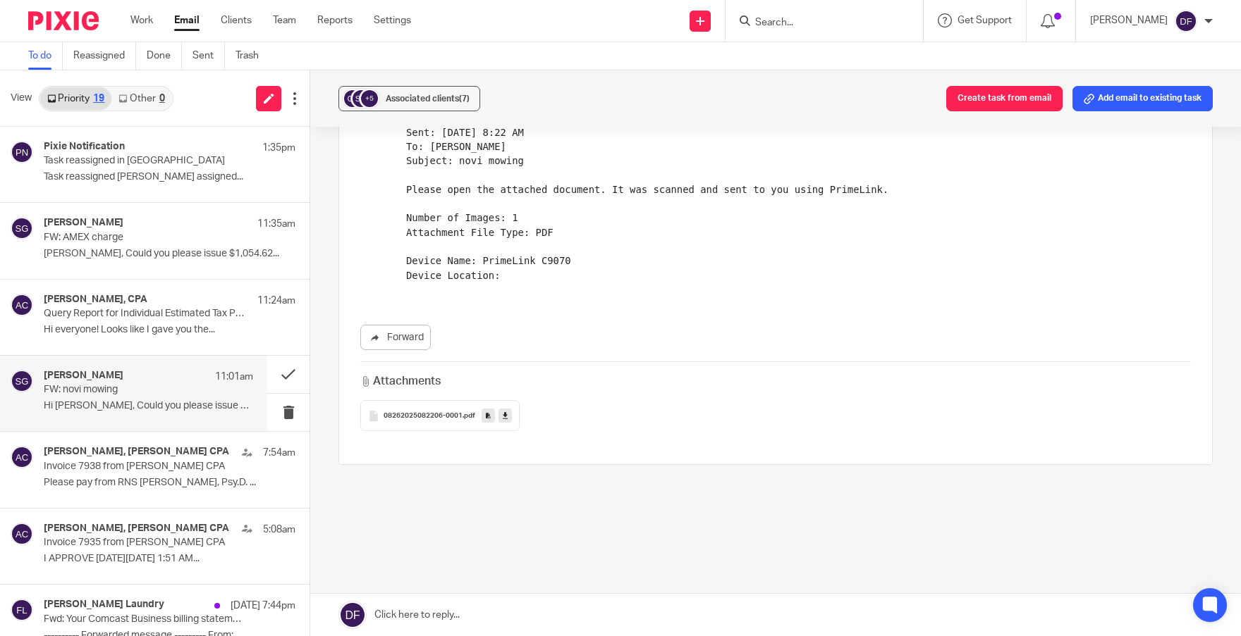
click at [424, 418] on span "08262025082206-0001" at bounding box center [422, 416] width 79 height 8
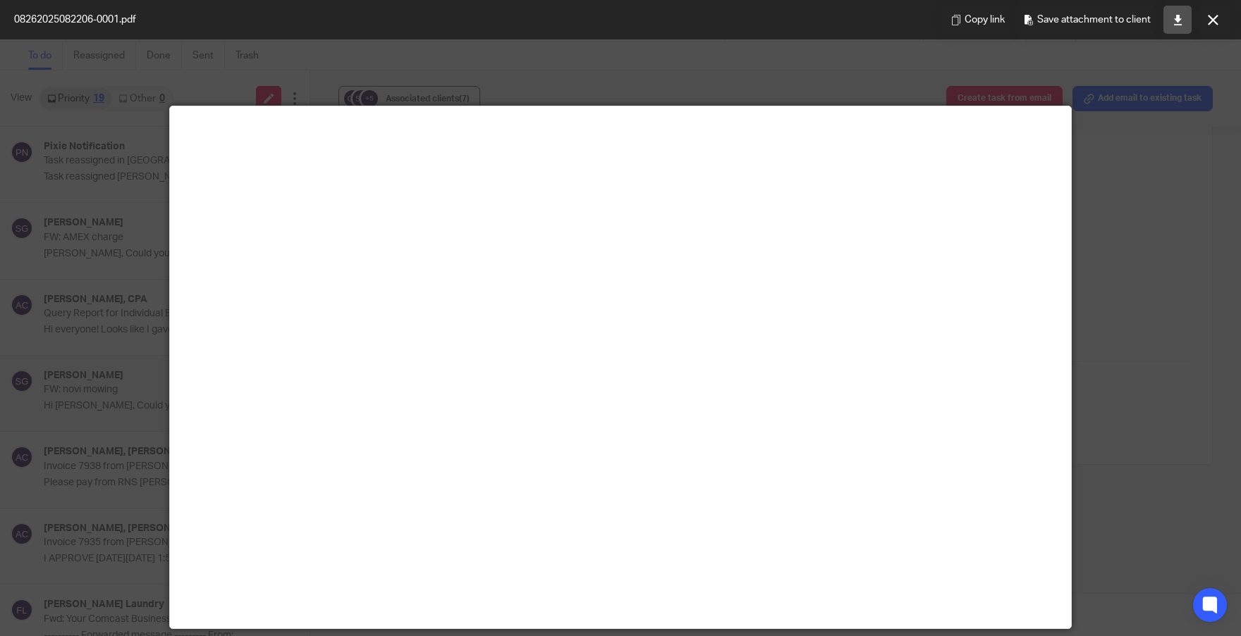
click at [1176, 24] on icon at bounding box center [1177, 20] width 11 height 11
click at [1131, 169] on div at bounding box center [620, 318] width 1241 height 636
click at [1210, 16] on icon at bounding box center [1212, 20] width 11 height 11
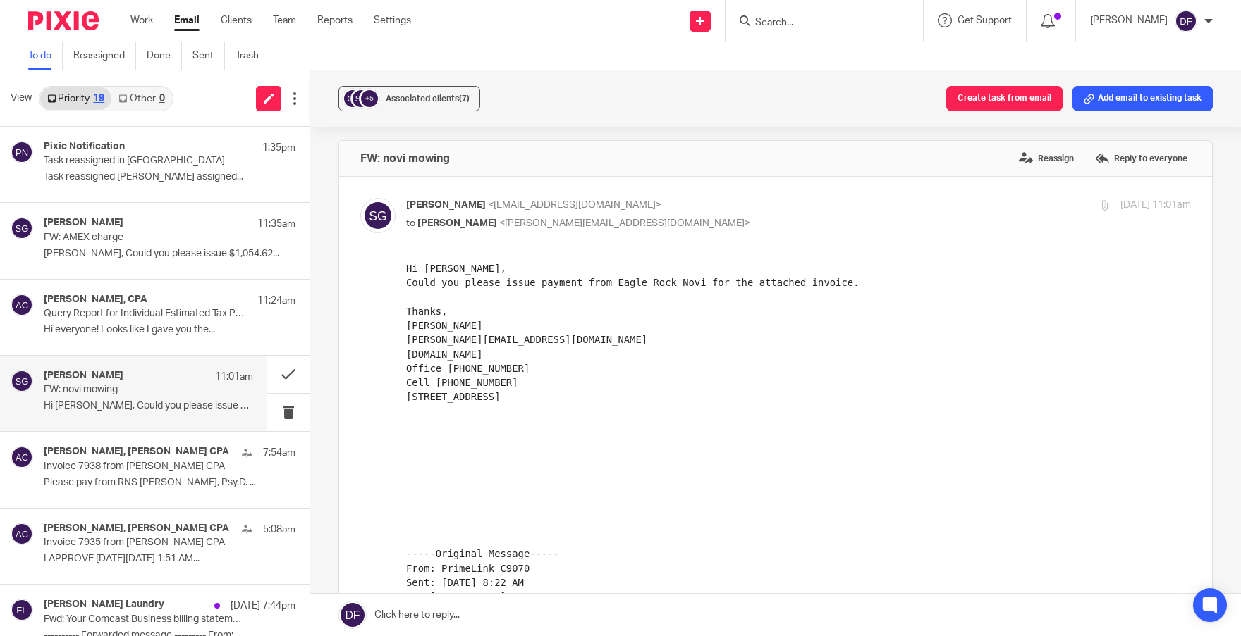
scroll to position [0, 0]
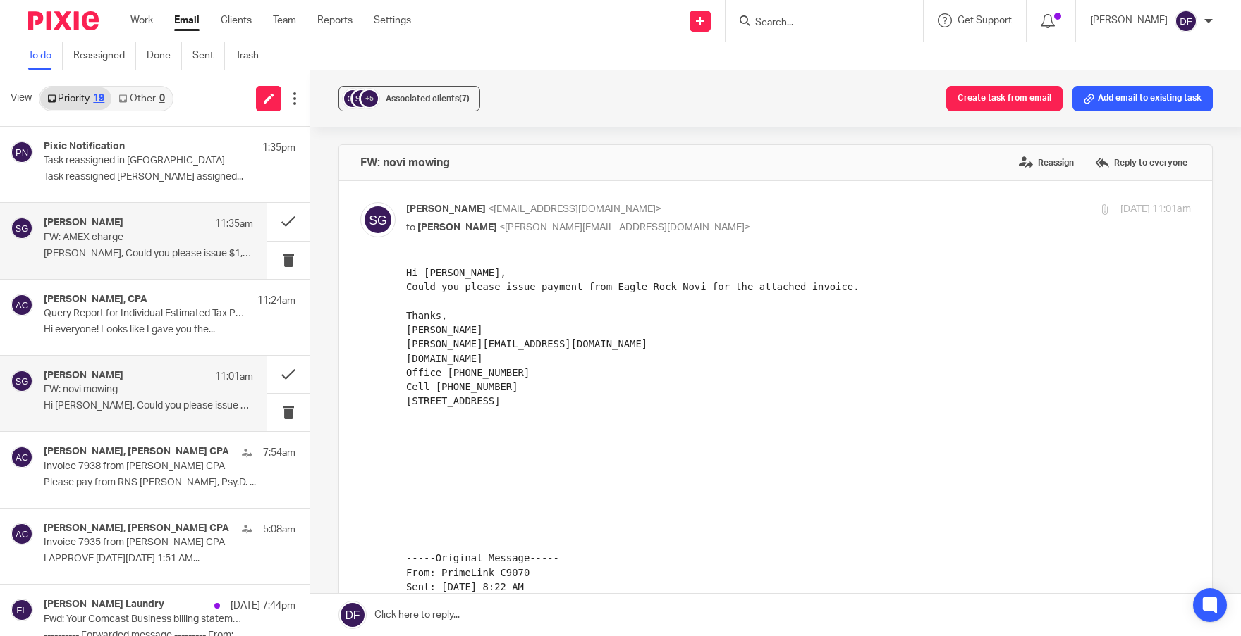
click at [93, 230] on div "Scott Gabriel 11:35am" at bounding box center [148, 224] width 209 height 14
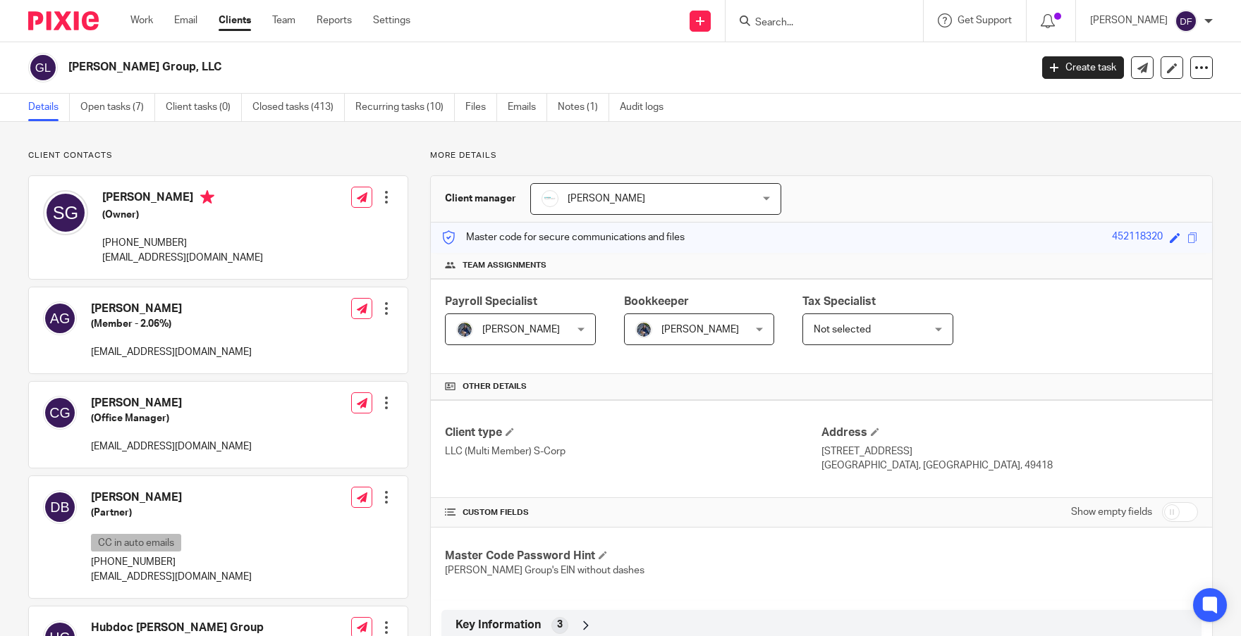
click at [1162, 511] on input "checkbox" at bounding box center [1180, 513] width 36 height 20
checkbox input "true"
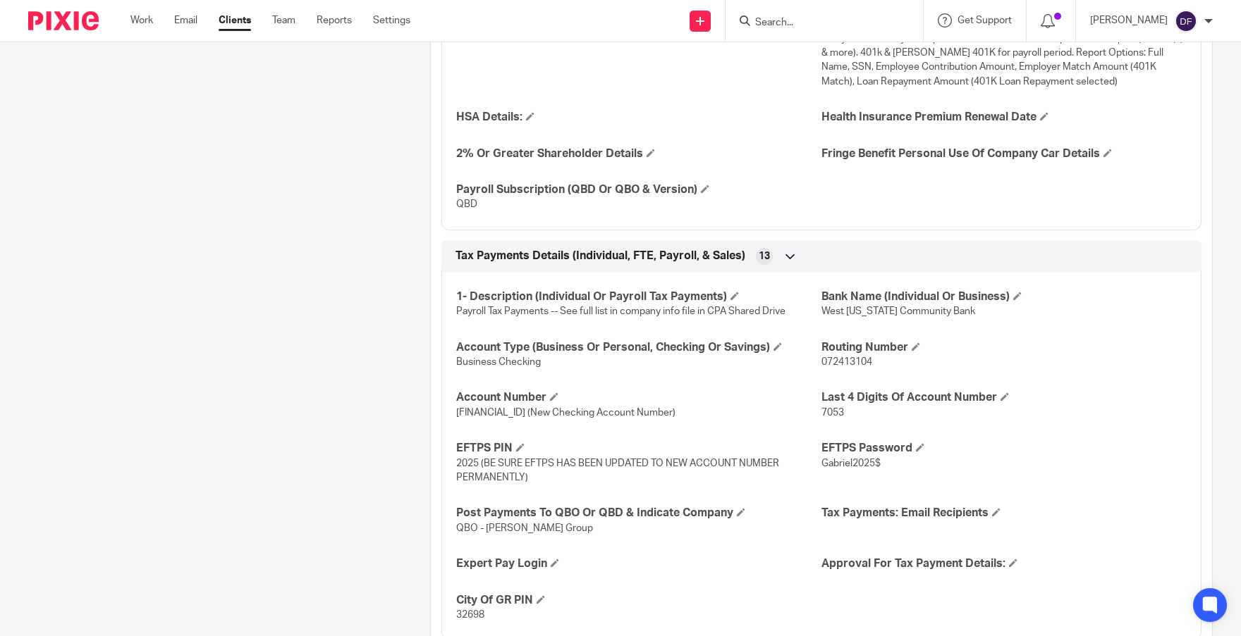
scroll to position [3101, 0]
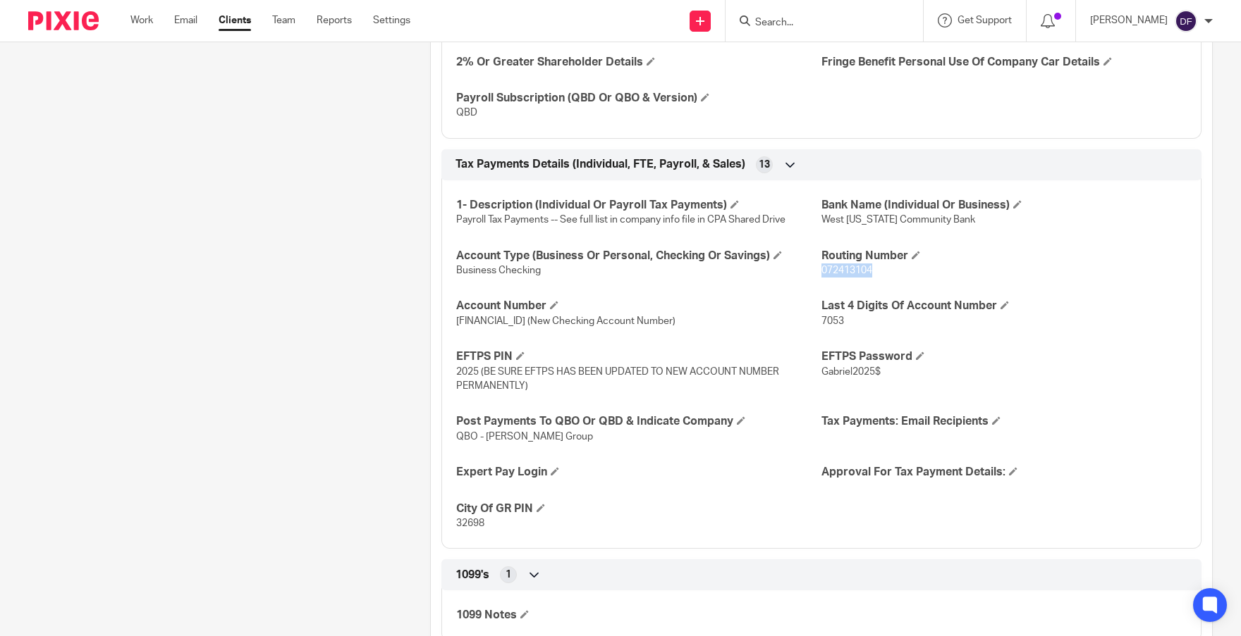
drag, startPoint x: 866, startPoint y: 286, endPoint x: 814, endPoint y: 287, distance: 52.2
click at [821, 276] on span "072413104" at bounding box center [846, 271] width 51 height 10
copy span "072413104"
